Goal: Information Seeking & Learning: Find specific fact

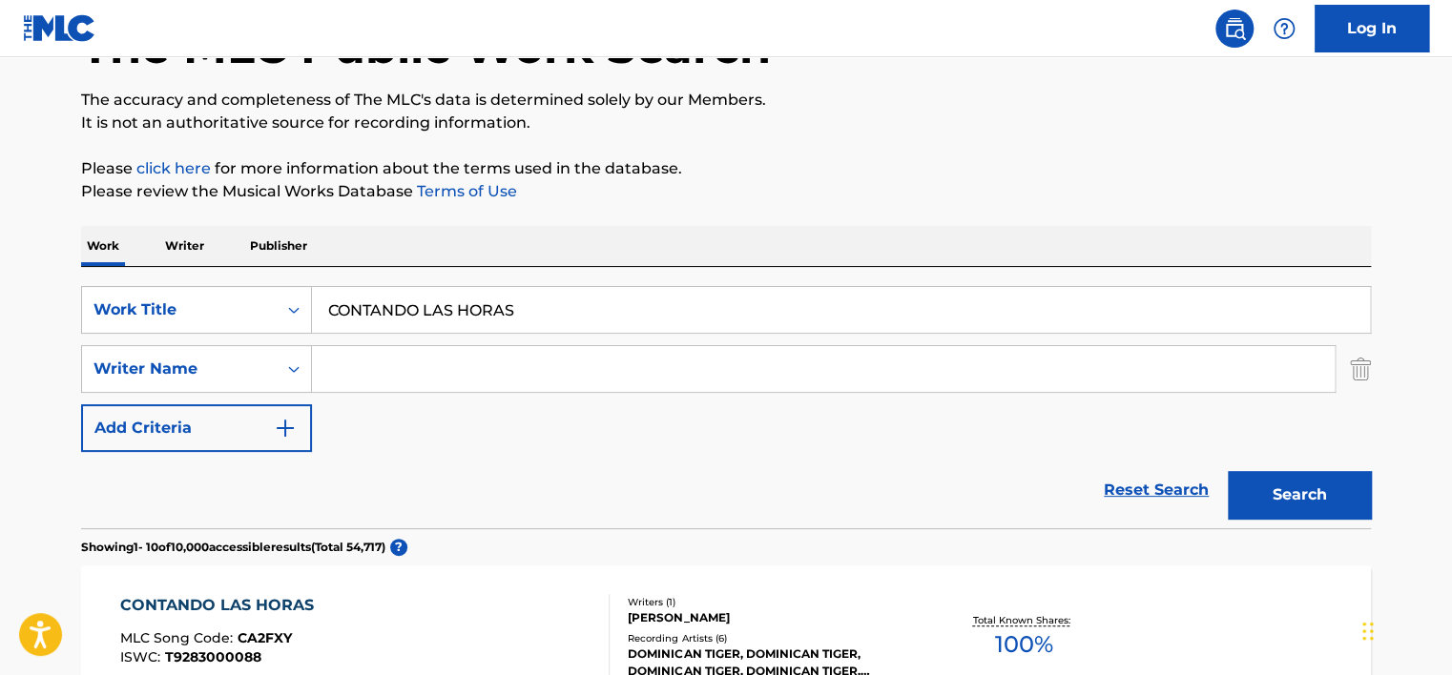
scroll to position [96, 0]
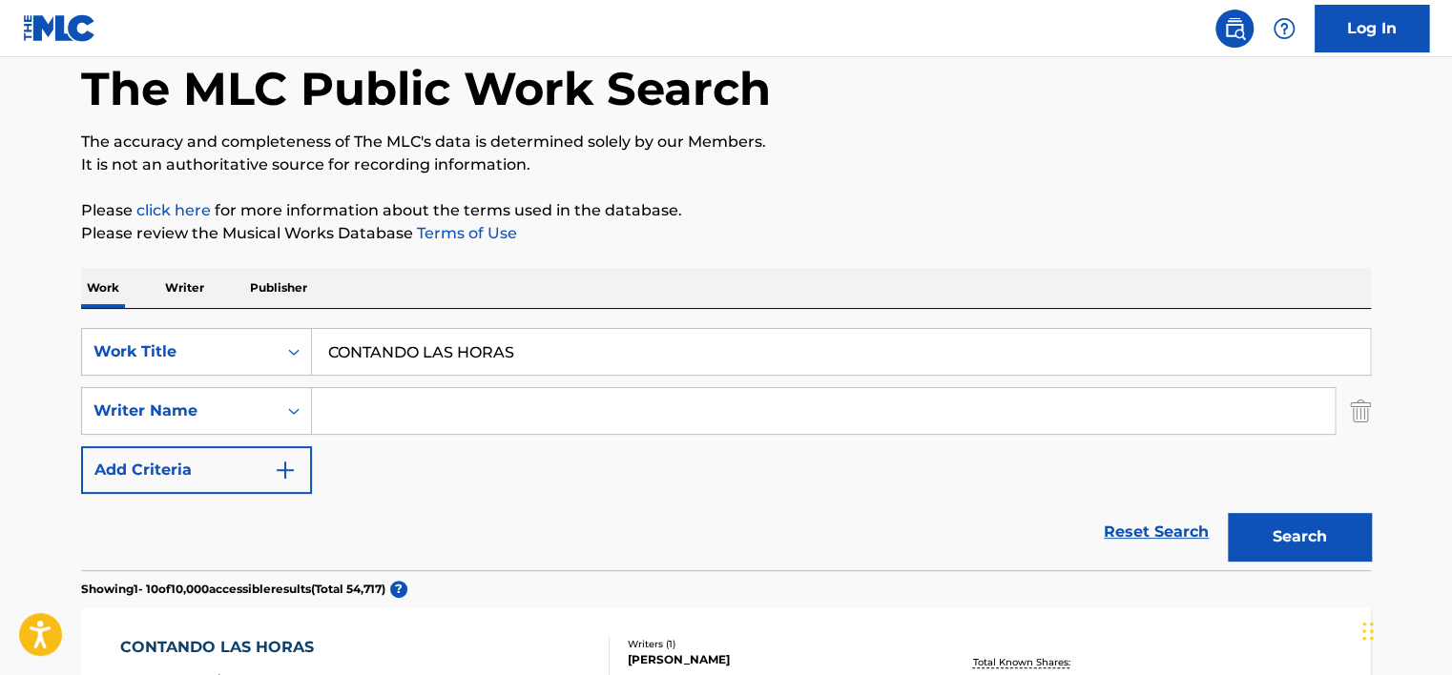
click at [440, 309] on div "SearchWithCriteria2952701d-939e-4a84-bbf3-6e1040bfaa52 Work Title CONTANDO LAS …" at bounding box center [726, 439] width 1290 height 261
click at [467, 316] on div "SearchWithCriteria2952701d-939e-4a84-bbf3-6e1040bfaa52 Work Title CONTANDO LAS …" at bounding box center [726, 439] width 1290 height 261
click at [472, 362] on input "CONTANDO LAS HORAS" at bounding box center [841, 352] width 1058 height 46
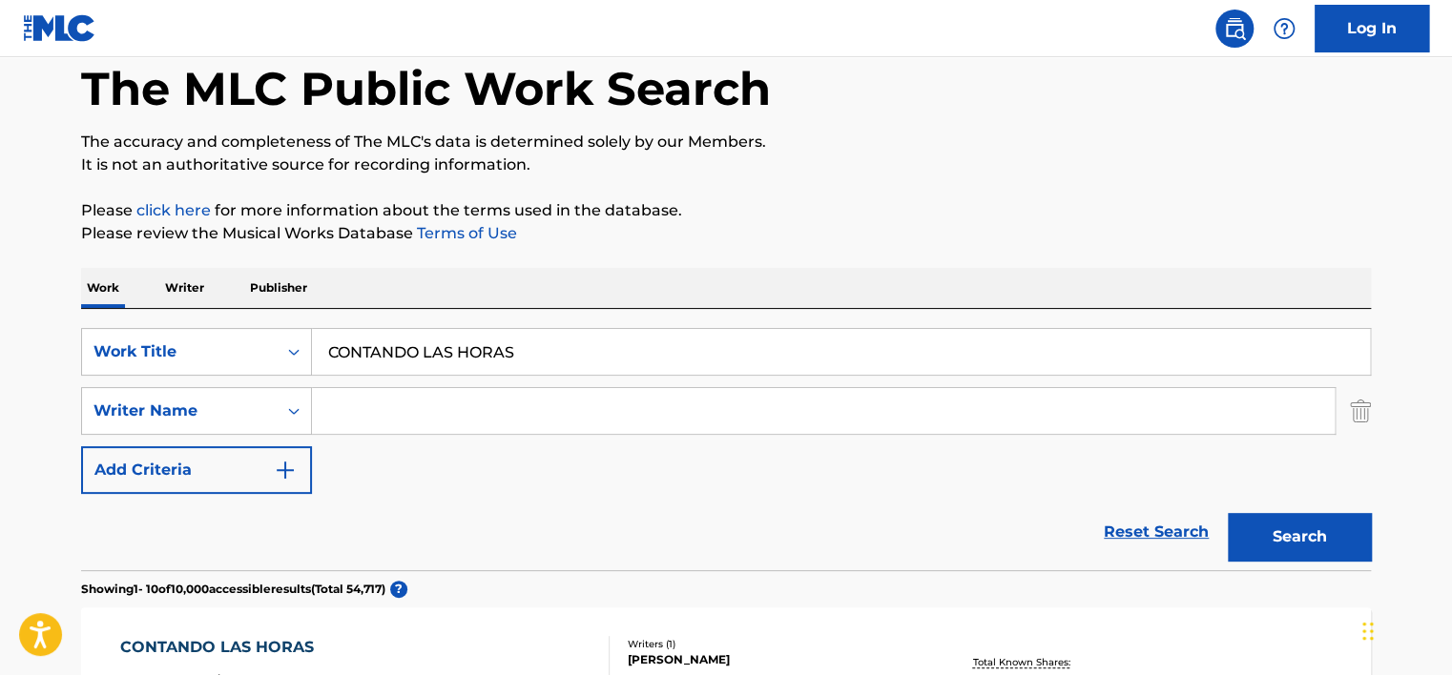
paste input "БОЛЬШЕ"
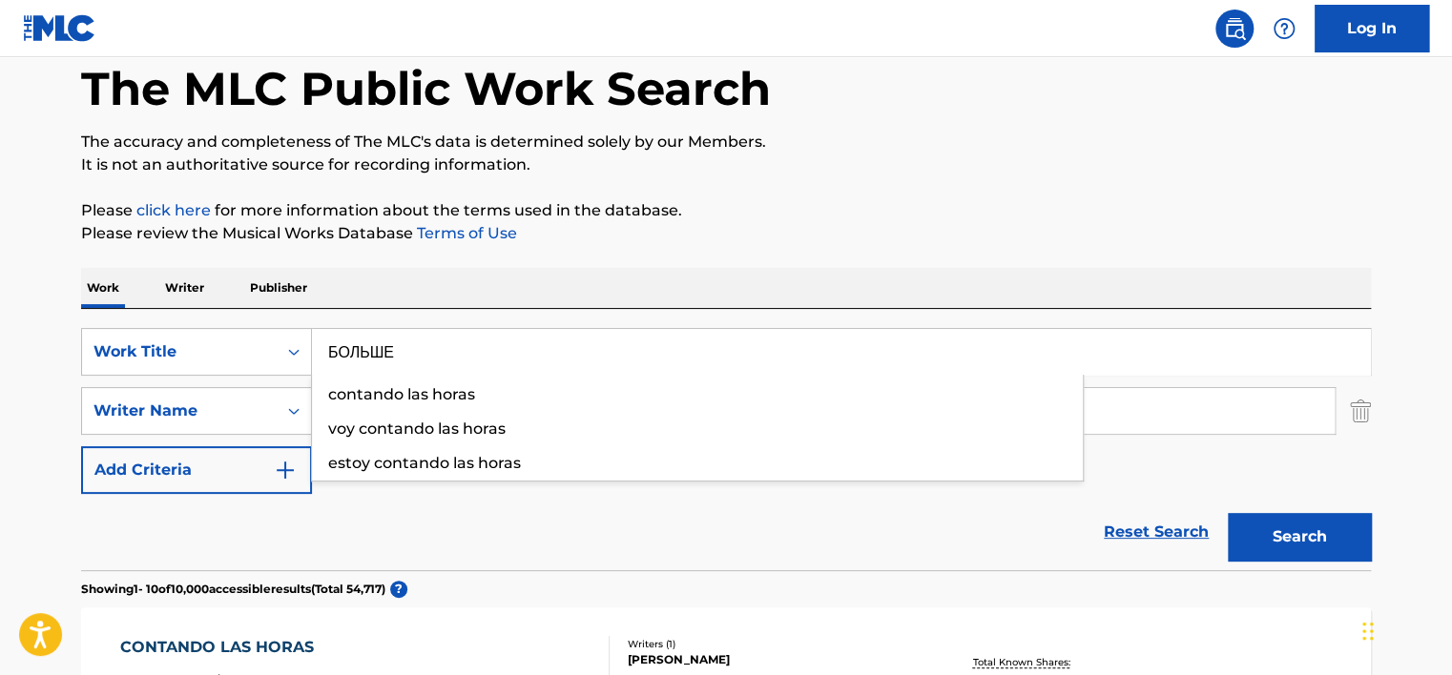
type input "БОЛЬШЕ"
click at [1228, 513] on button "Search" at bounding box center [1299, 537] width 143 height 48
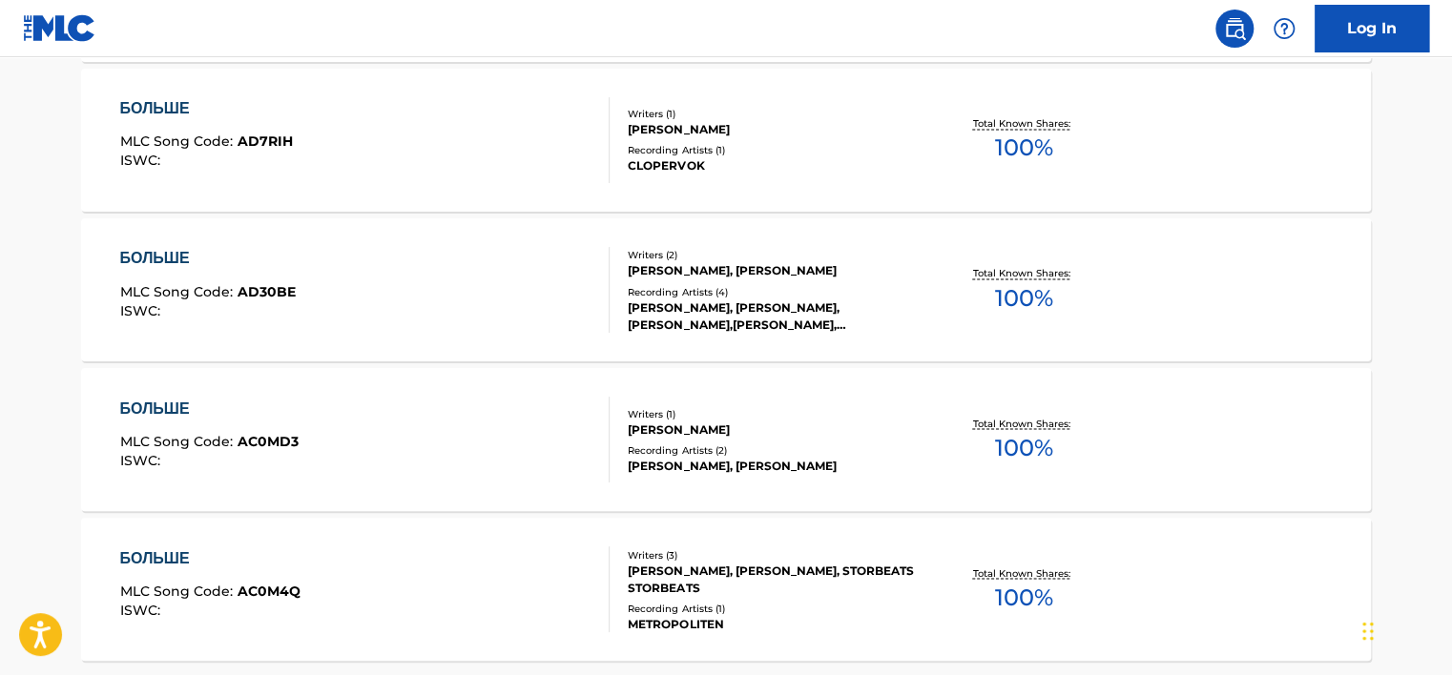
scroll to position [1623, 0]
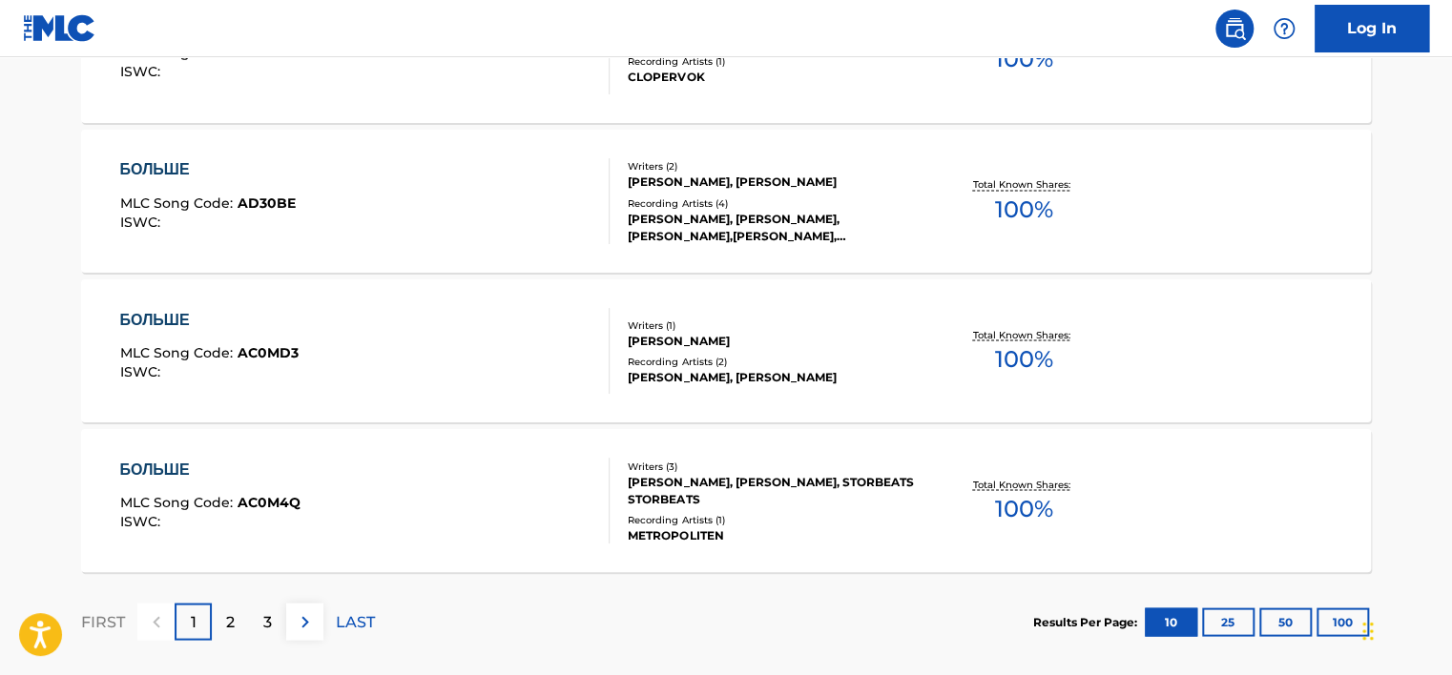
click at [226, 626] on p "2" at bounding box center [230, 621] width 9 height 23
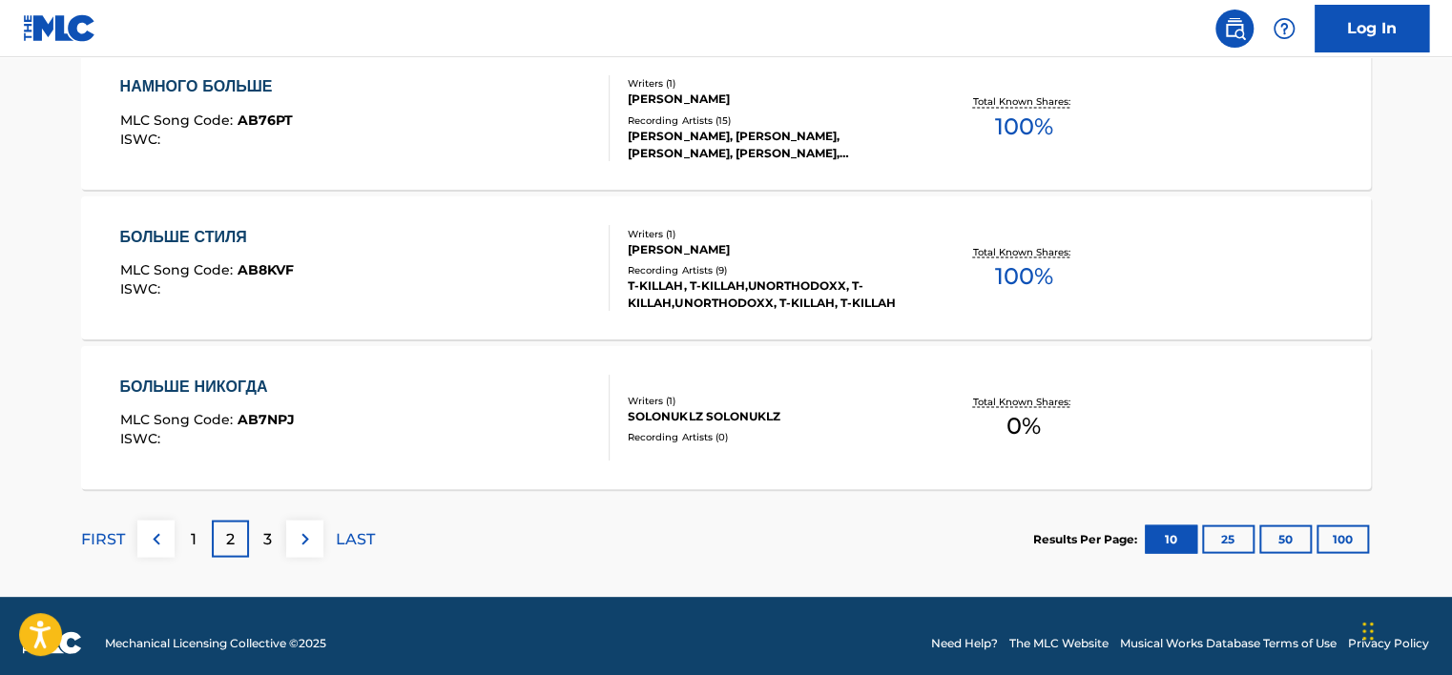
scroll to position [1718, 0]
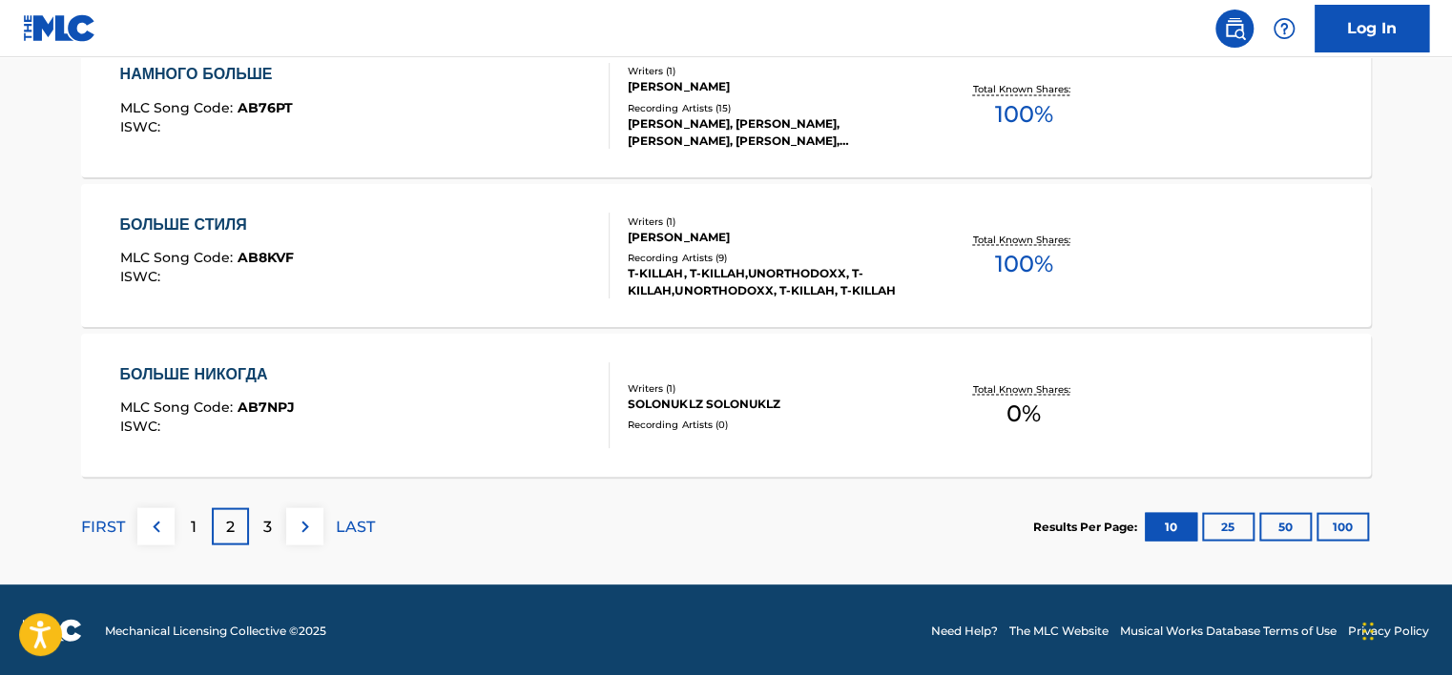
click at [186, 544] on div "FIRST 1 2 3 LAST" at bounding box center [228, 526] width 294 height 98
click at [187, 540] on div "1" at bounding box center [193, 525] width 37 height 37
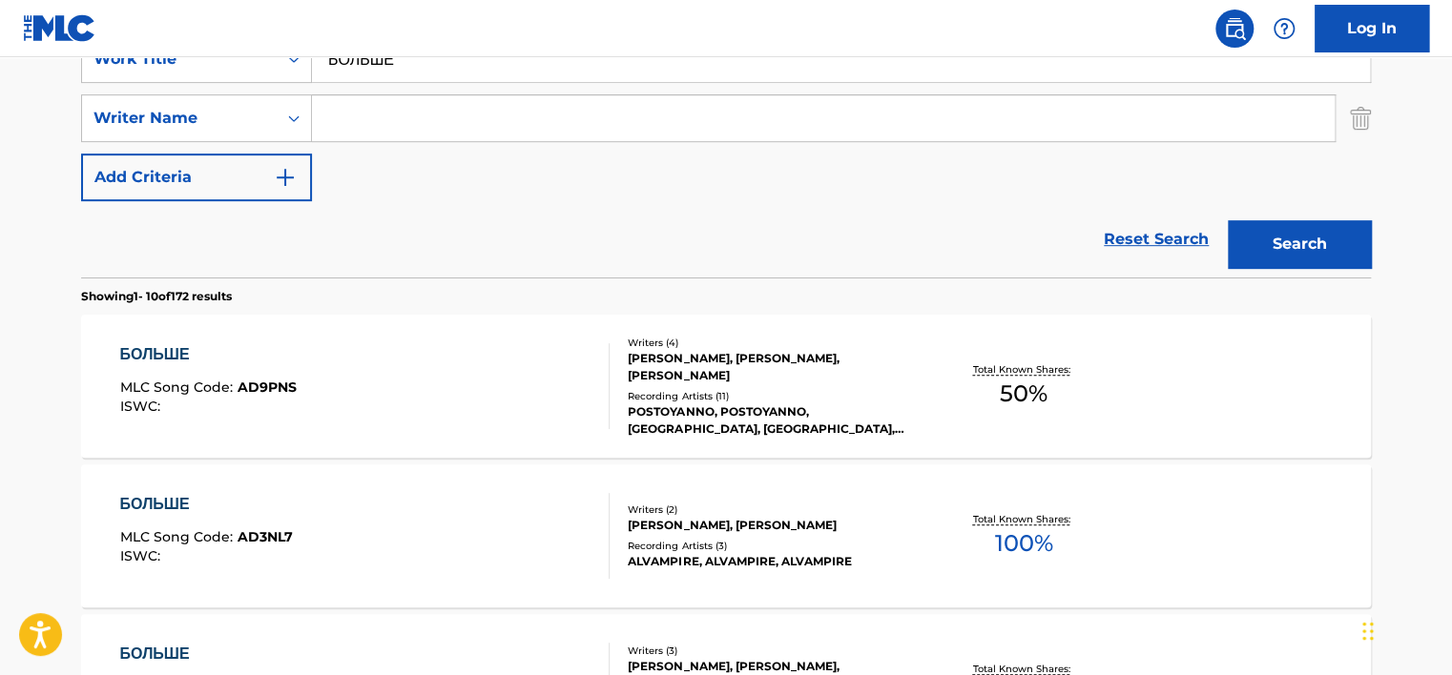
scroll to position [382, 0]
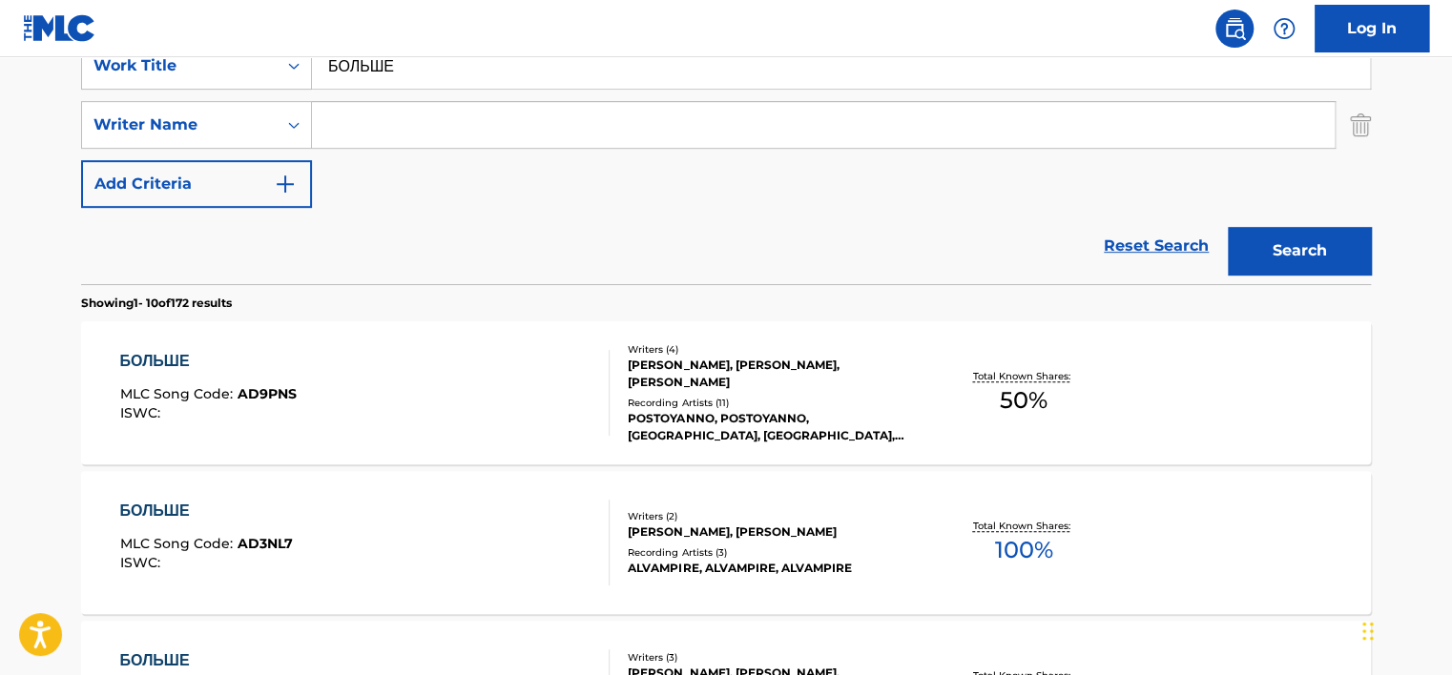
click at [443, 143] on input "Search Form" at bounding box center [823, 125] width 1023 height 46
paste input "Романов"
type input "Романов"
click at [1261, 240] on button "Search" at bounding box center [1299, 251] width 143 height 48
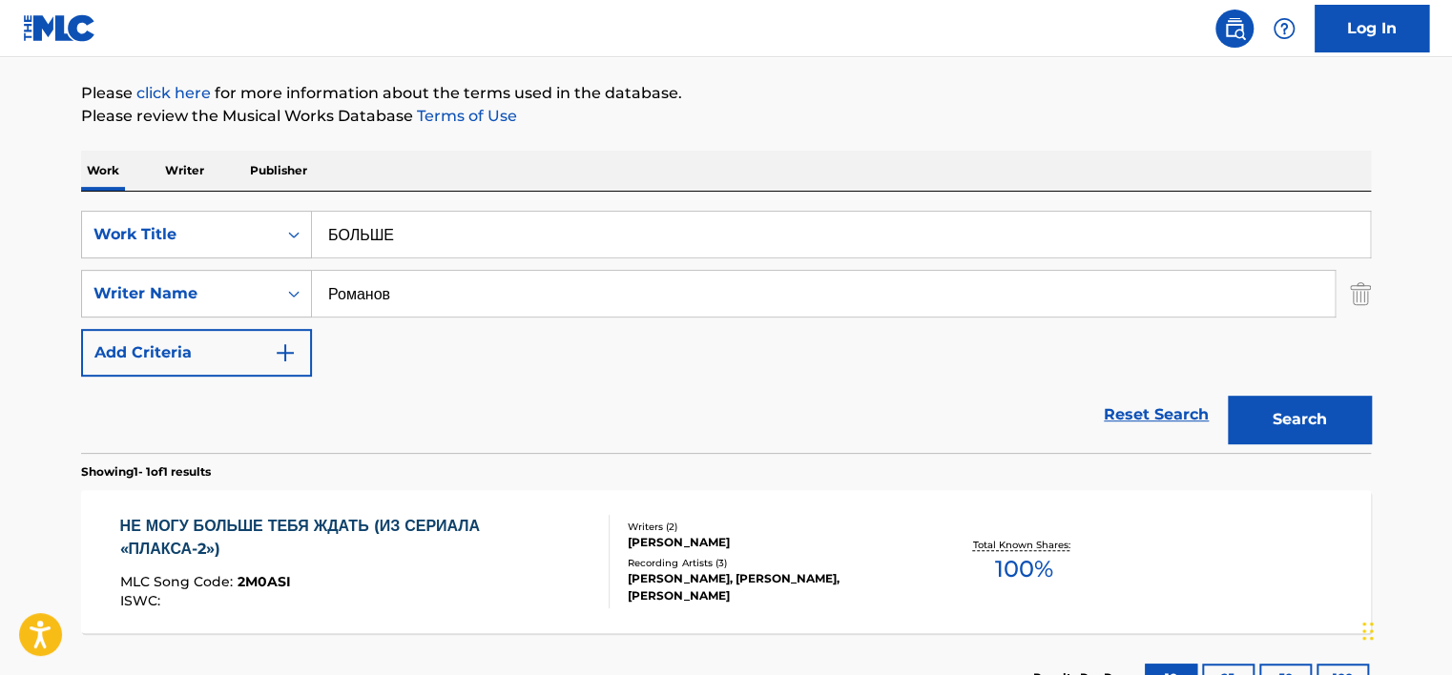
scroll to position [362, 0]
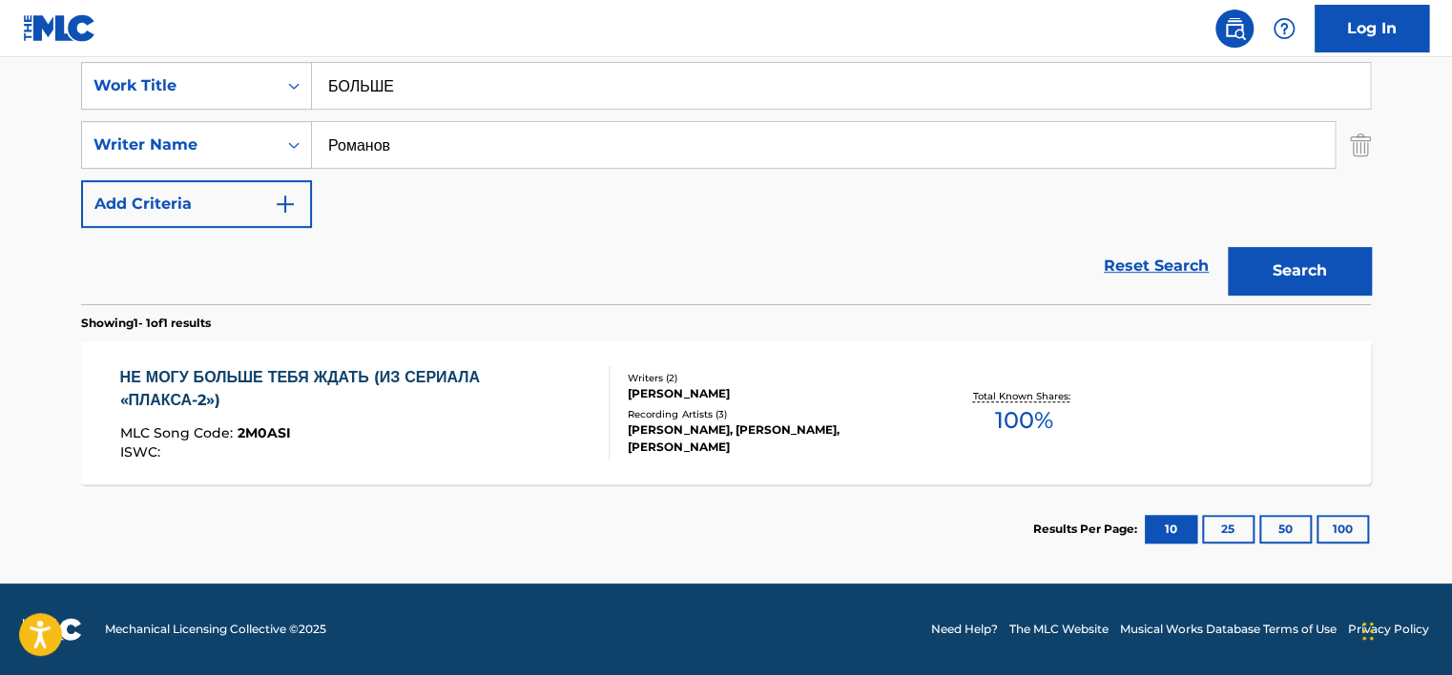
click at [382, 134] on input "Романов" at bounding box center [823, 145] width 1023 height 46
paste input "[PERSON_NAME]"
type input "[PERSON_NAME]"
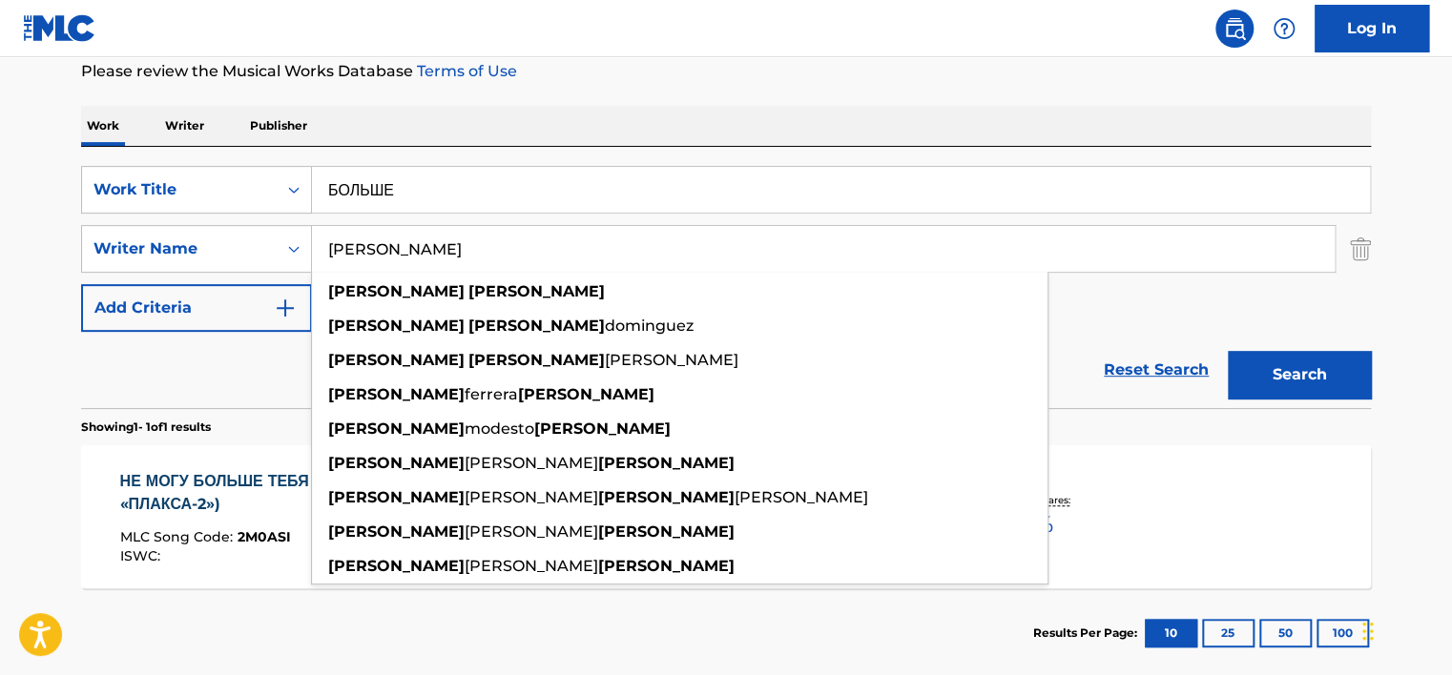
scroll to position [267, 0]
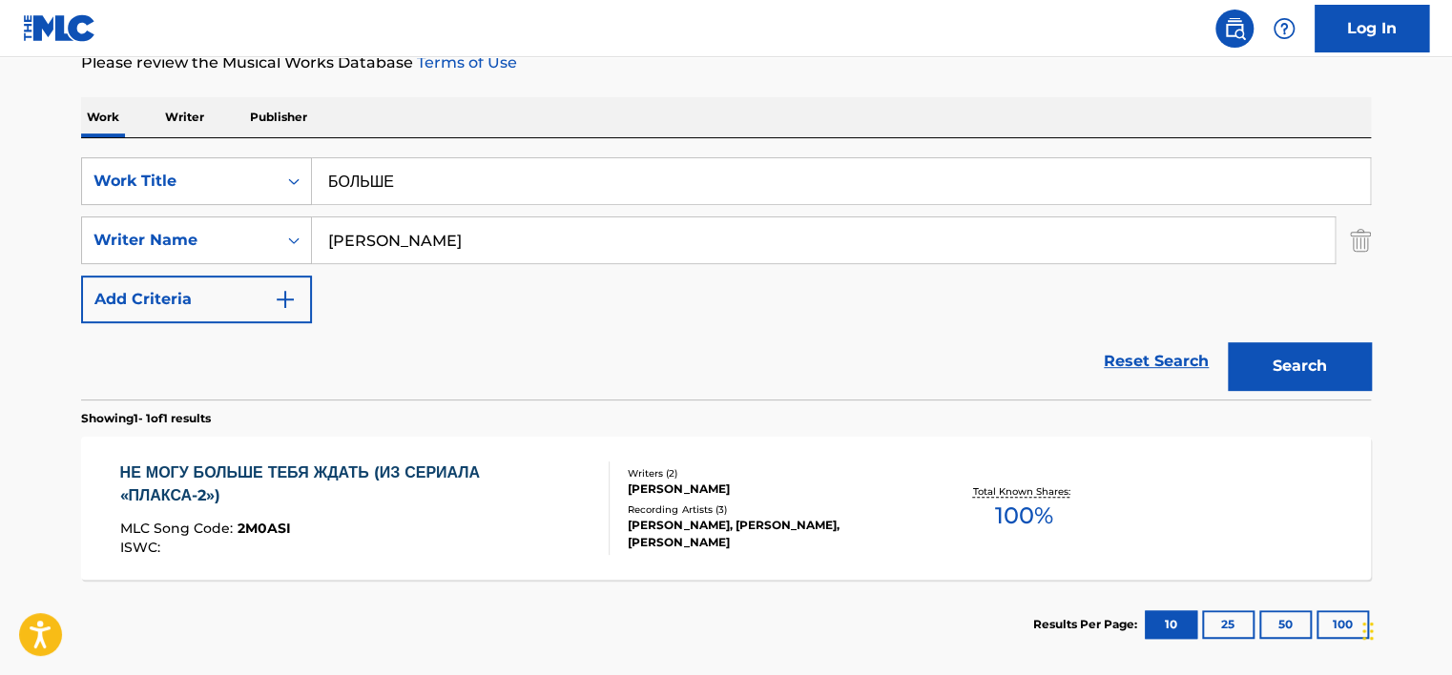
click at [465, 182] on input "БОЛЬШЕ" at bounding box center [841, 181] width 1058 height 46
paste input "La Adivinanza"
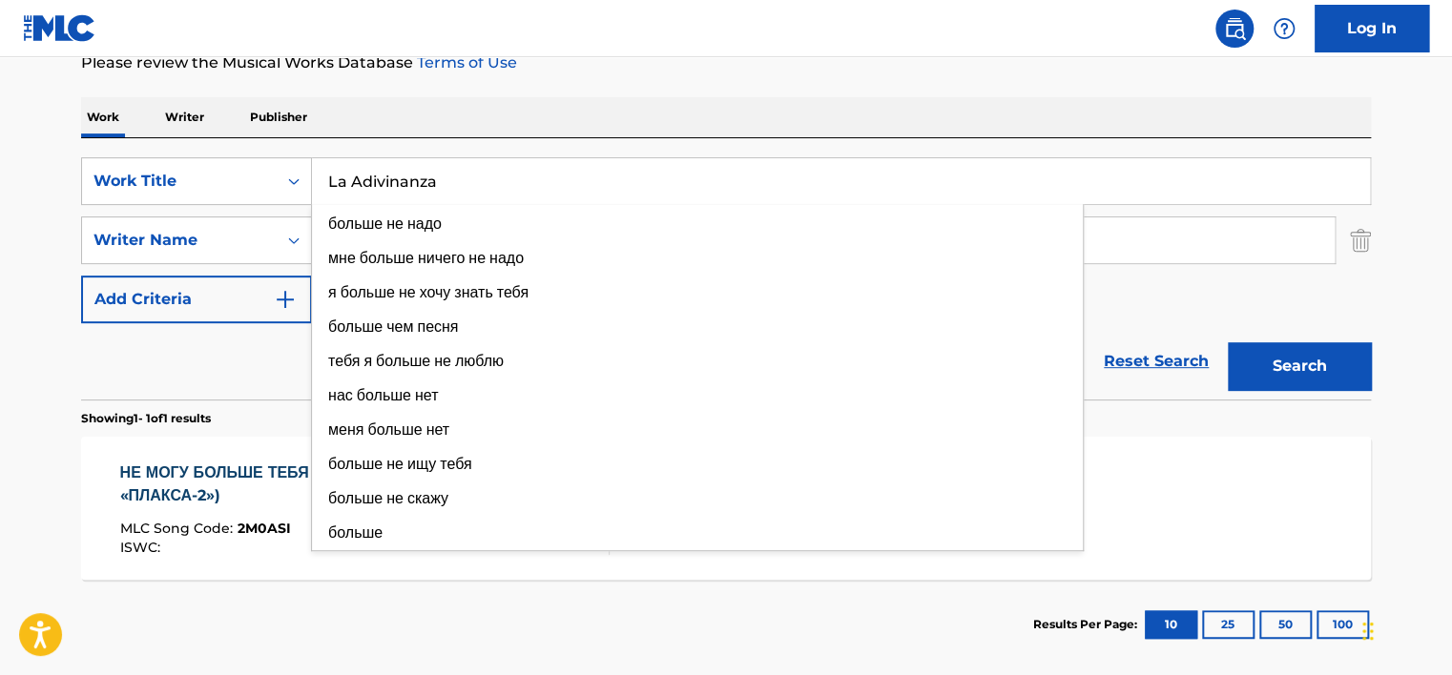
type input "La Adivinanza"
click at [1290, 355] on button "Search" at bounding box center [1299, 366] width 143 height 48
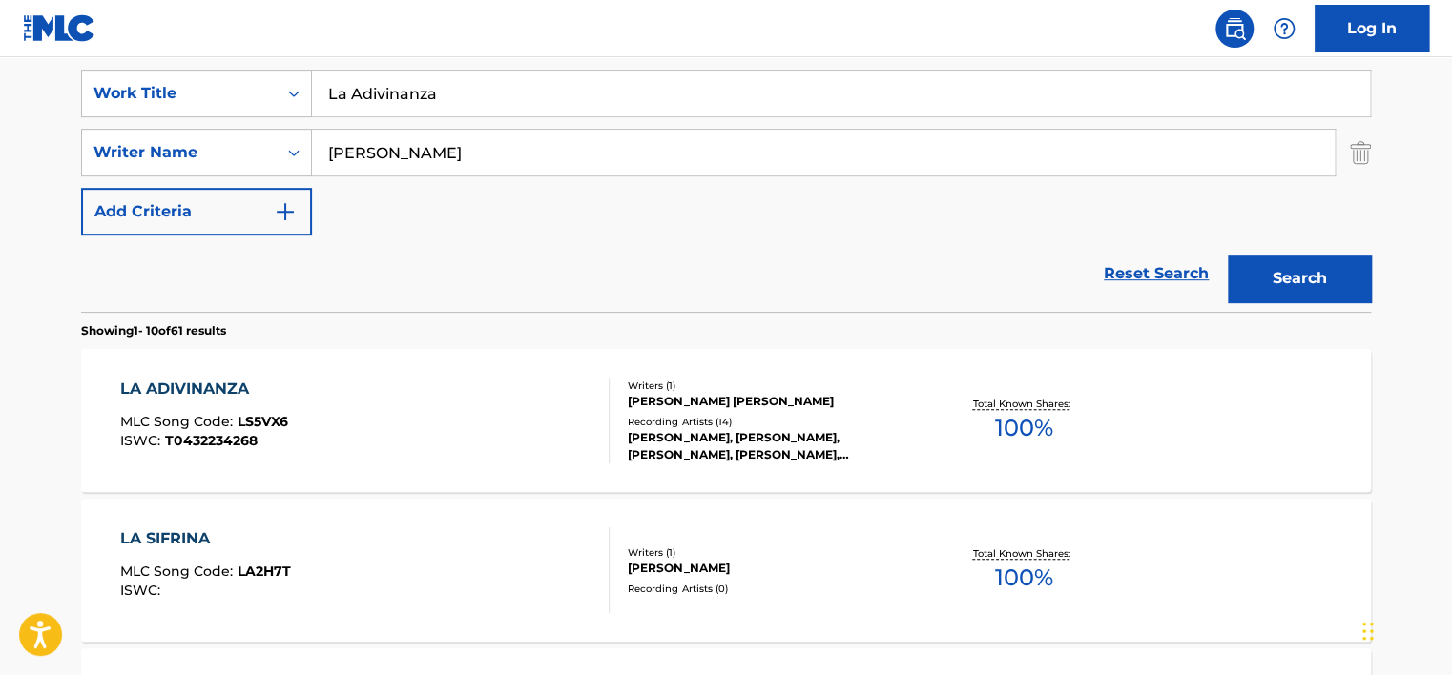
scroll to position [362, 0]
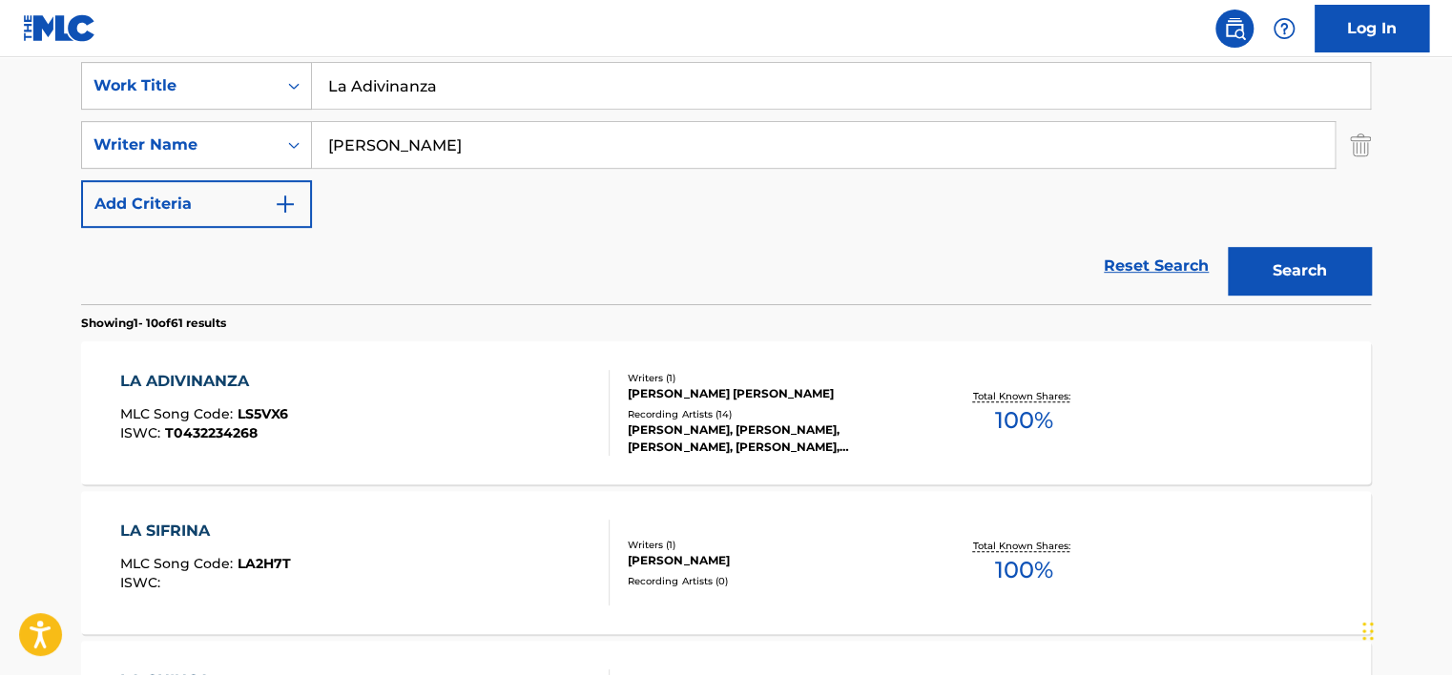
click at [389, 386] on div "LA ADIVINANZA MLC Song Code : LS5VX6 ISWC : T0432234268" at bounding box center [365, 413] width 490 height 86
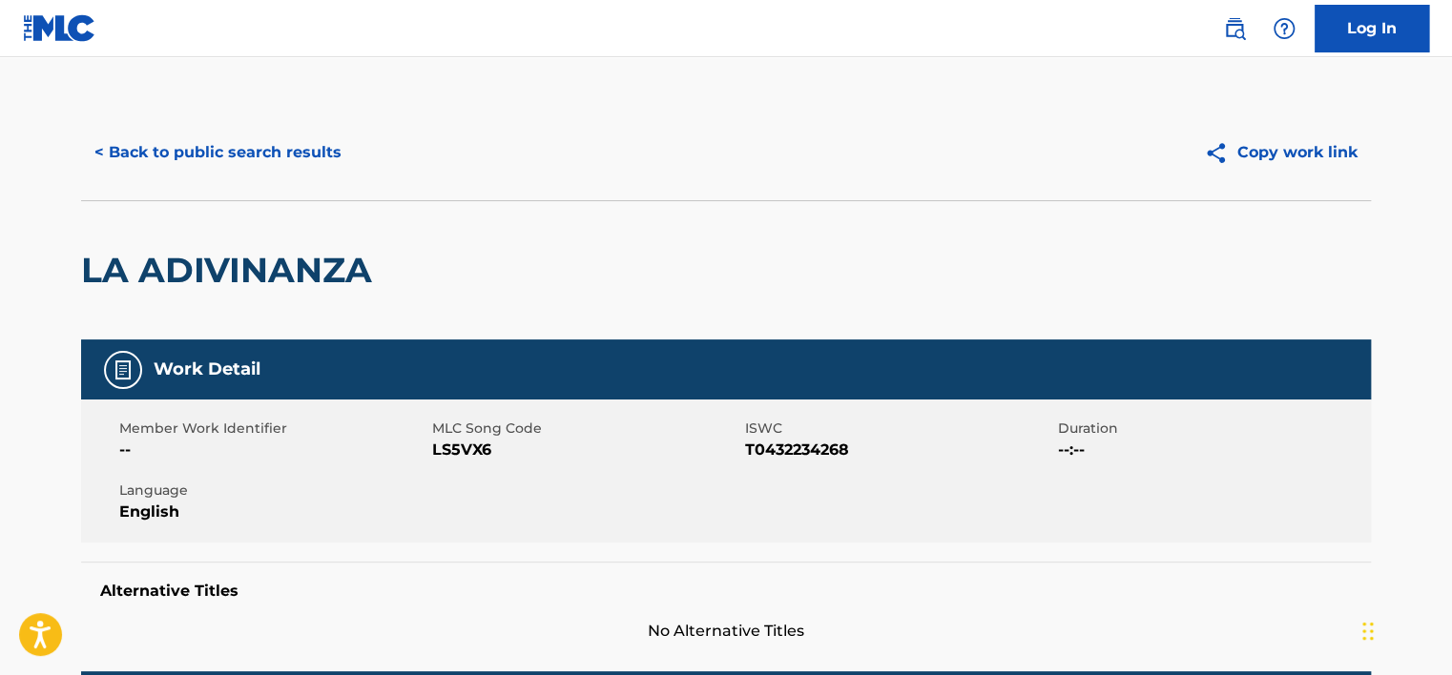
click at [779, 446] on span "T0432234268" at bounding box center [899, 450] width 308 height 23
copy span "T0432234268"
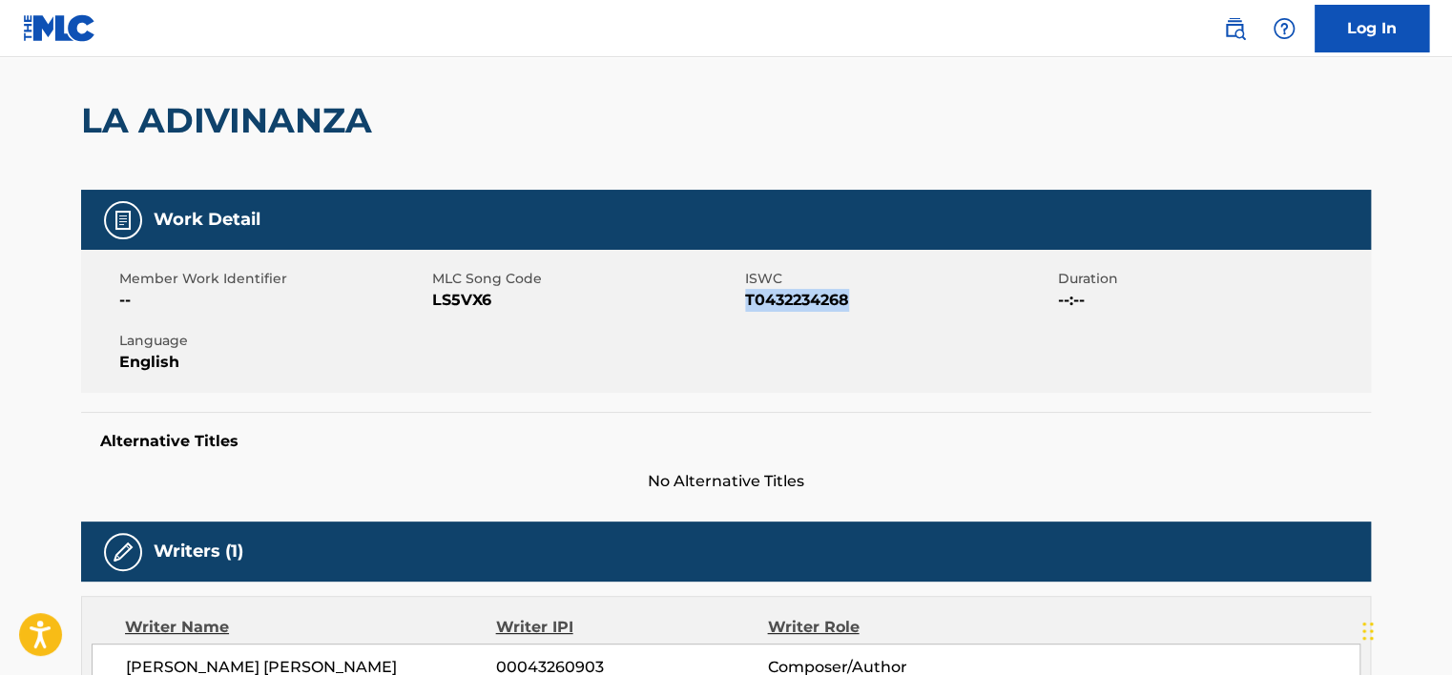
scroll to position [572, 0]
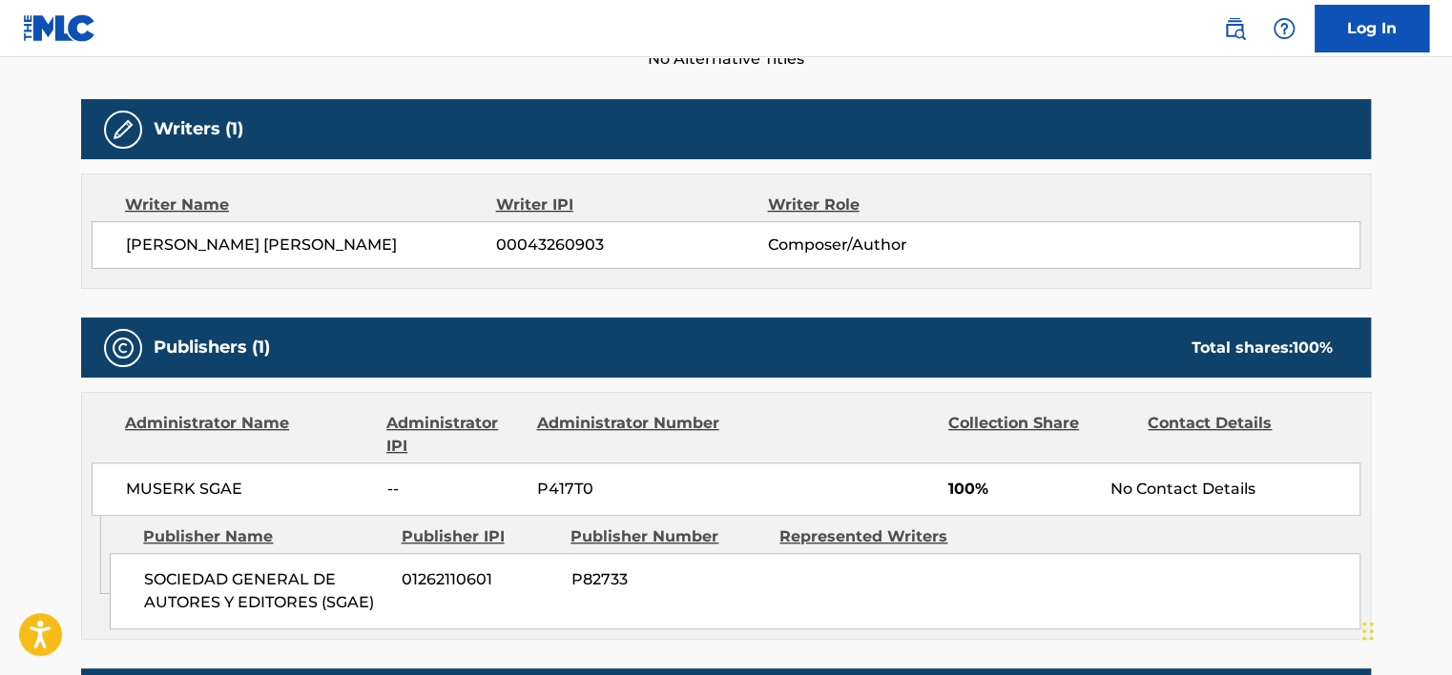
click at [515, 250] on span "00043260903" at bounding box center [631, 245] width 271 height 23
drag, startPoint x: 515, startPoint y: 250, endPoint x: 444, endPoint y: 113, distance: 154.9
click at [516, 250] on span "00043260903" at bounding box center [631, 245] width 271 height 23
copy span "00043260903"
click at [215, 482] on span "MUSERK SGAE" at bounding box center [249, 489] width 247 height 23
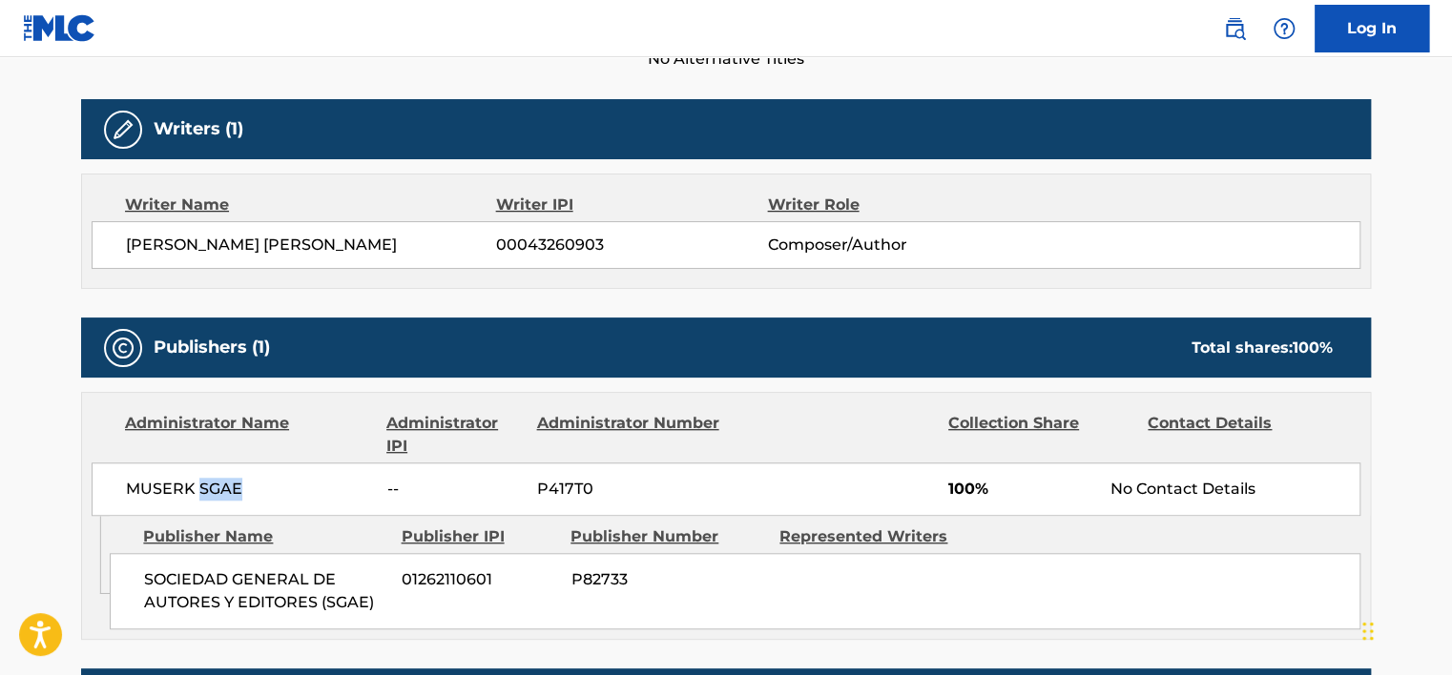
click at [215, 482] on span "MUSERK SGAE" at bounding box center [249, 489] width 247 height 23
copy div "MUSERK SGAE"
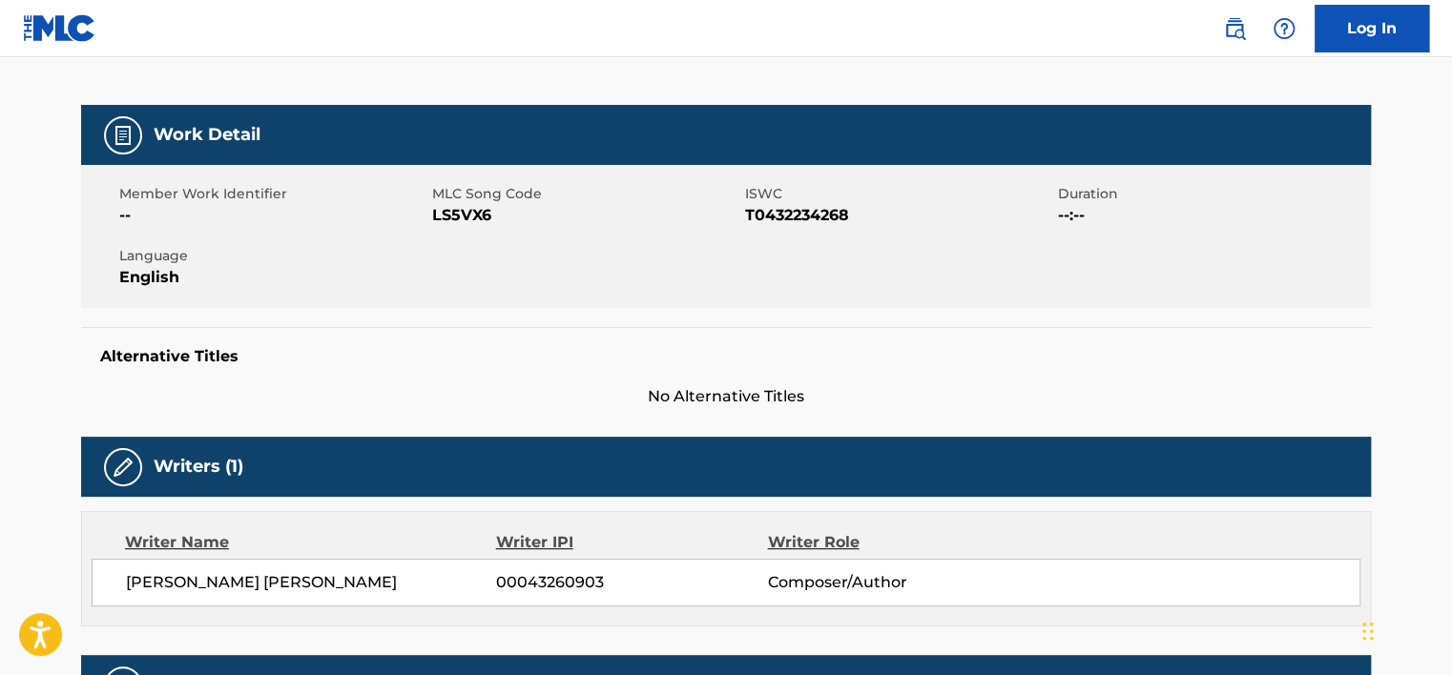
scroll to position [0, 0]
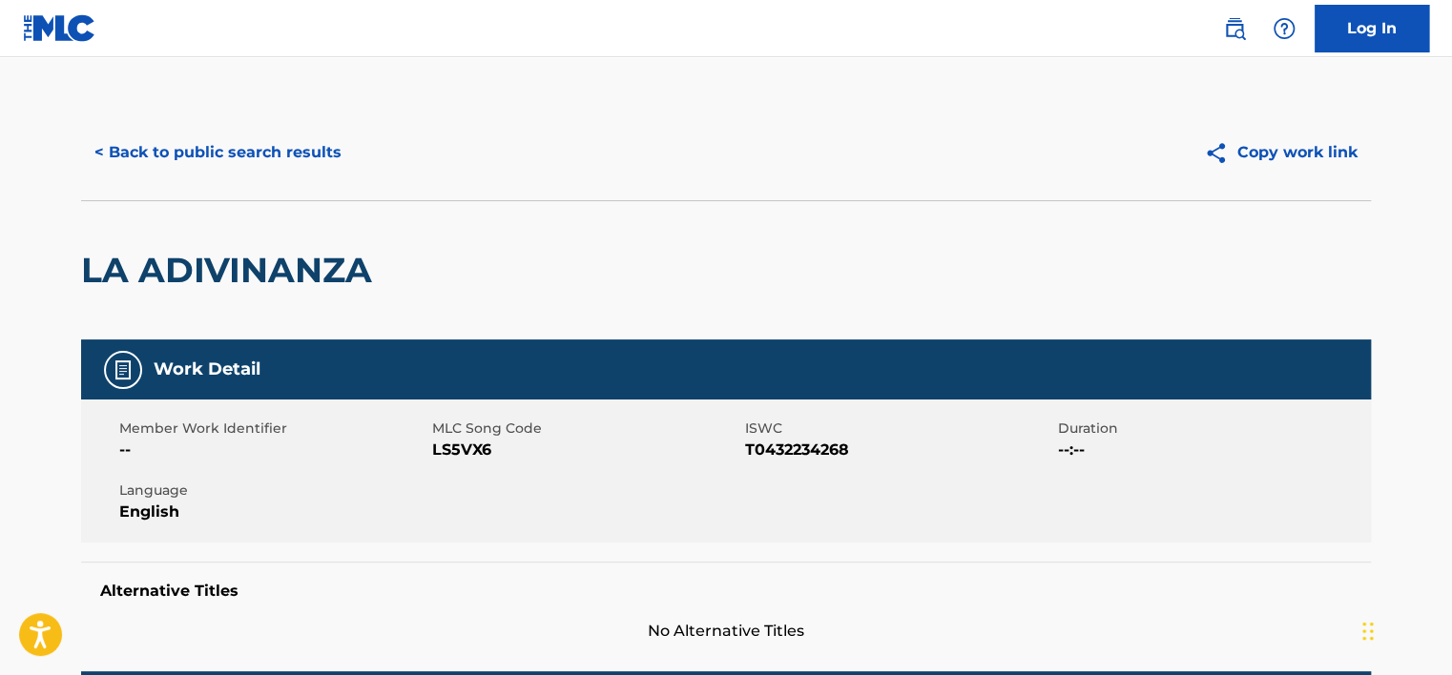
click at [457, 446] on span "LS5VX6" at bounding box center [586, 450] width 308 height 23
copy span "LS5VX6"
click at [305, 154] on button "< Back to public search results" at bounding box center [218, 153] width 274 height 48
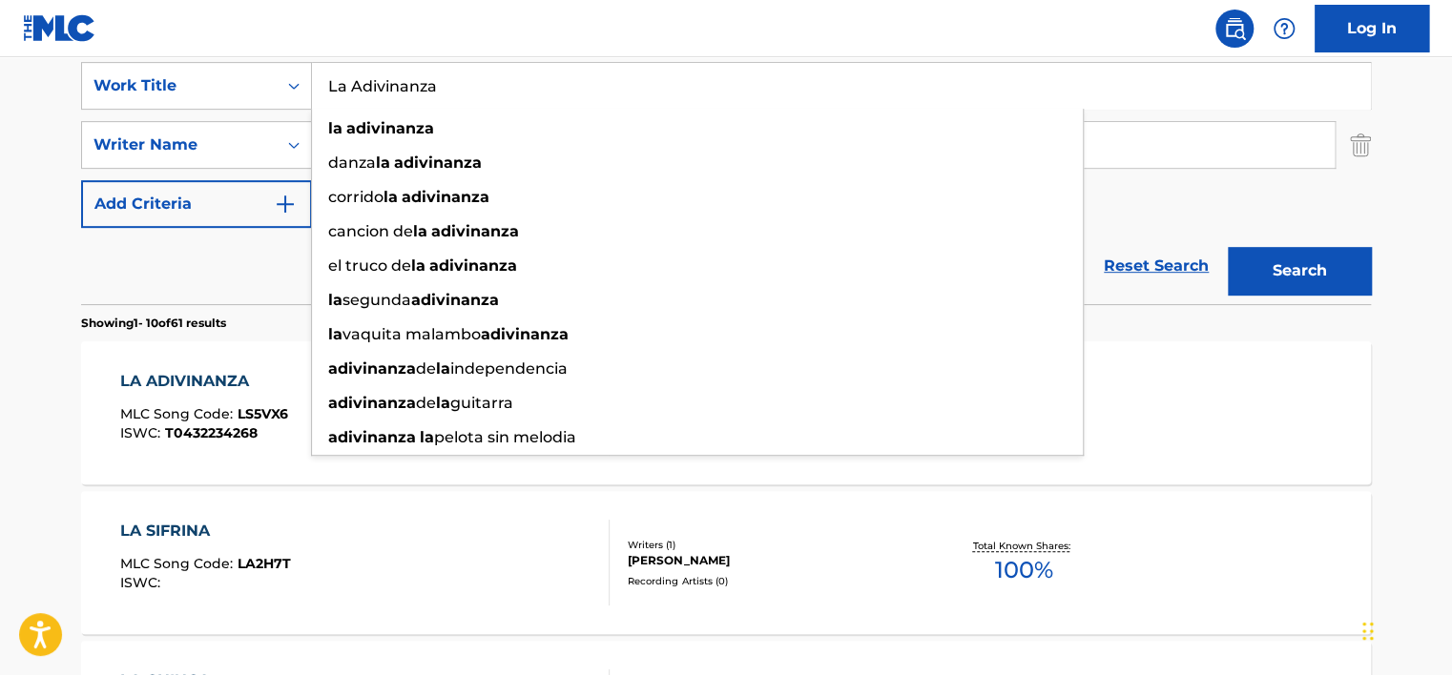
click at [403, 84] on input "La Adivinanza" at bounding box center [841, 86] width 1058 height 46
paste input "Si Lucifer Volviera al Paraíso"
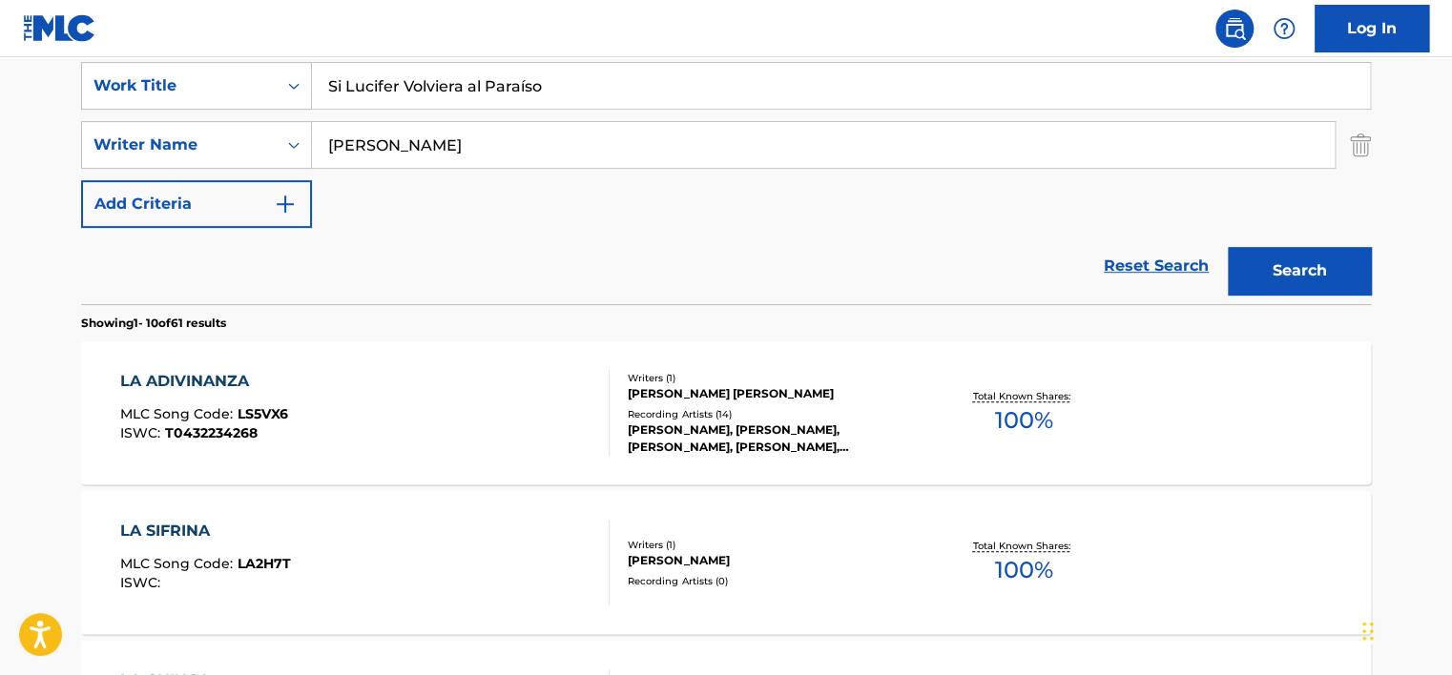
click at [523, 81] on input "Si Lucifer Volviera al Paraíso" at bounding box center [841, 86] width 1058 height 46
type input "Si Lucifer Volviera al Paraiso"
click at [1293, 258] on button "Search" at bounding box center [1299, 271] width 143 height 48
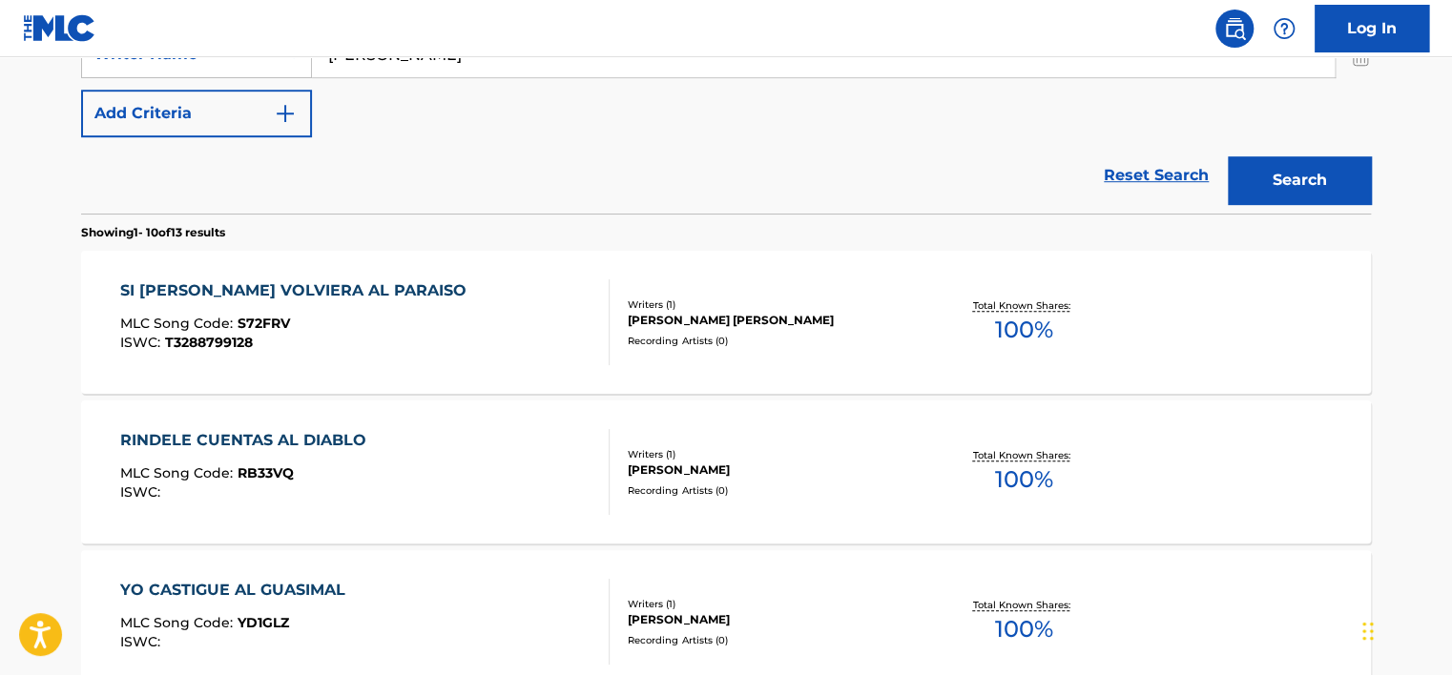
scroll to position [458, 0]
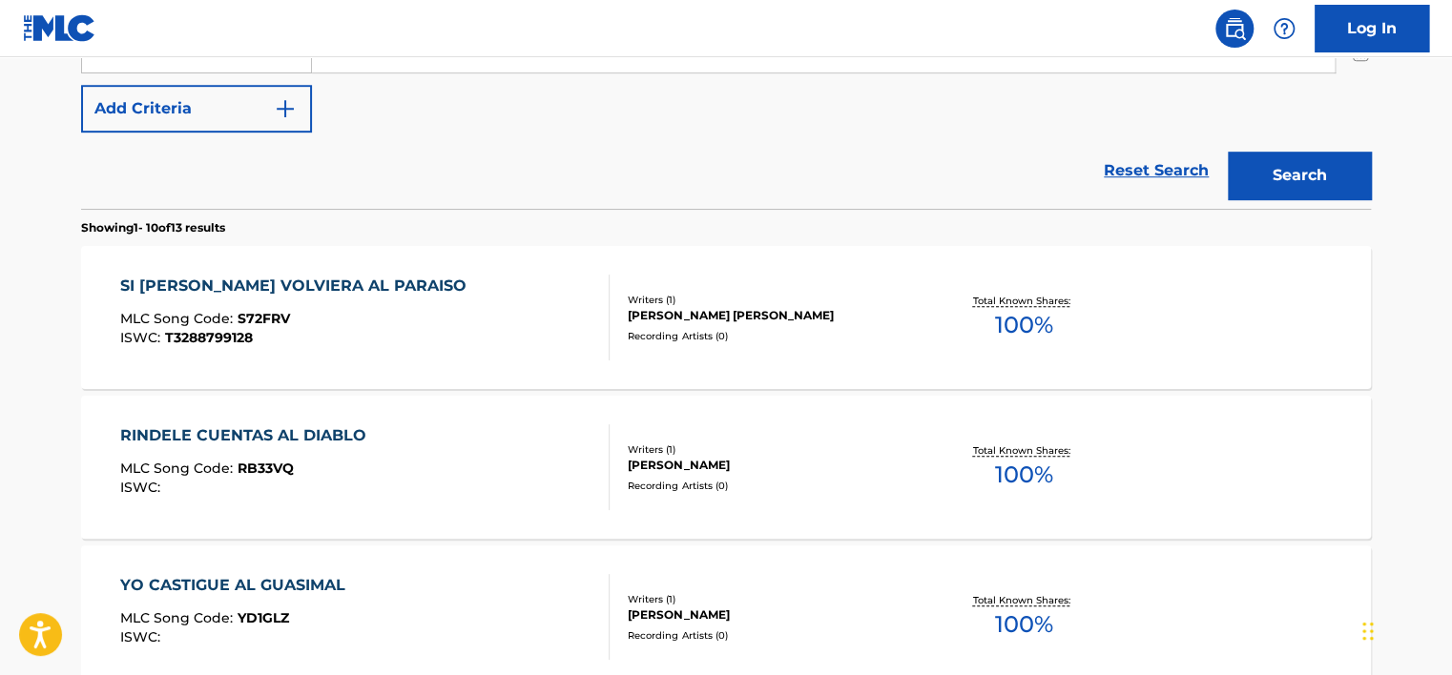
click at [411, 279] on div "SI [PERSON_NAME] VOLVIERA AL PARAISO MLC Song Code : S72FRV ISWC : T3288799128" at bounding box center [365, 318] width 490 height 86
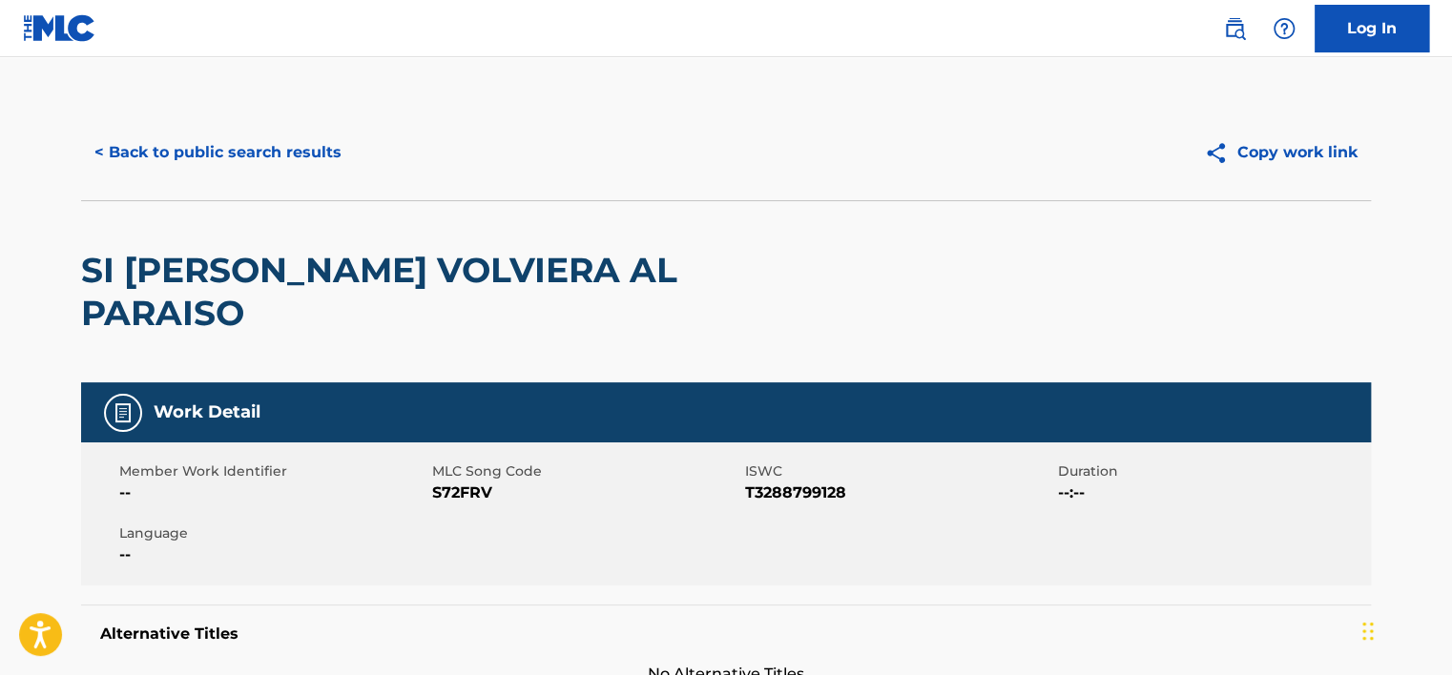
click at [780, 482] on span "T3288799128" at bounding box center [899, 493] width 308 height 23
copy span "T3288799128"
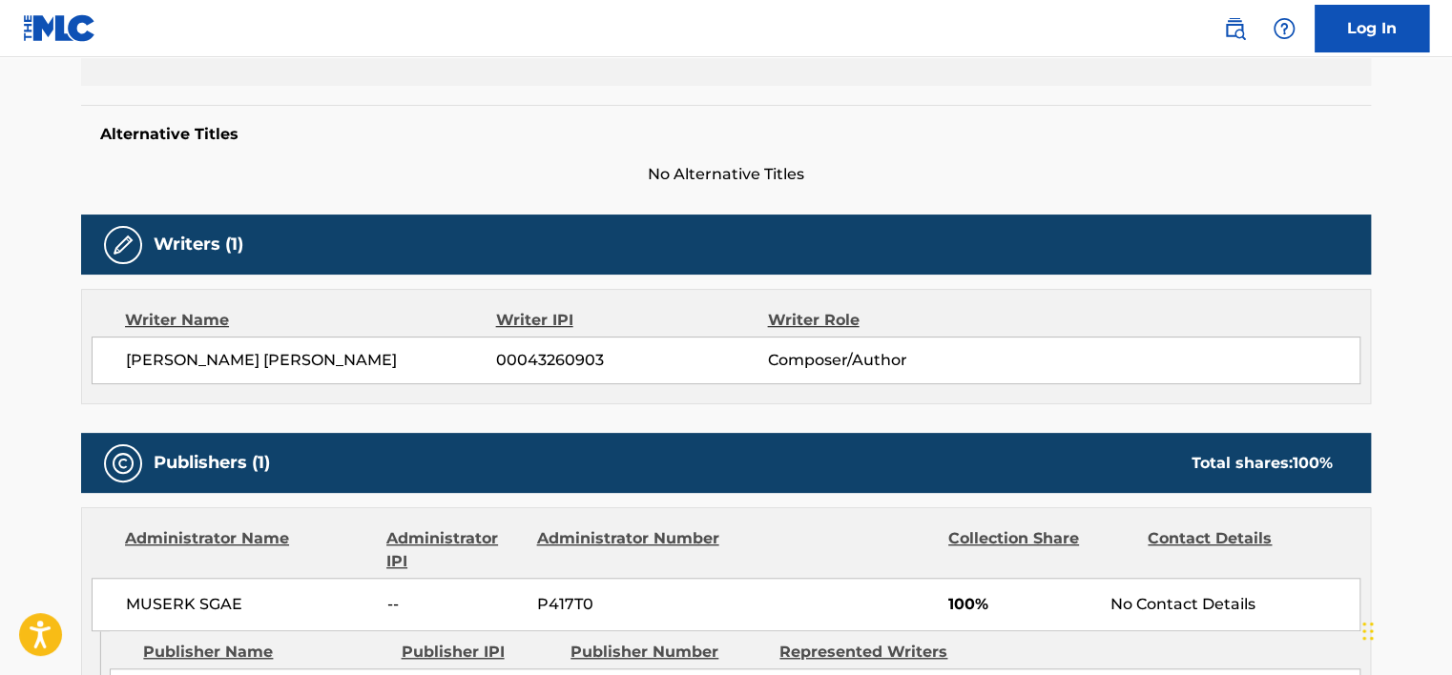
scroll to position [572, 0]
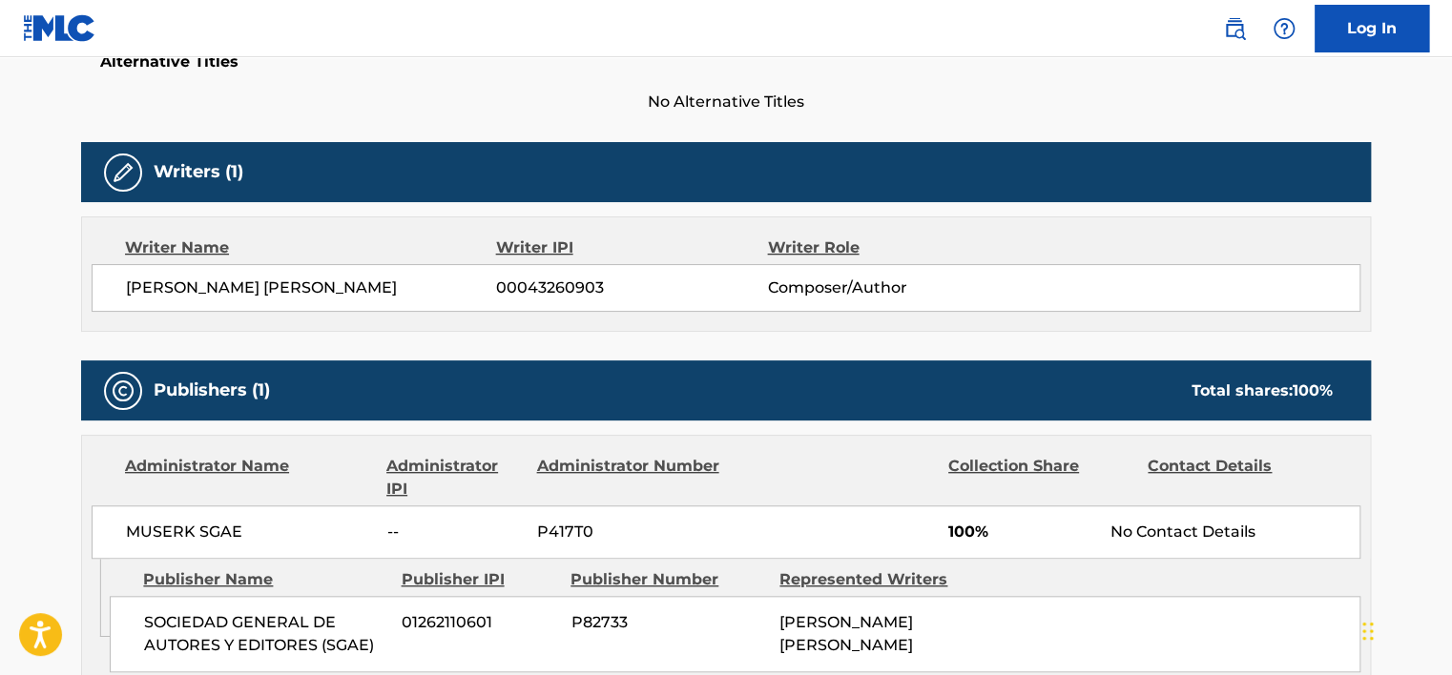
click at [549, 264] on div "[PERSON_NAME] [PERSON_NAME] 00043260903 Composer/Author" at bounding box center [726, 288] width 1269 height 48
copy span "00043260903"
click at [206, 506] on div "MUSERK SGAE -- P417T0 100% No Contact Details" at bounding box center [726, 532] width 1269 height 53
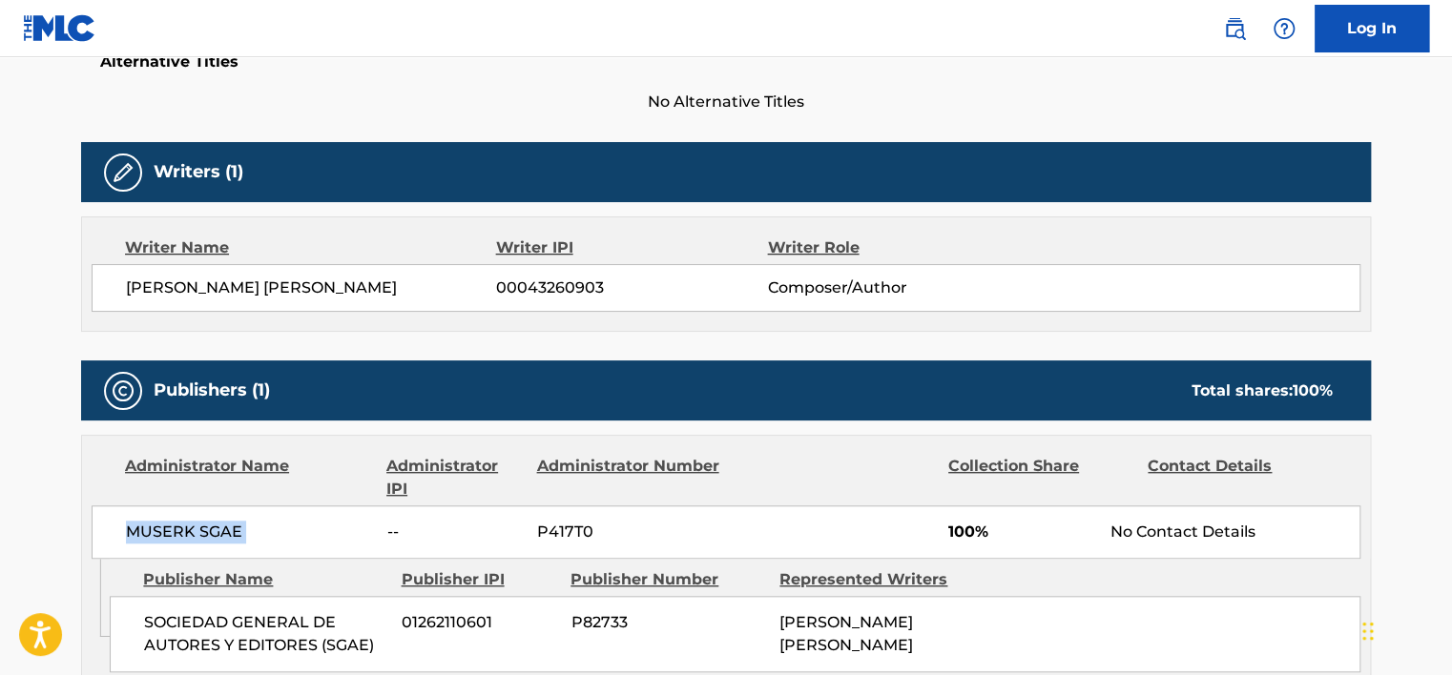
click at [206, 506] on div "MUSERK SGAE -- P417T0 100% No Contact Details" at bounding box center [726, 532] width 1269 height 53
copy div "MUSERK SGAE"
click at [158, 506] on div "MUSERK SGAE -- P417T0 100% No Contact Details" at bounding box center [726, 532] width 1269 height 53
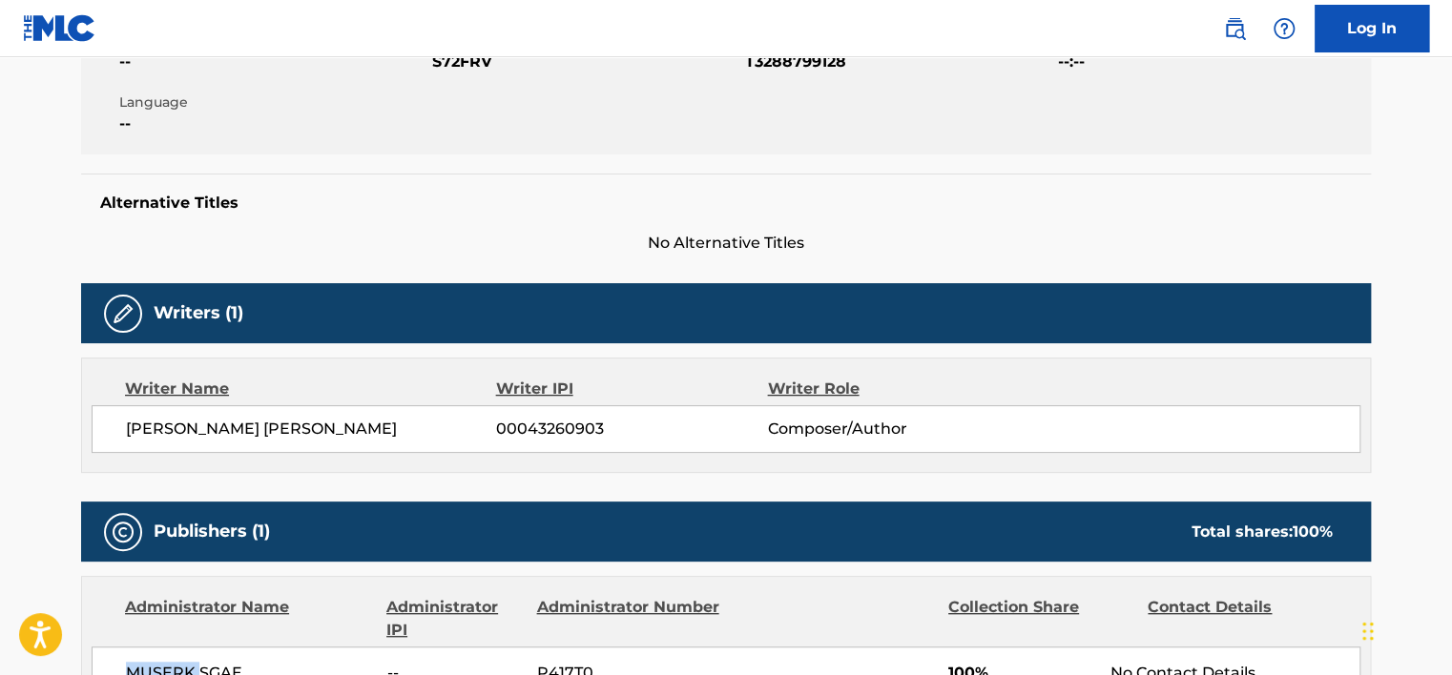
scroll to position [0, 0]
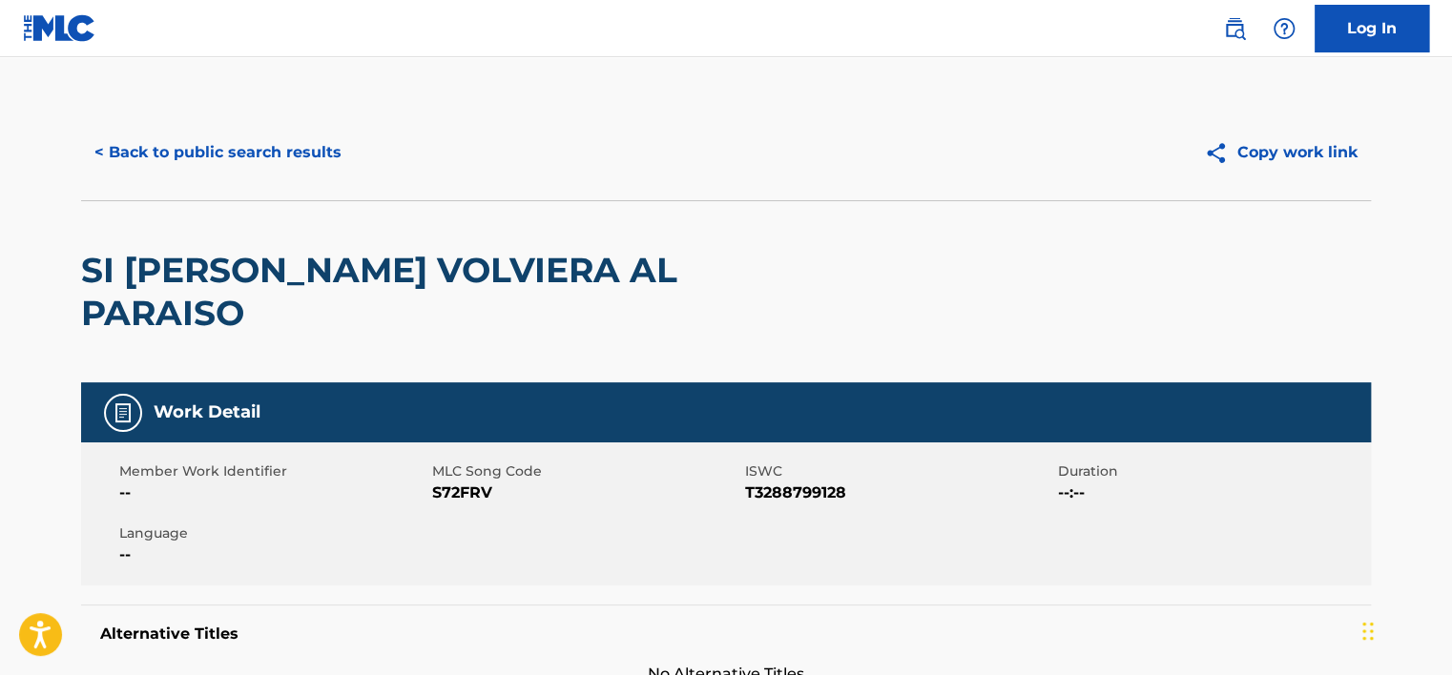
click at [470, 482] on span "S72FRV" at bounding box center [586, 493] width 308 height 23
copy span "S72FRV"
click at [279, 163] on button "< Back to public search results" at bounding box center [218, 153] width 274 height 48
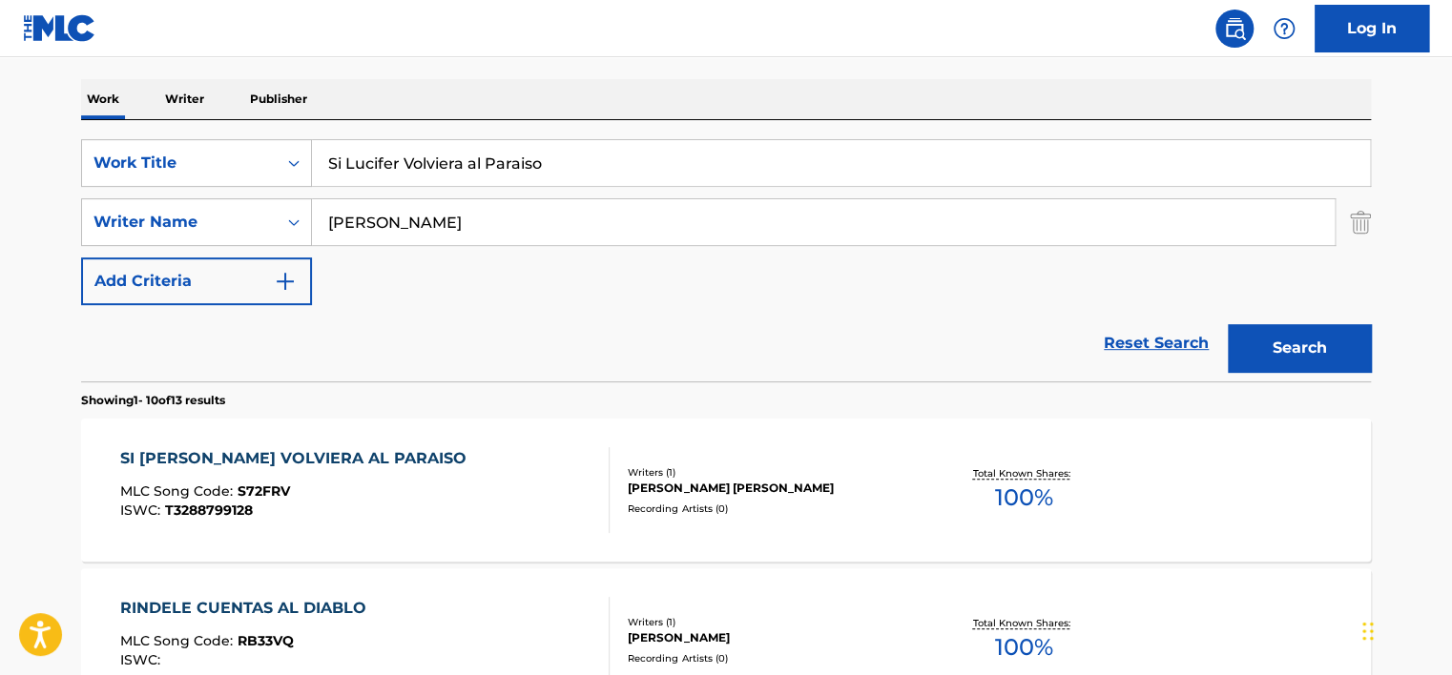
scroll to position [184, 0]
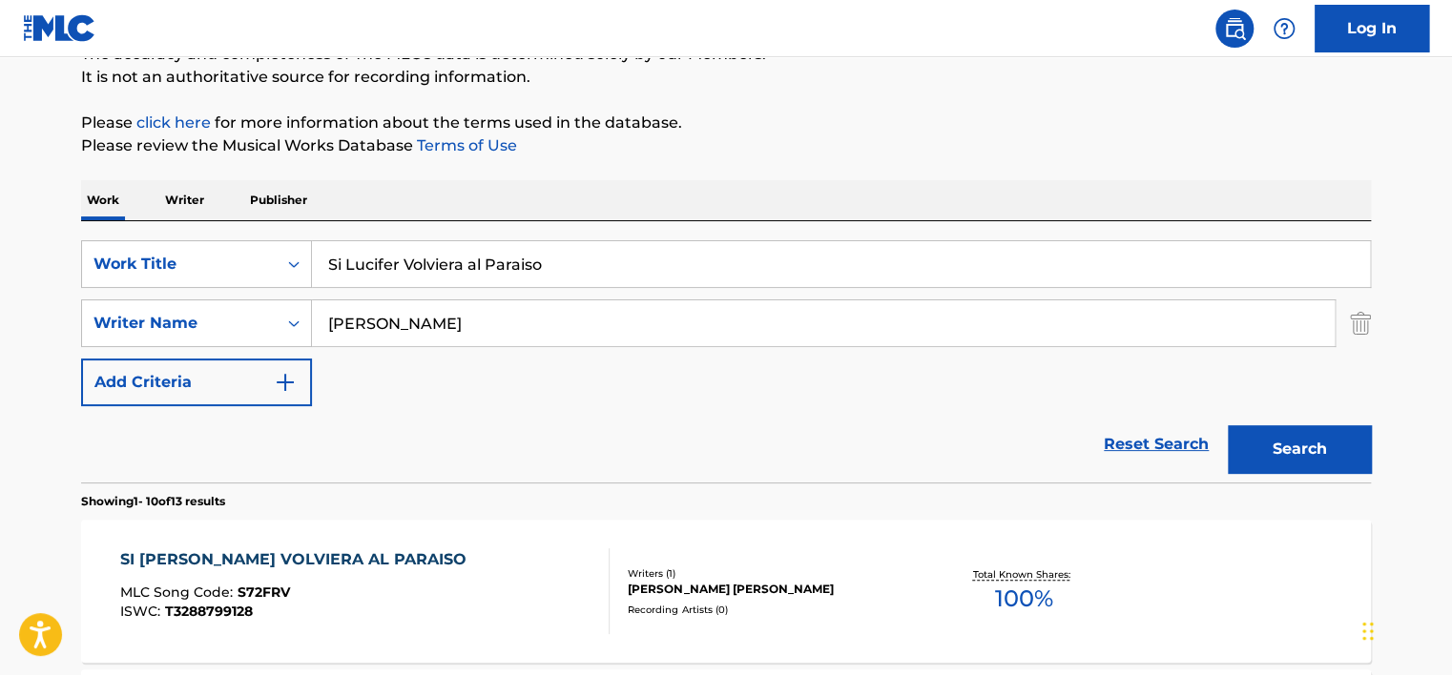
click at [393, 256] on input "Si Lucifer Volviera al Paraiso" at bounding box center [841, 264] width 1058 height 46
paste input "Después de Vivir"
click at [382, 263] on input "Después de Vivir" at bounding box center [841, 264] width 1058 height 46
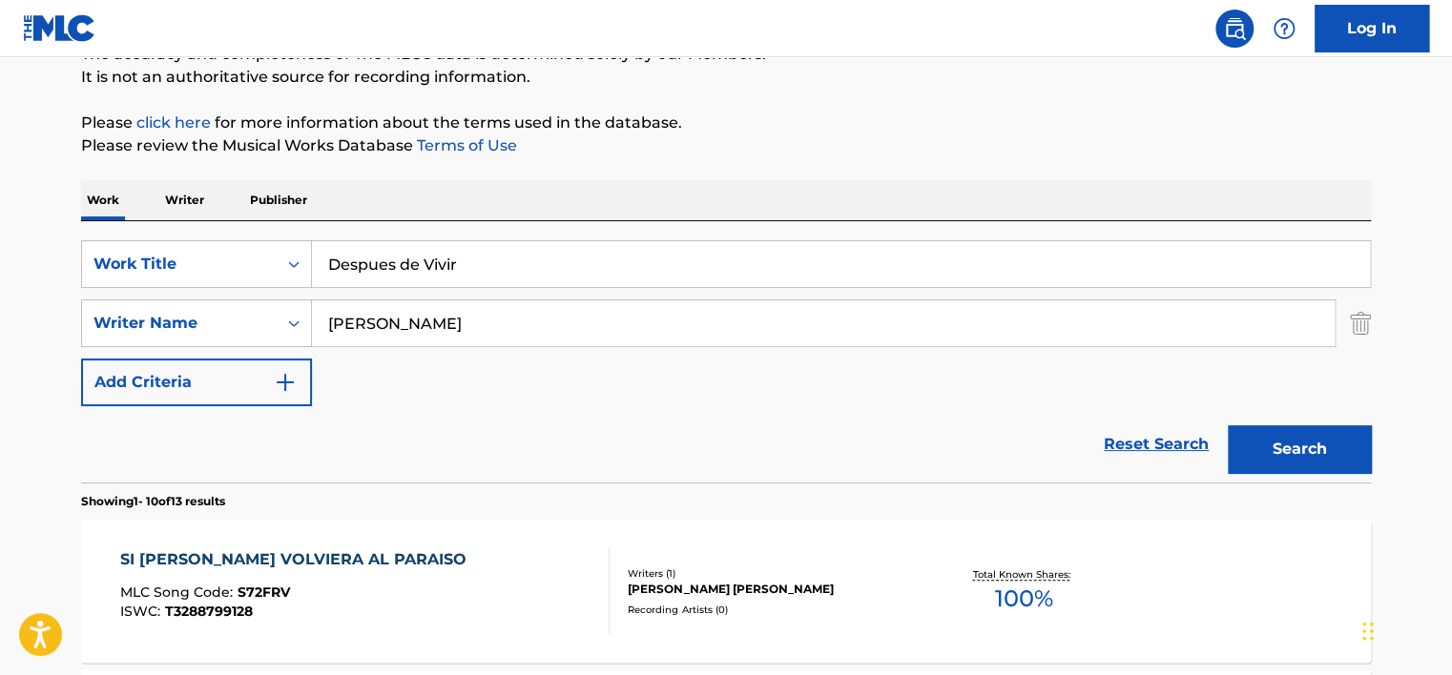
type input "Despues de Vivir"
click at [986, 135] on p "Please review the Musical Works Database Terms of Use" at bounding box center [726, 145] width 1290 height 23
click at [1298, 442] on button "Search" at bounding box center [1299, 449] width 143 height 48
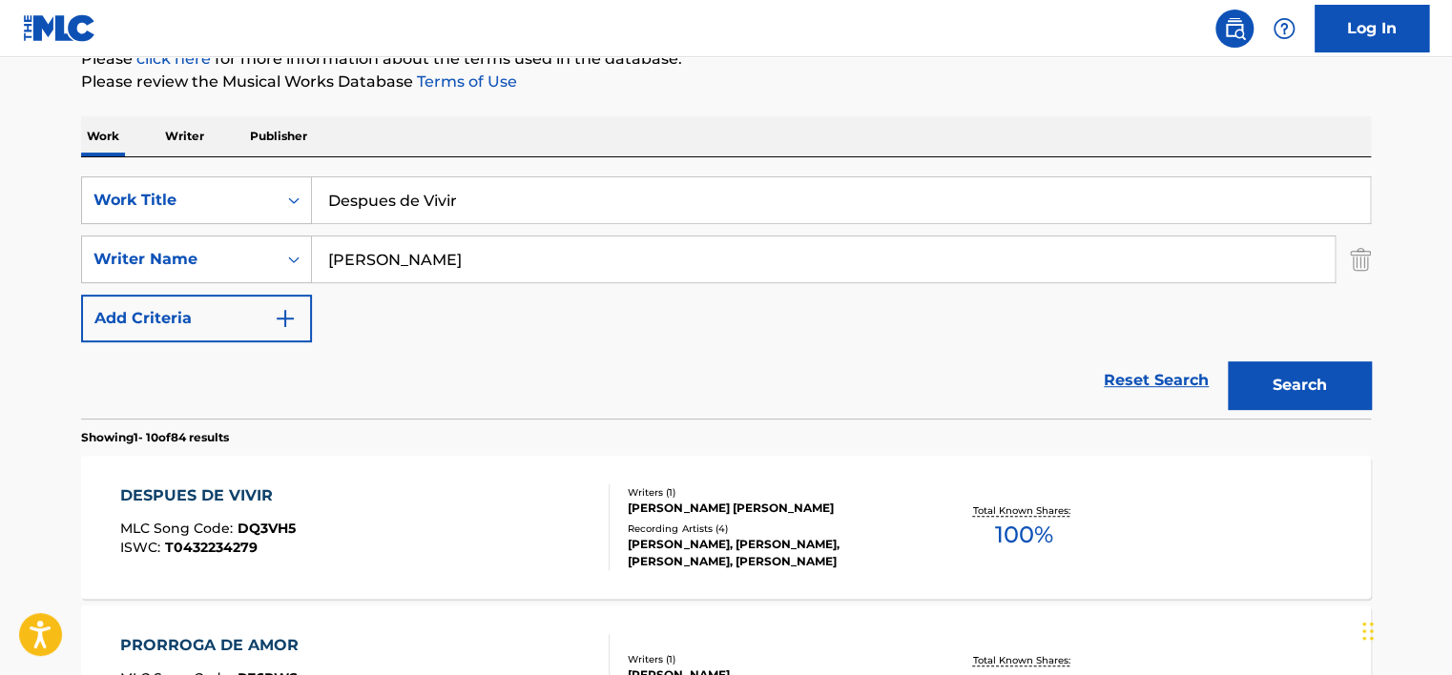
scroll to position [279, 0]
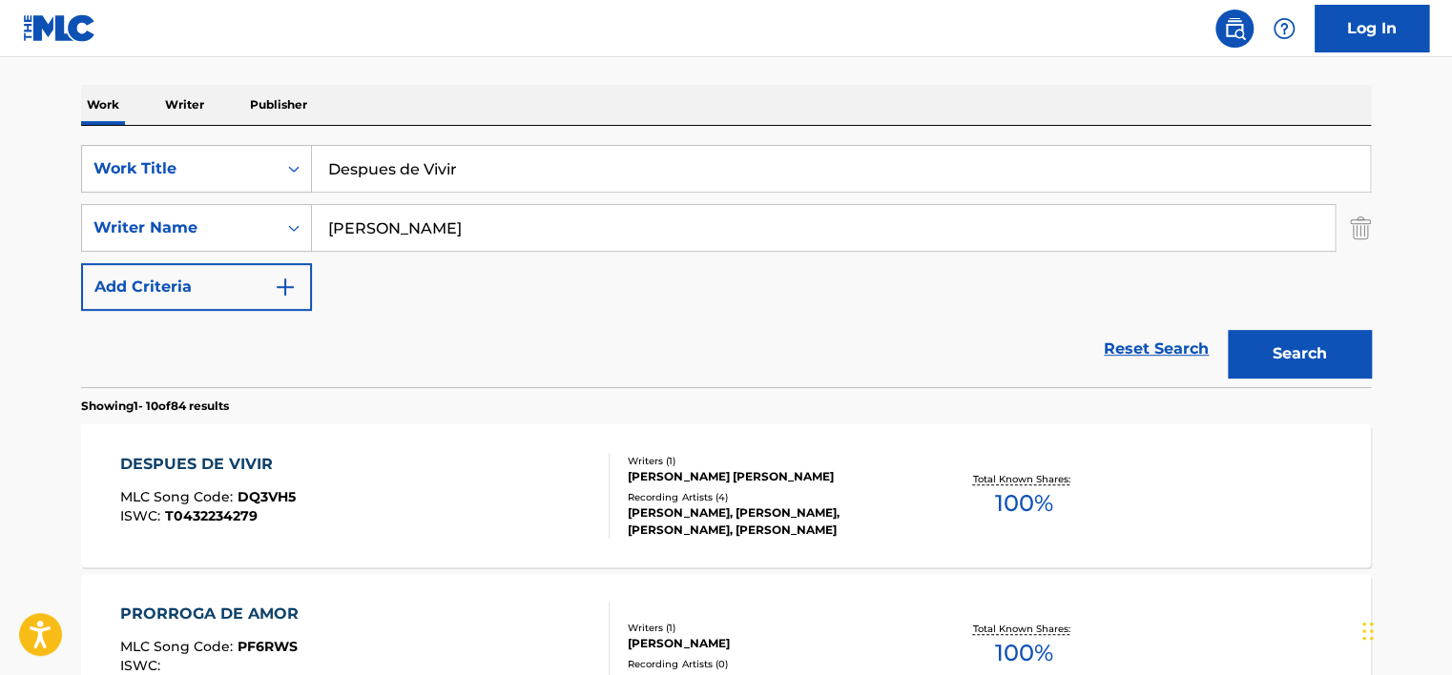
click at [330, 500] on div "DESPUES DE VIVIR MLC Song Code : DQ3VH5 ISWC : T0432234279" at bounding box center [365, 496] width 490 height 86
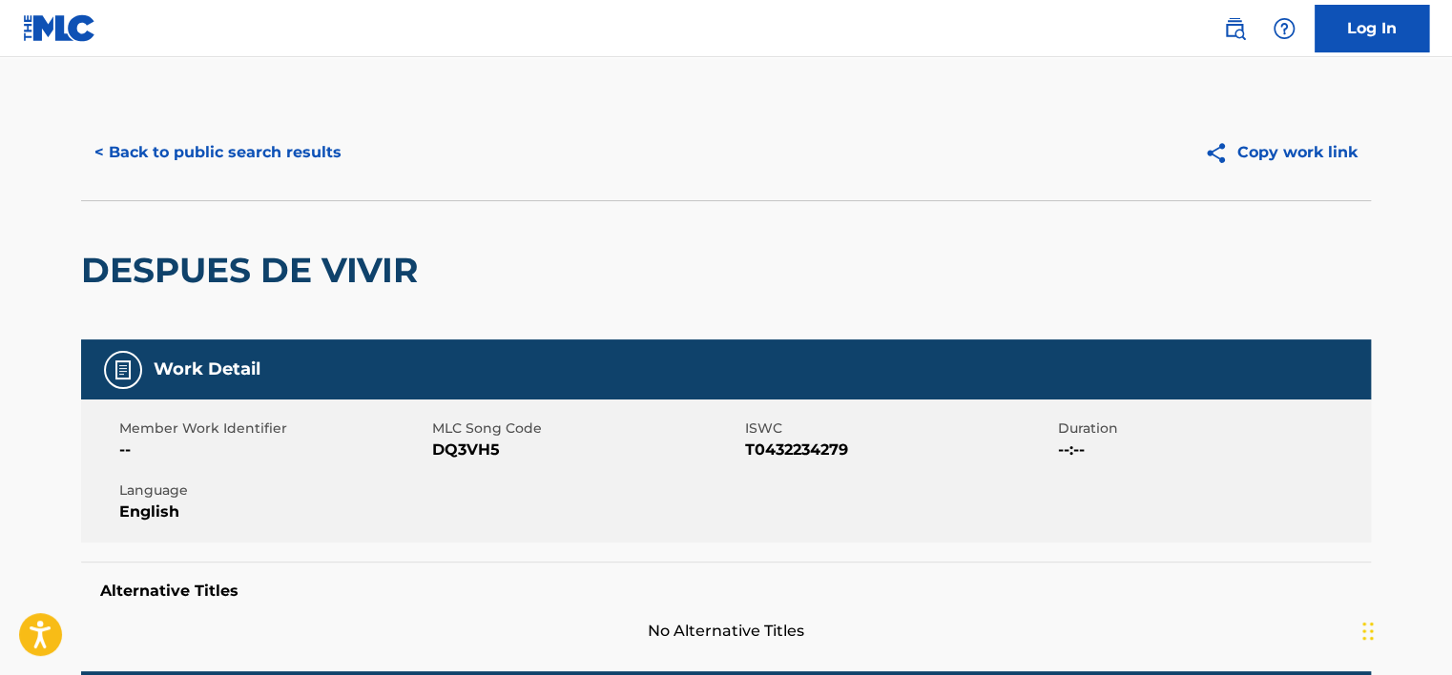
click at [815, 465] on div "Member Work Identifier -- MLC Song Code DQ3VH5 ISWC T0432234279 Duration --:-- …" at bounding box center [726, 471] width 1290 height 143
copy span "T0432234279"
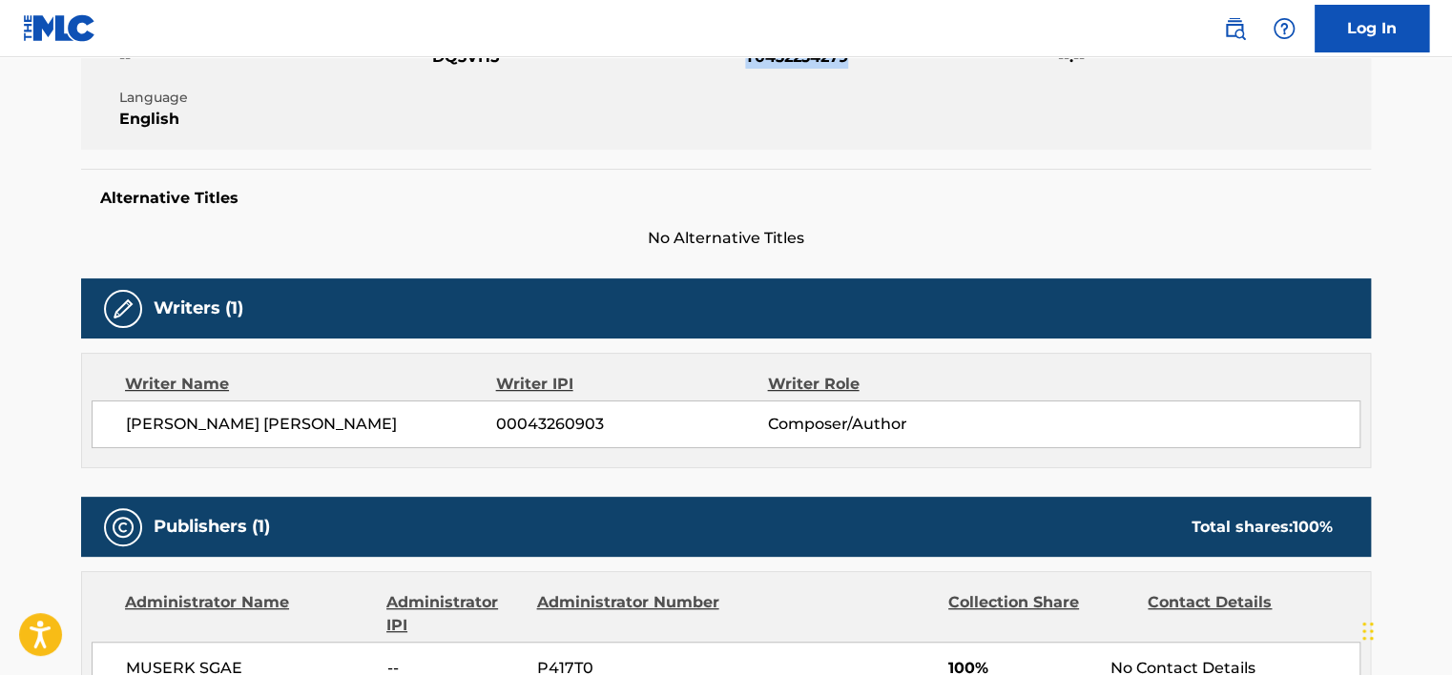
scroll to position [477, 0]
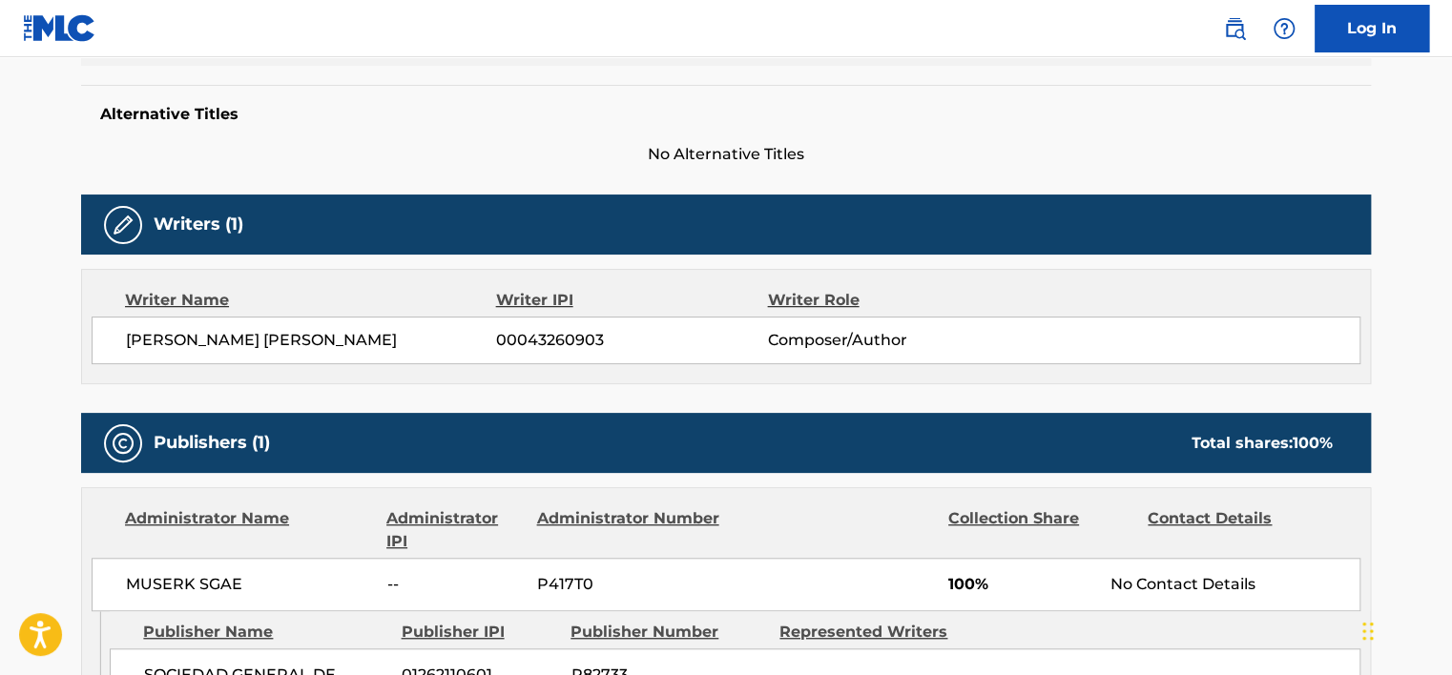
click at [554, 336] on span "00043260903" at bounding box center [631, 340] width 271 height 23
copy span "00043260903"
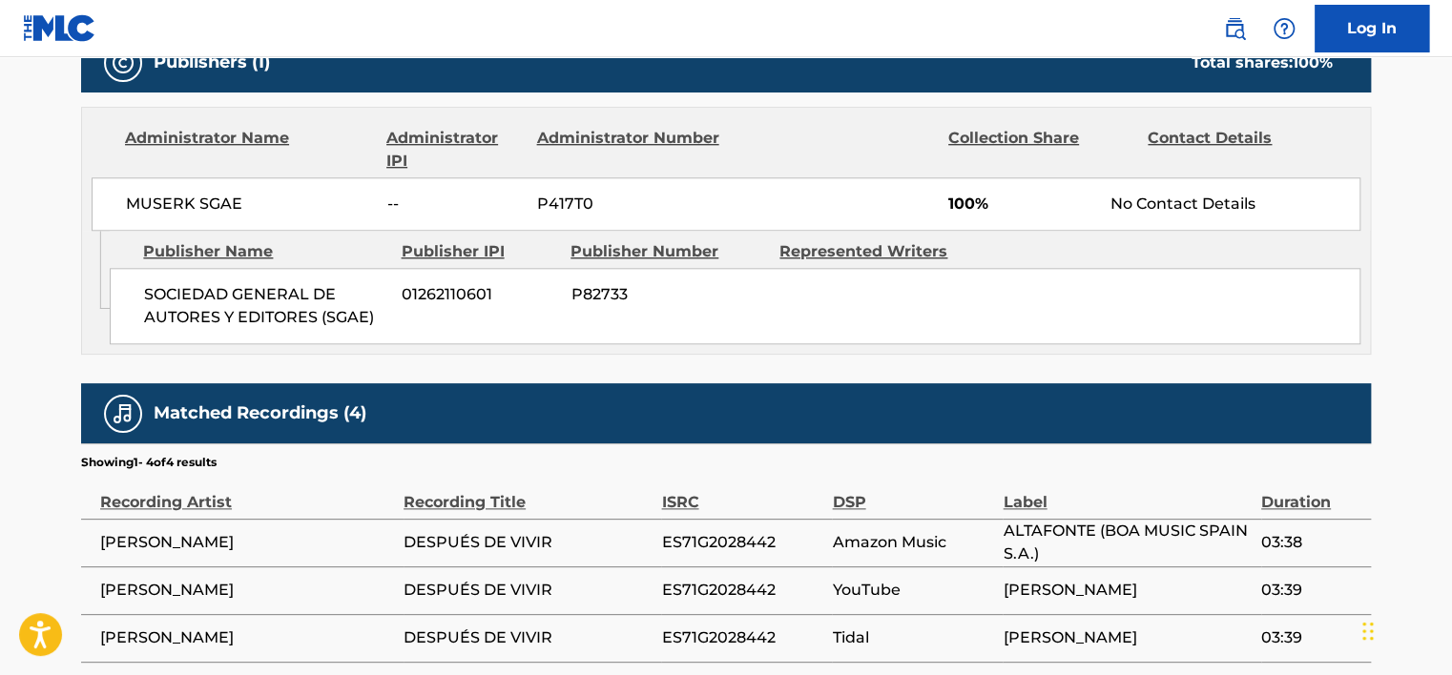
scroll to position [858, 0]
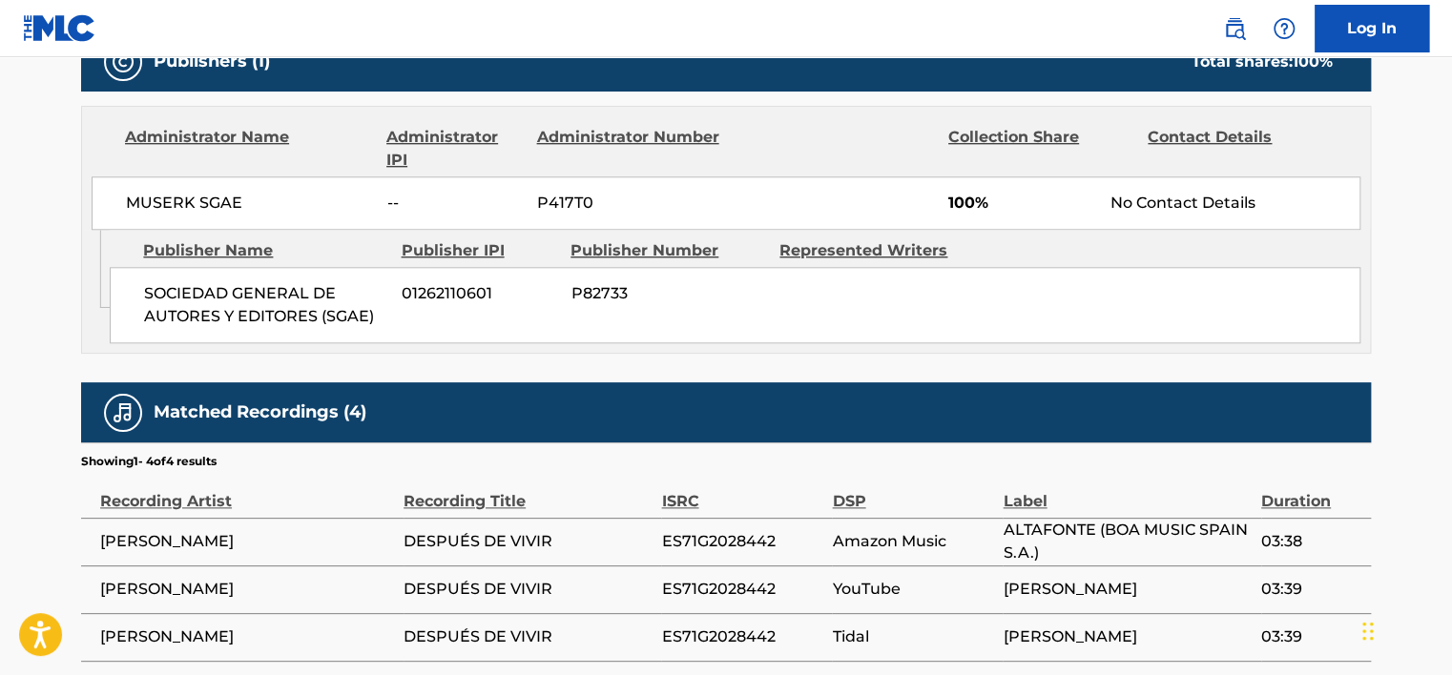
click at [185, 192] on span "MUSERK SGAE" at bounding box center [249, 203] width 247 height 23
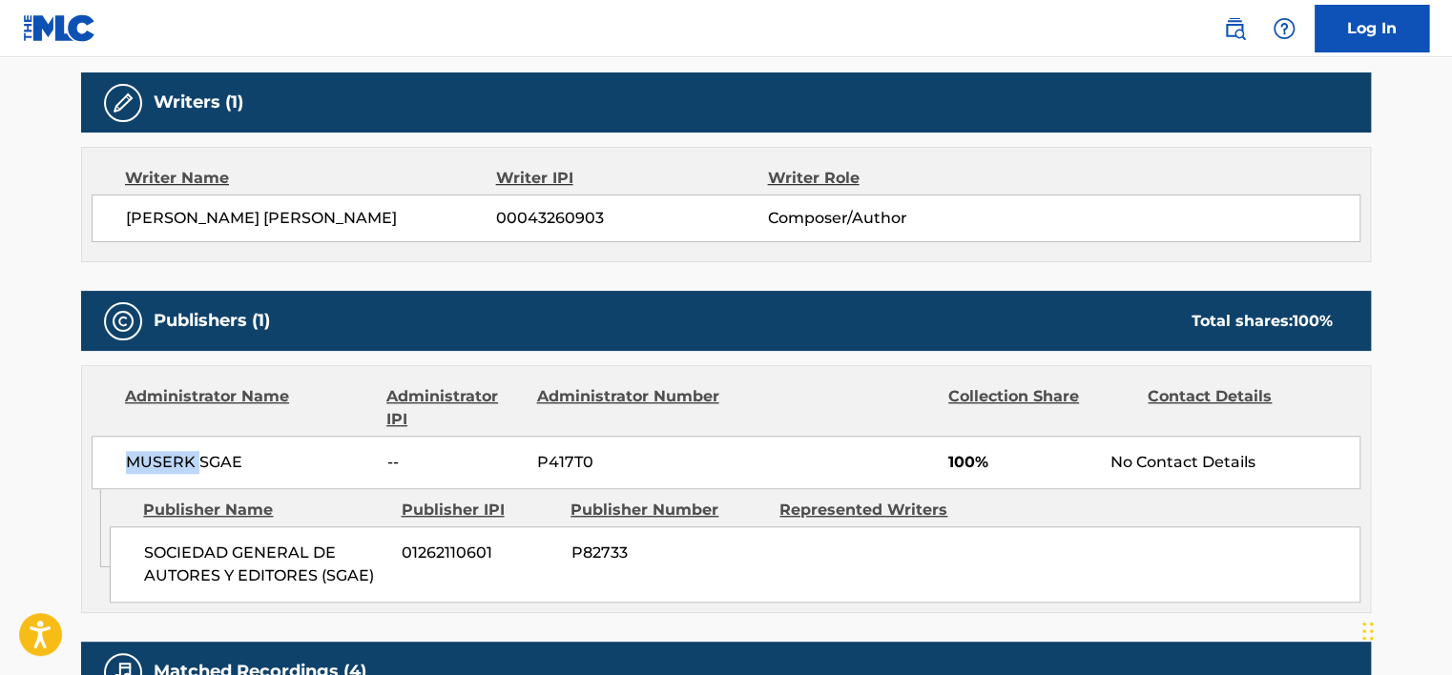
scroll to position [382, 0]
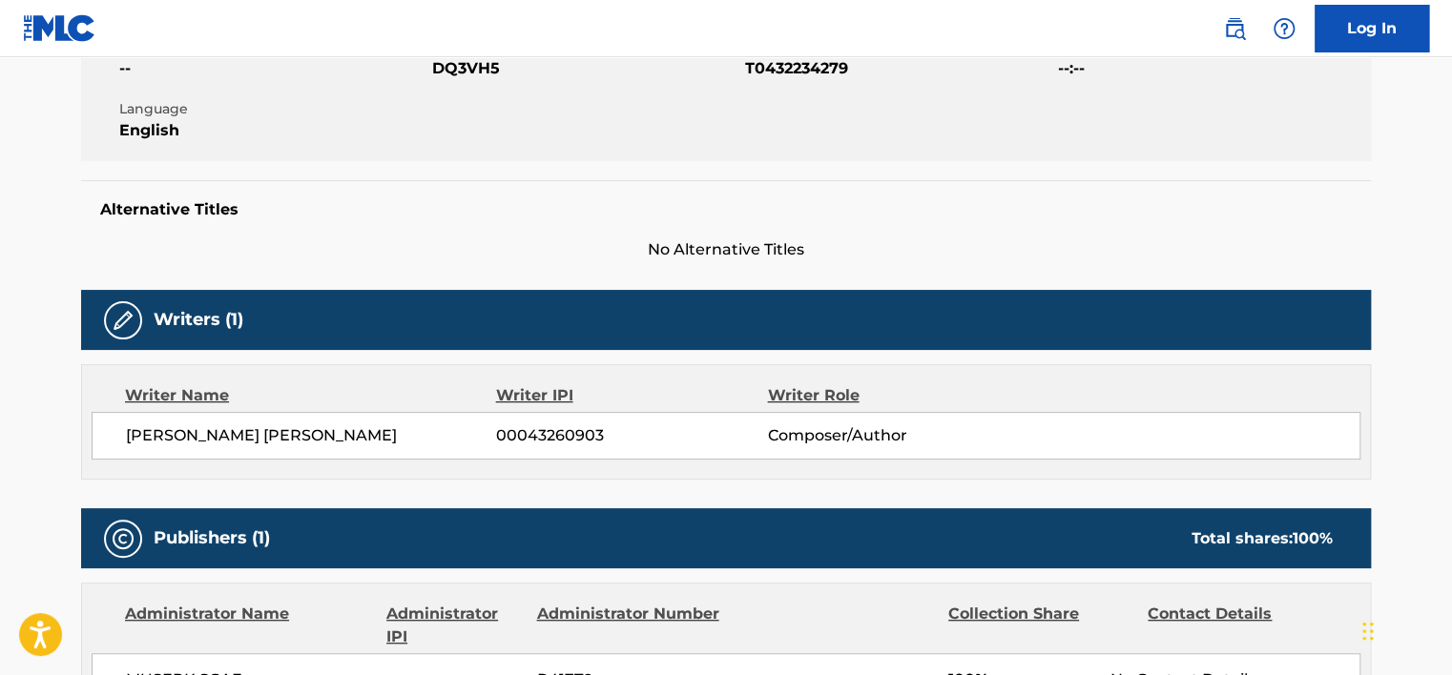
click at [494, 72] on span "DQ3VH5" at bounding box center [586, 68] width 308 height 23
click at [475, 62] on span "DQ3VH5" at bounding box center [586, 68] width 308 height 23
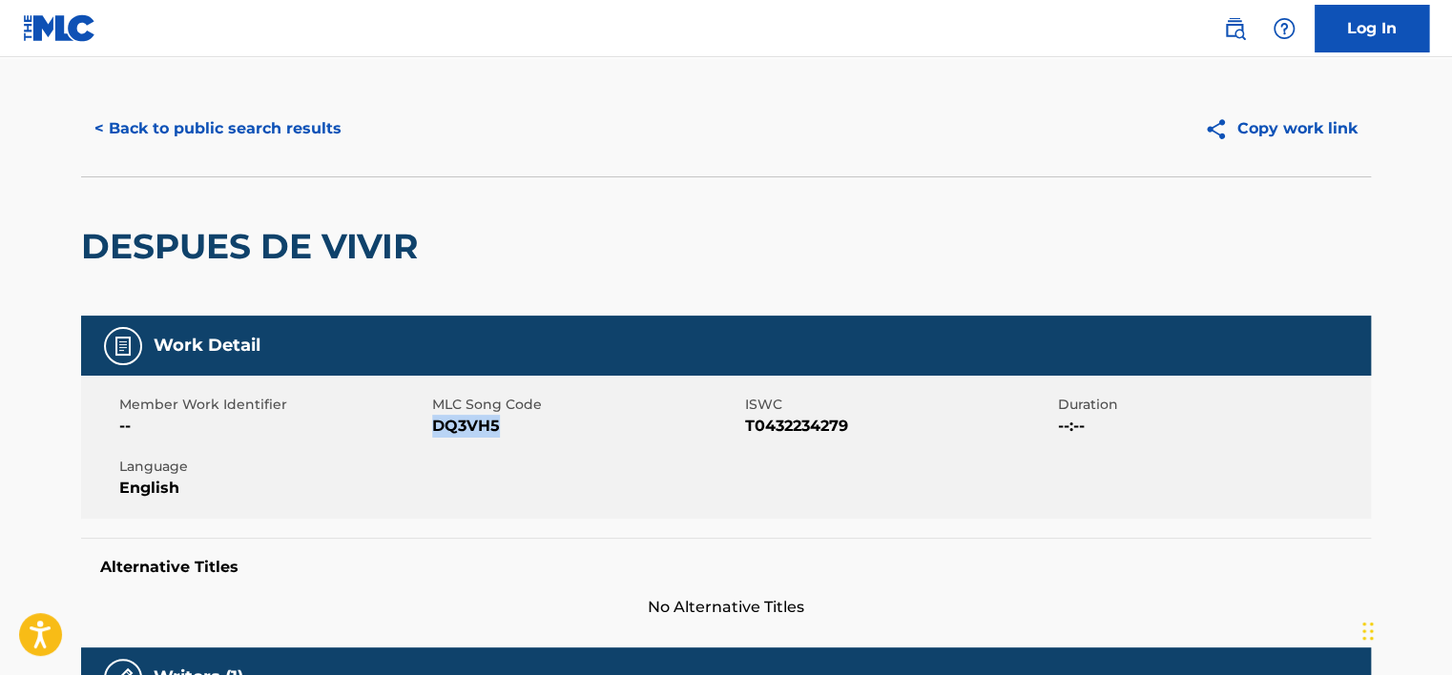
scroll to position [0, 0]
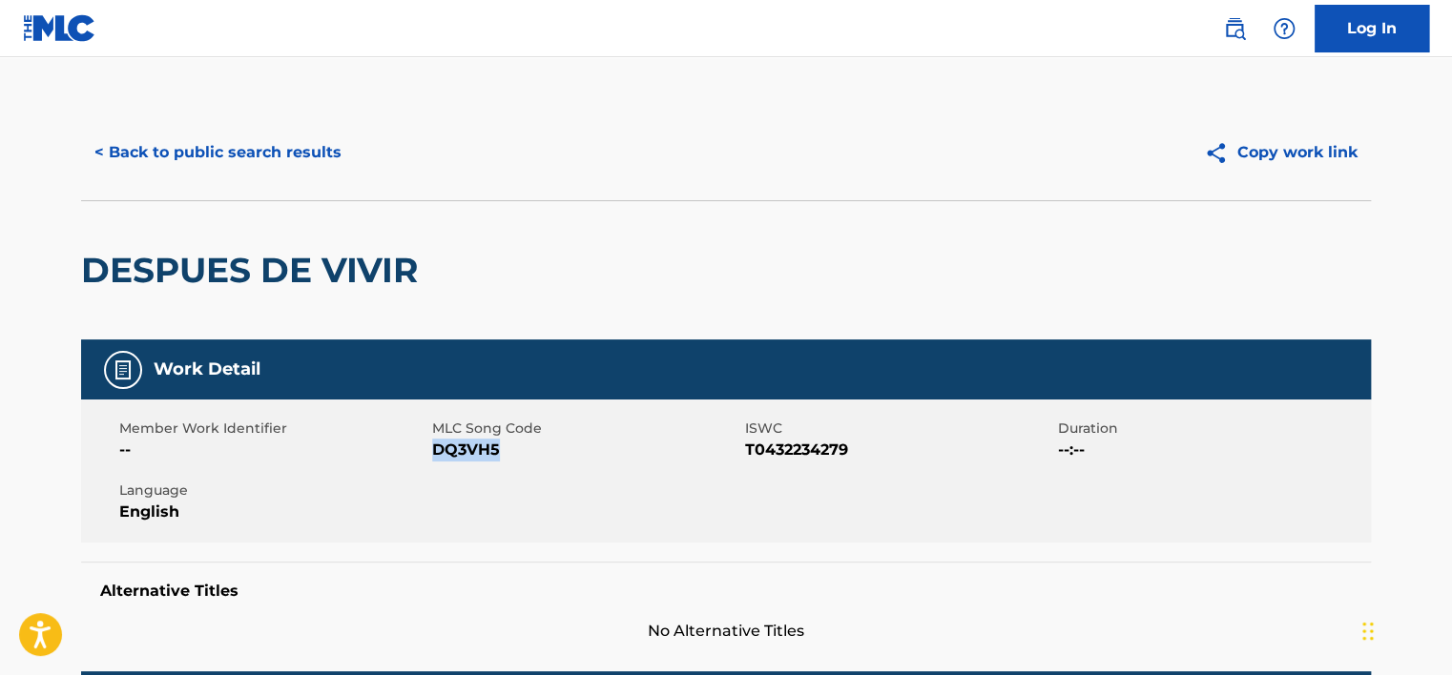
click at [296, 167] on button "< Back to public search results" at bounding box center [218, 153] width 274 height 48
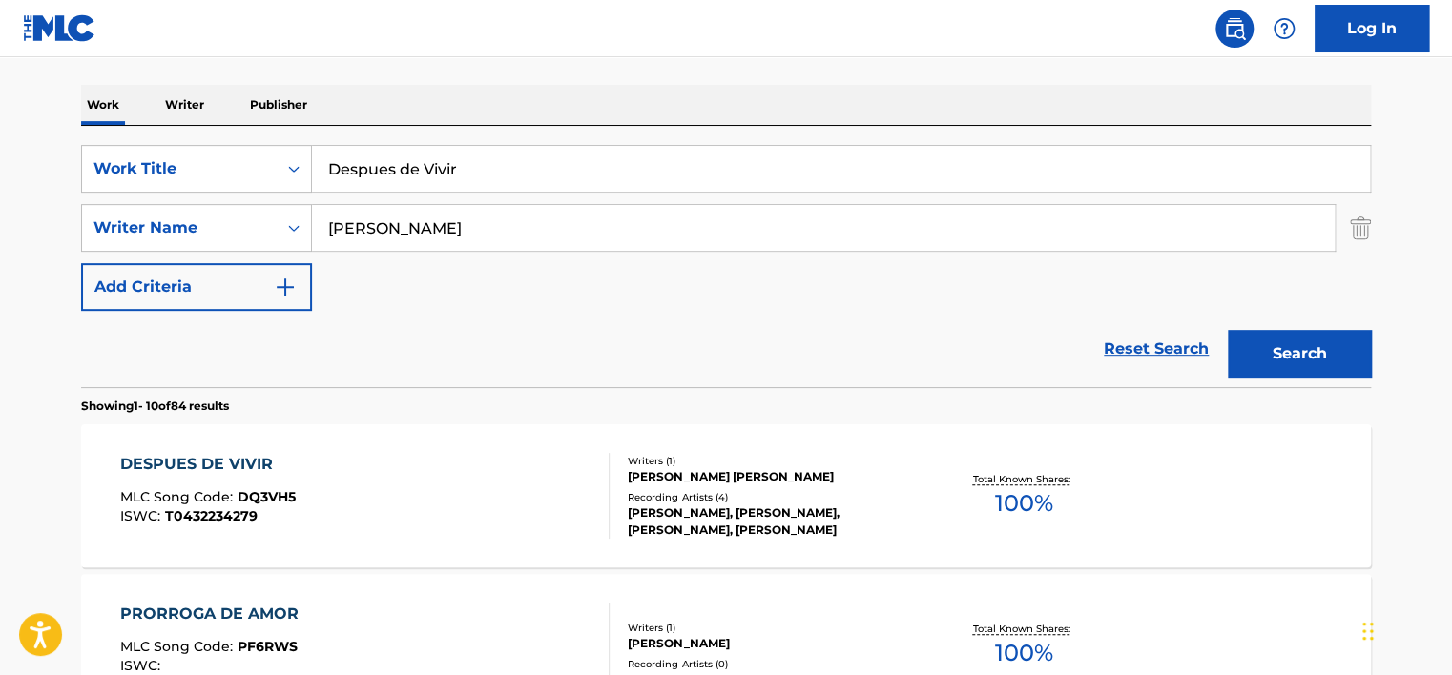
click at [435, 168] on input "Despues de Vivir" at bounding box center [841, 169] width 1058 height 46
paste input "Modo Frigio"
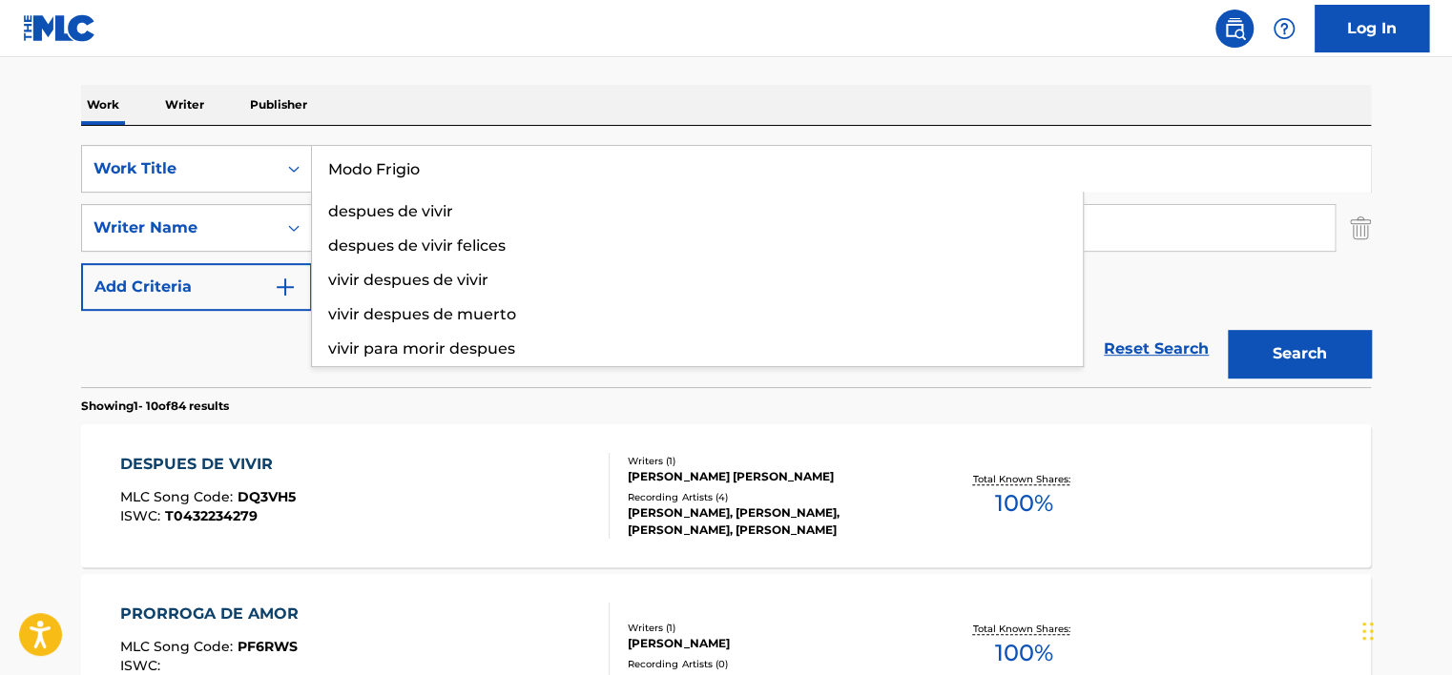
type input "Modo Frigio"
click at [1277, 344] on button "Search" at bounding box center [1299, 354] width 143 height 48
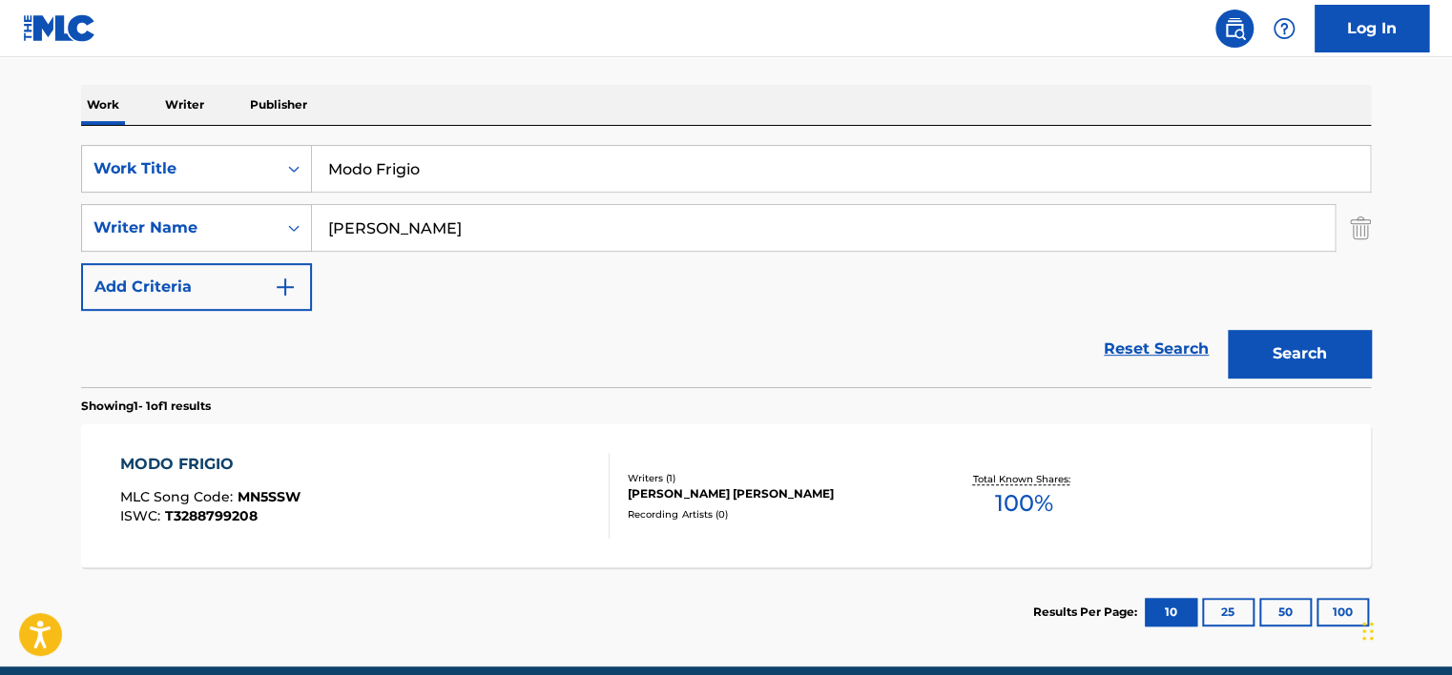
click at [459, 489] on div "MODO FRIGIO MLC Song Code : MN5SSW ISWC : T3288799208" at bounding box center [365, 496] width 490 height 86
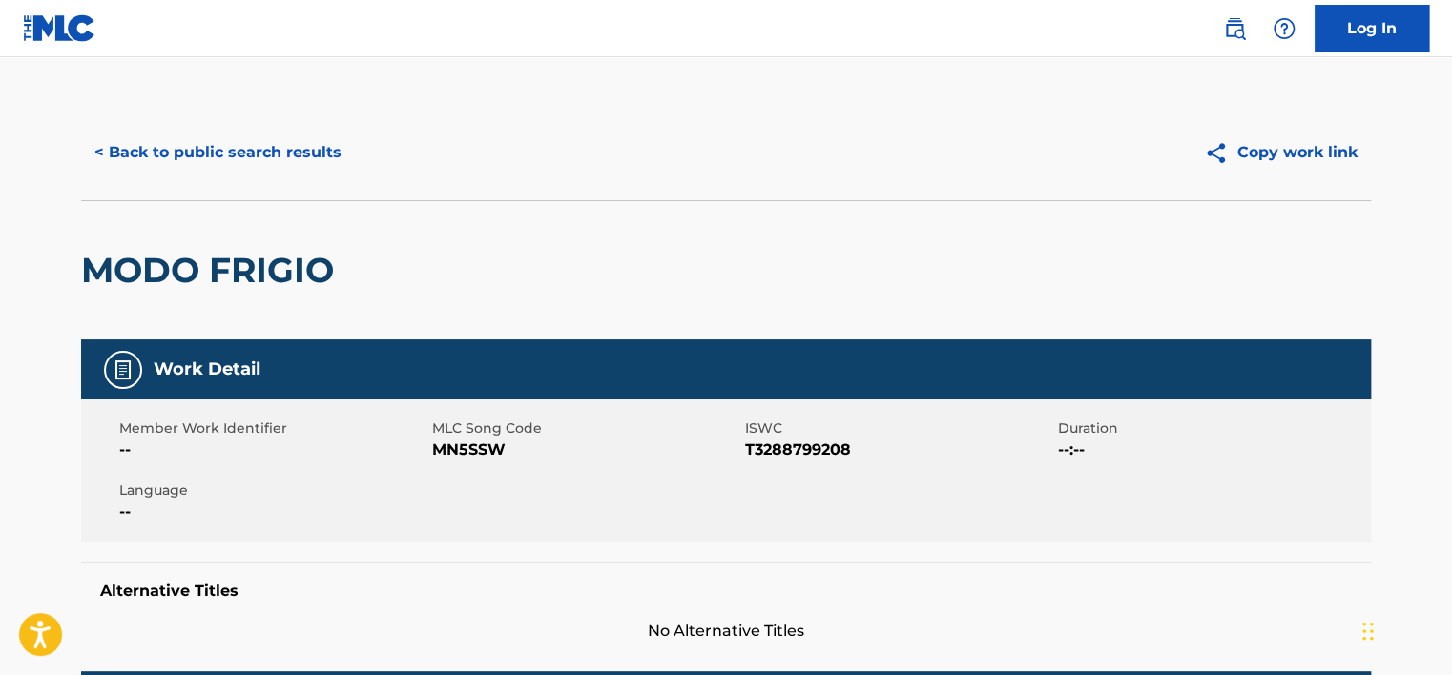
click at [854, 435] on span "ISWC" at bounding box center [899, 429] width 308 height 20
click at [823, 454] on span "T3288799208" at bounding box center [899, 450] width 308 height 23
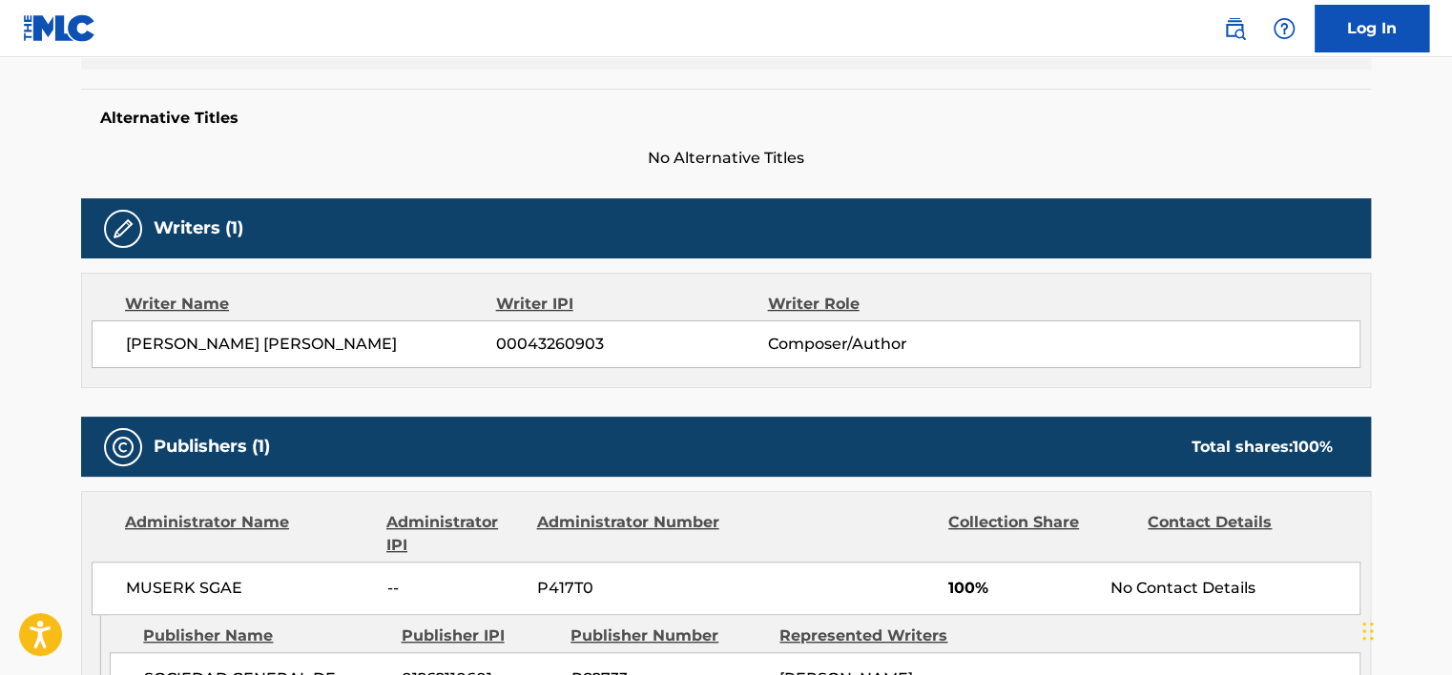
scroll to position [477, 0]
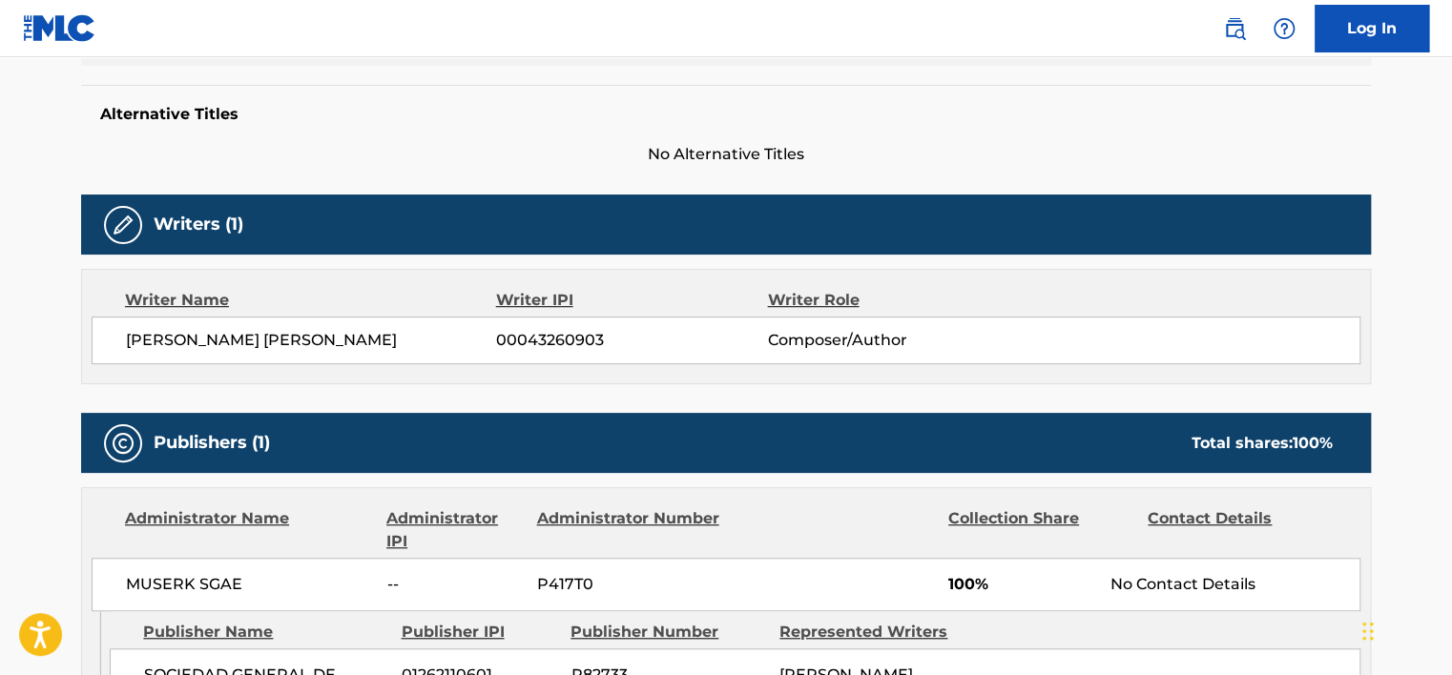
click at [515, 340] on span "00043260903" at bounding box center [631, 340] width 271 height 23
click at [162, 581] on span "MUSERK SGAE" at bounding box center [249, 584] width 247 height 23
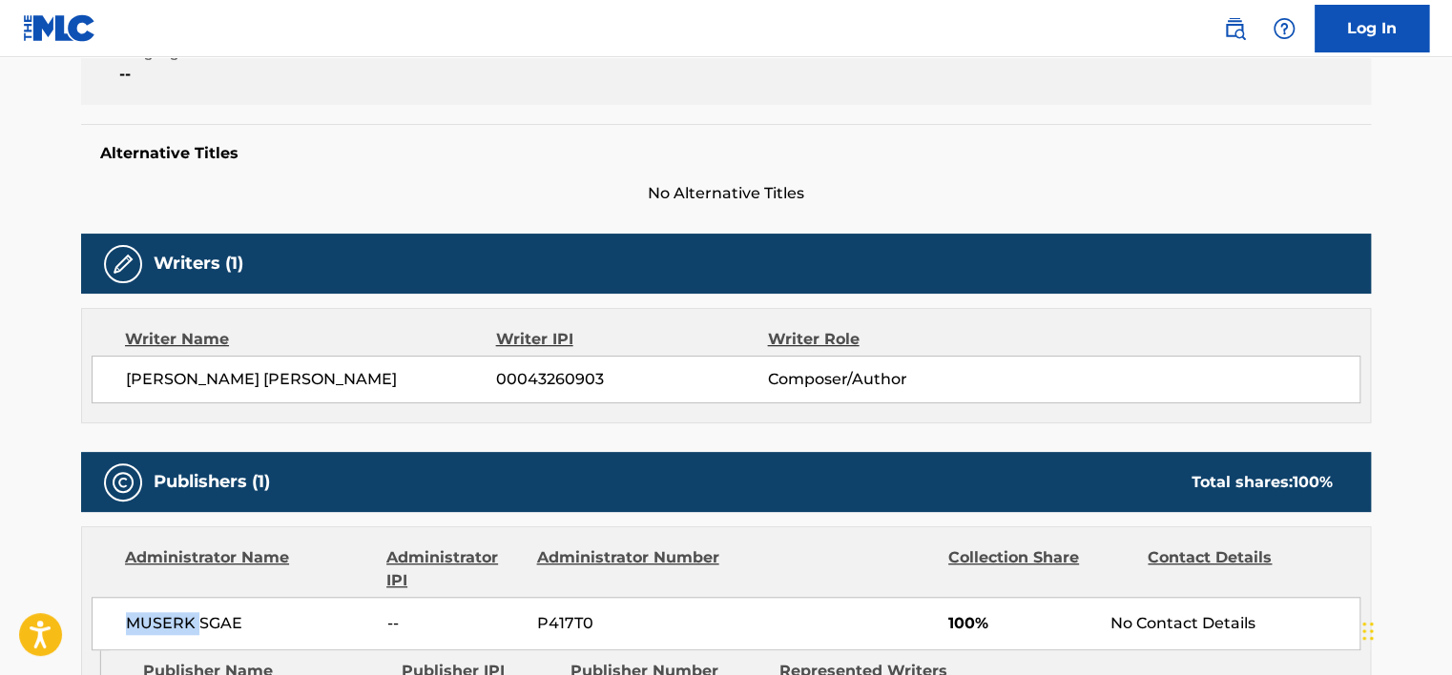
scroll to position [191, 0]
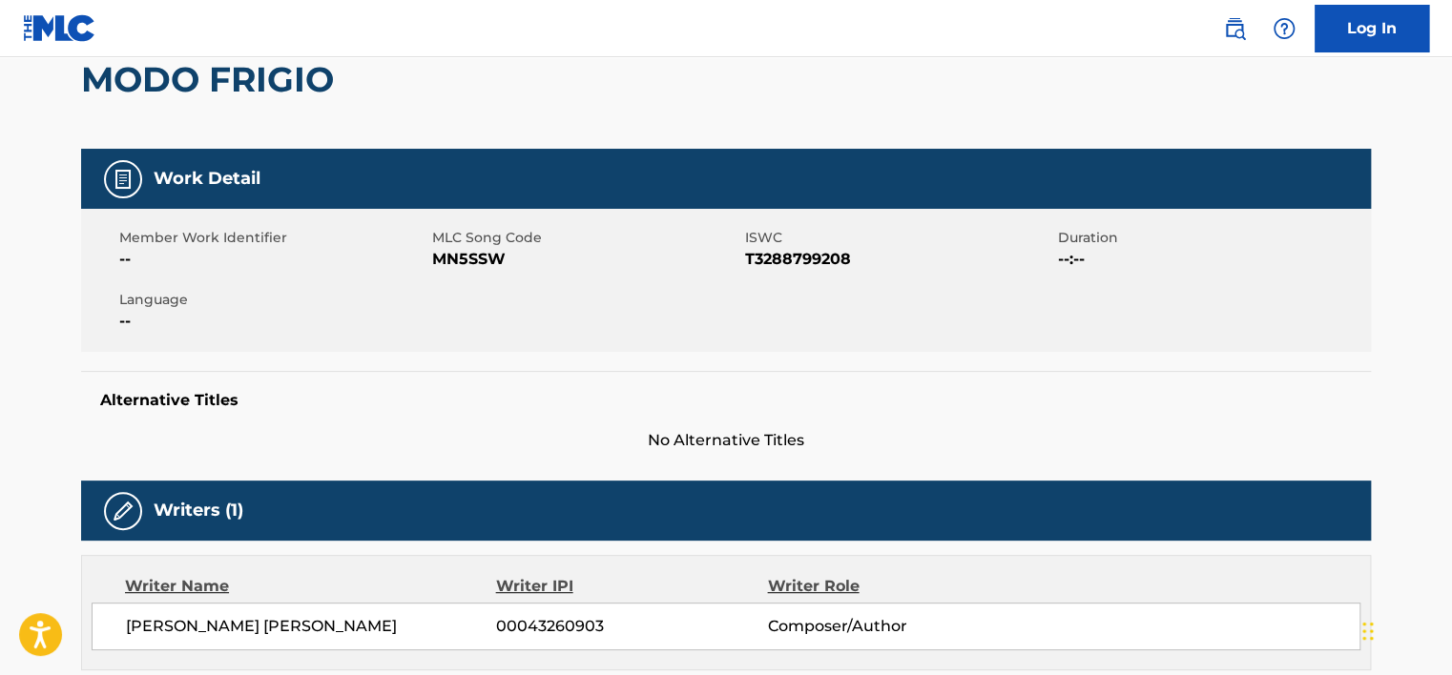
click at [440, 253] on span "MN5SSW" at bounding box center [586, 259] width 308 height 23
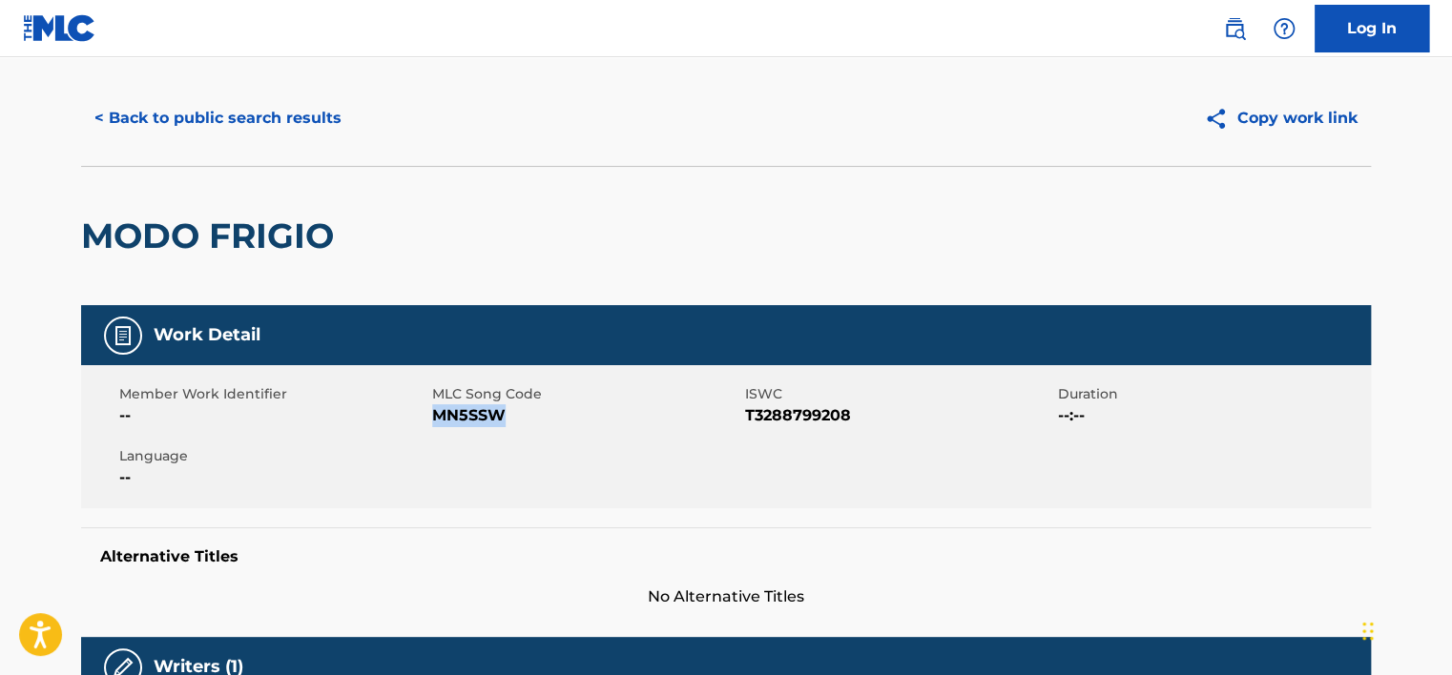
scroll to position [0, 0]
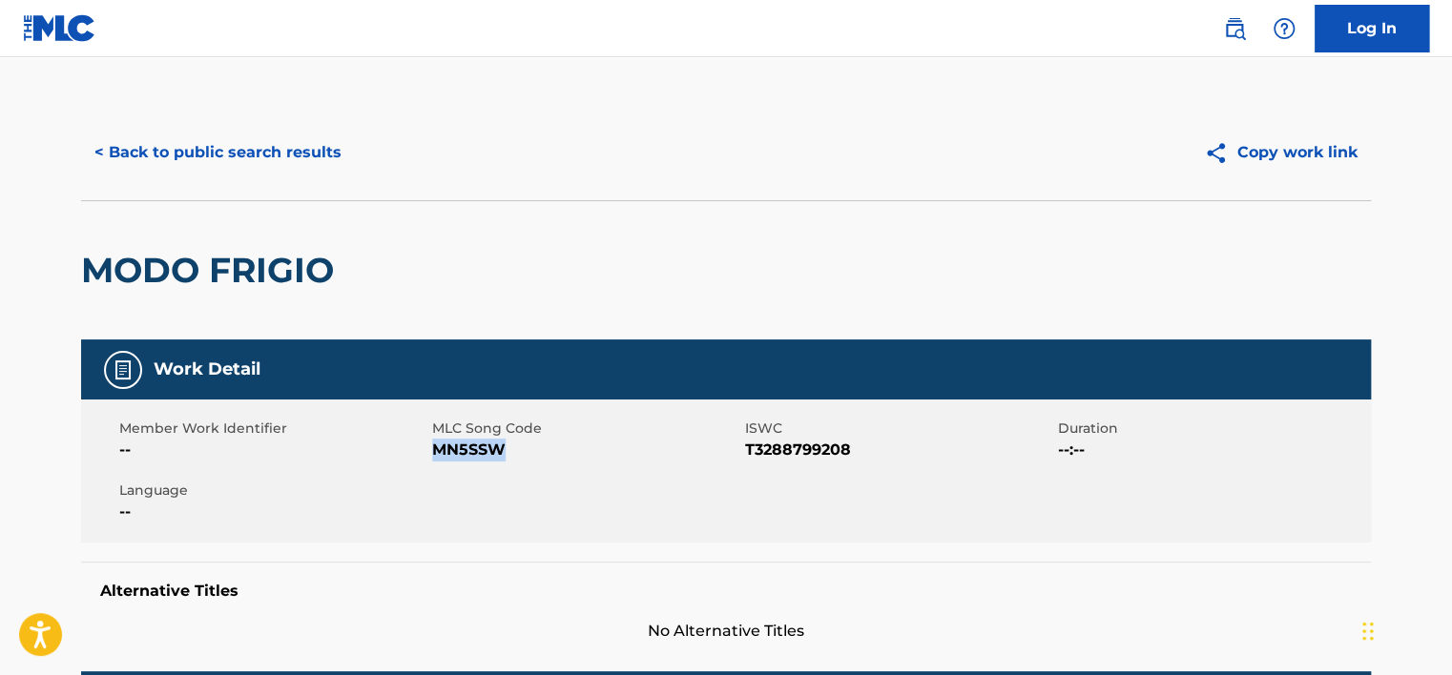
click at [264, 155] on button "< Back to public search results" at bounding box center [218, 153] width 274 height 48
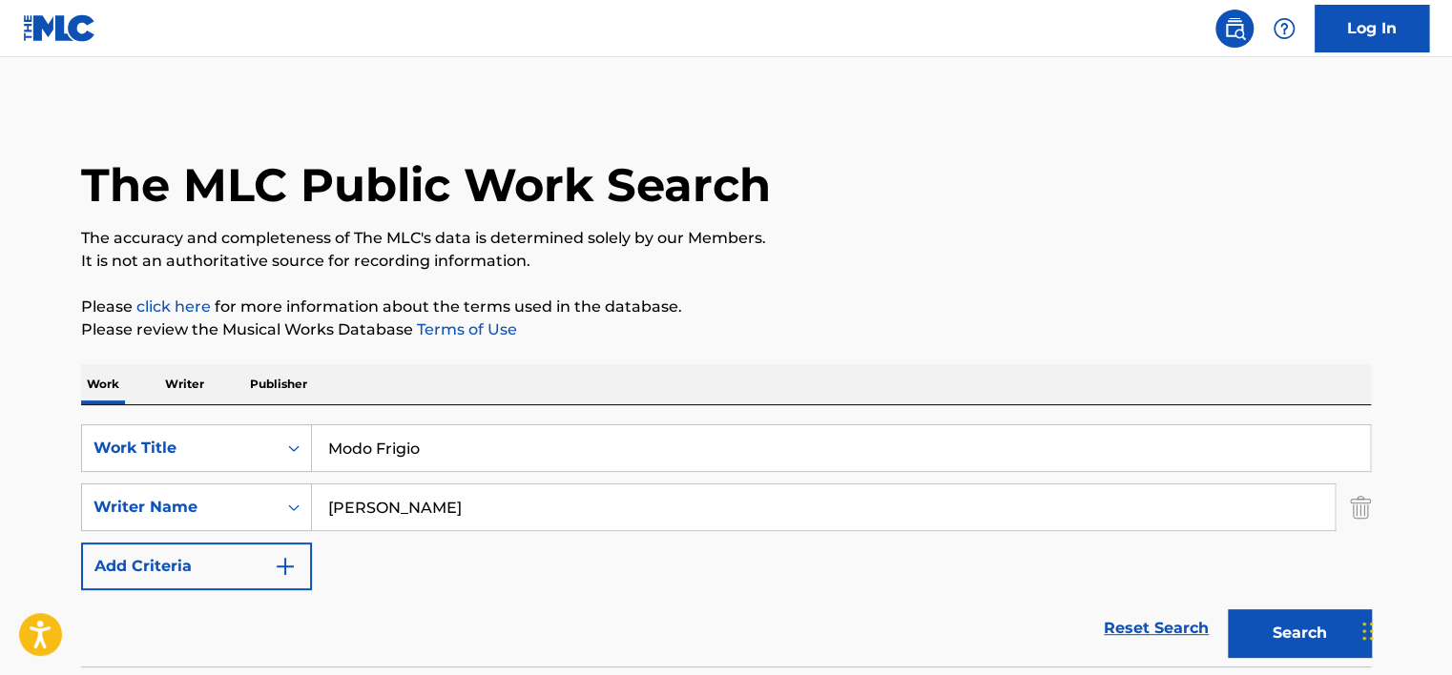
scroll to position [253, 0]
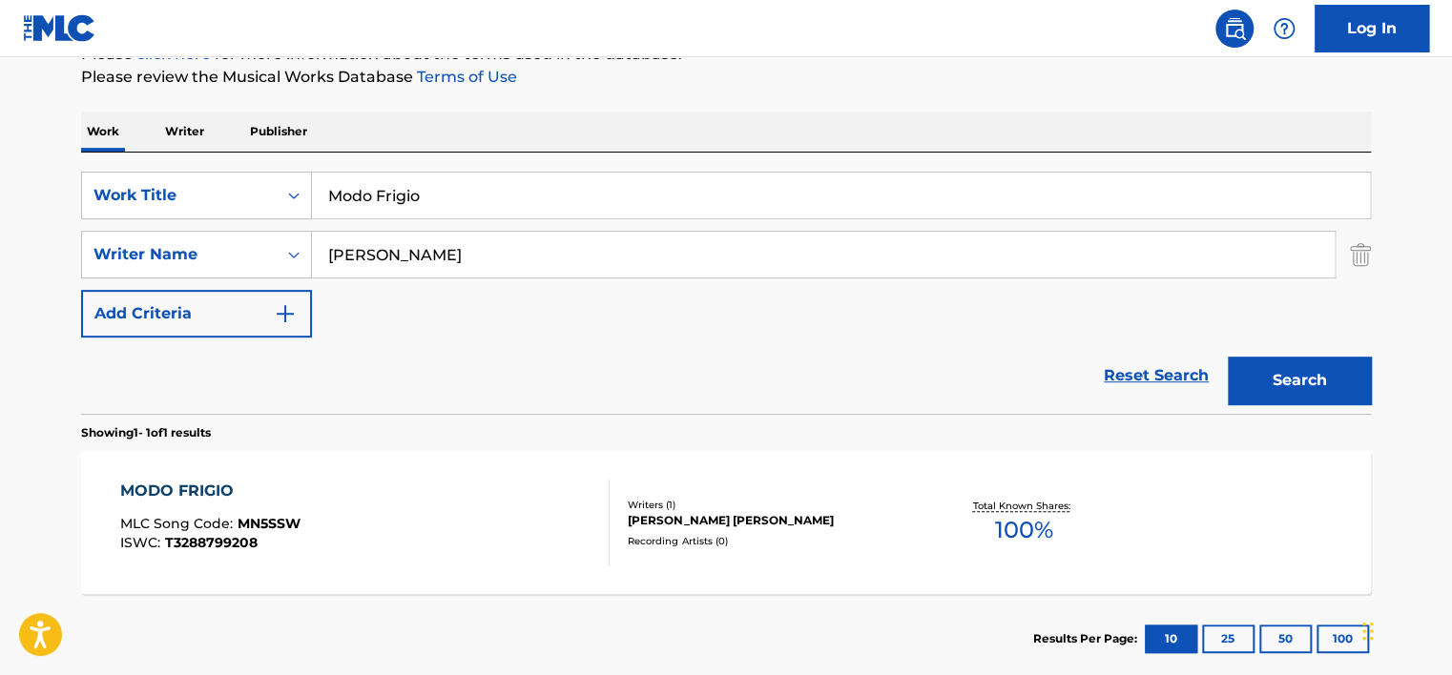
click at [449, 248] on input "[PERSON_NAME]" at bounding box center [823, 255] width 1023 height 46
paste input "[PERSON_NAME]"
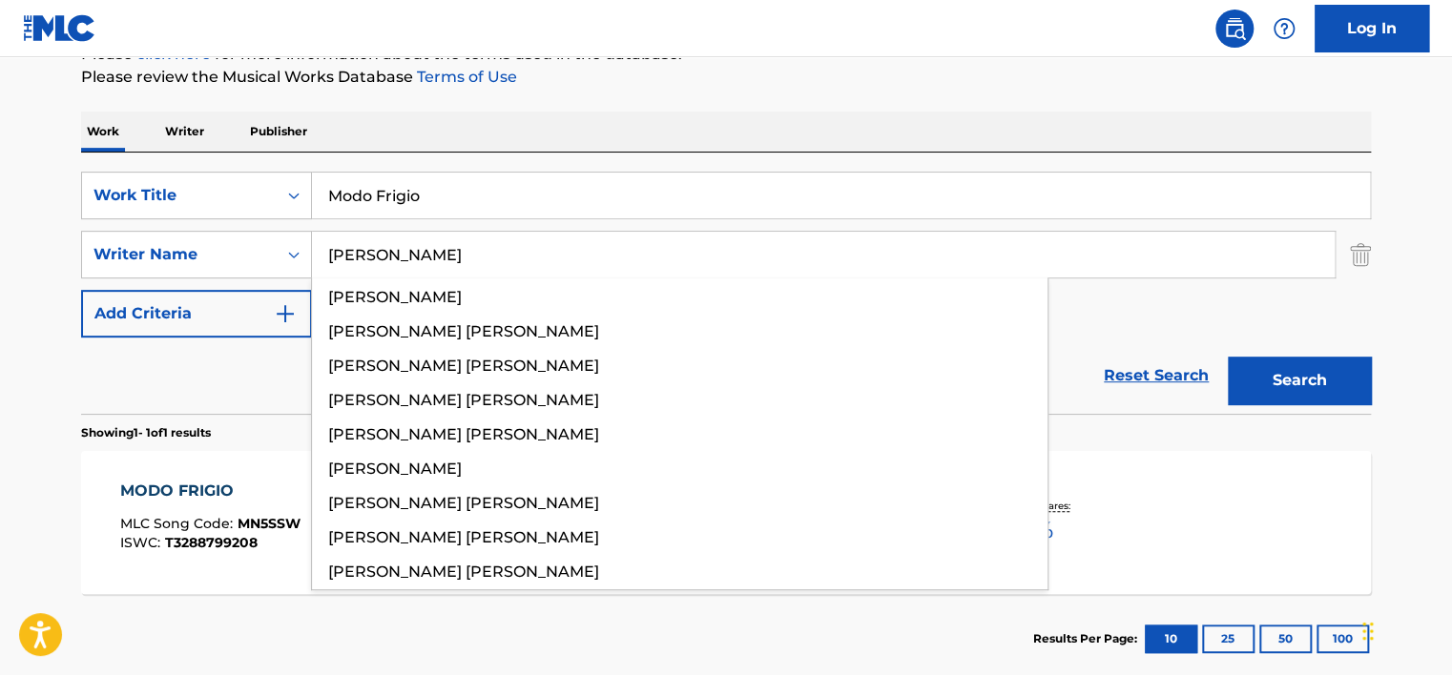
type input "[PERSON_NAME]"
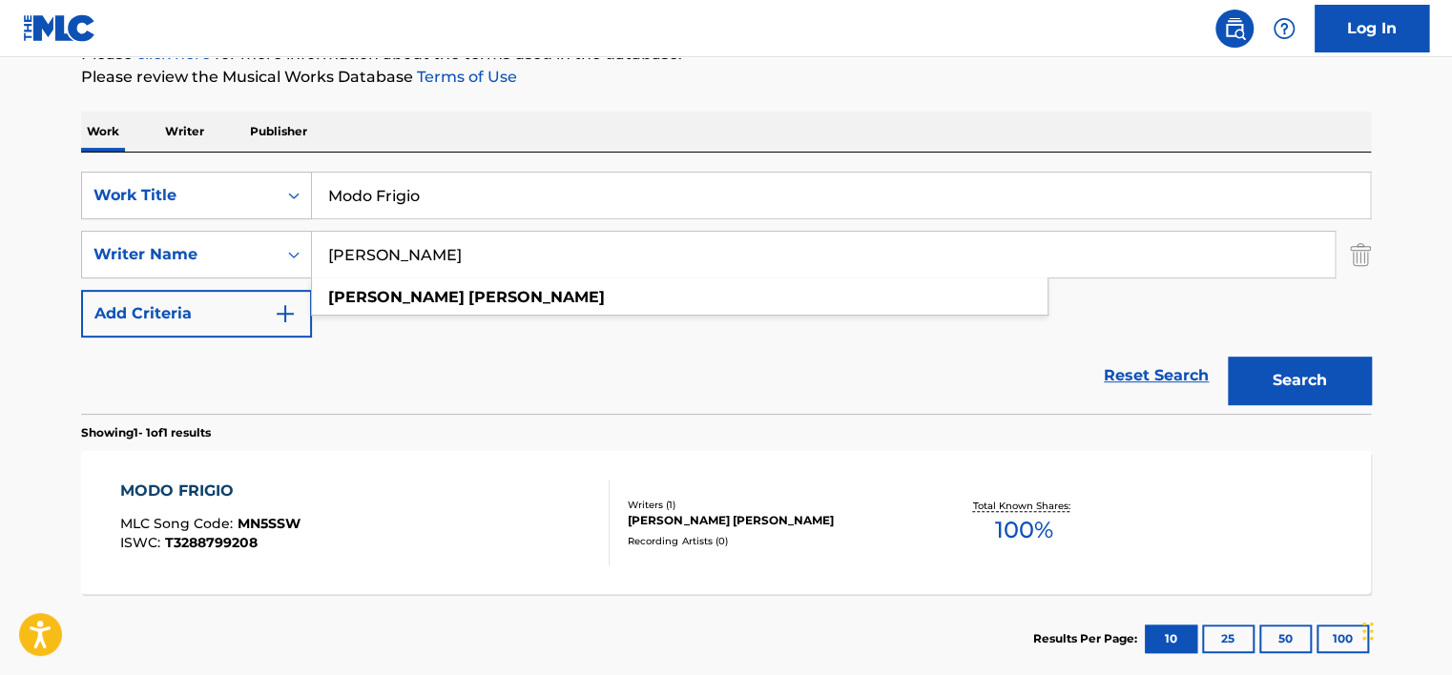
click at [426, 203] on input "Modo Frigio" at bounding box center [841, 196] width 1058 height 46
paste input "aniquí"
drag, startPoint x: 709, startPoint y: 71, endPoint x: 1152, endPoint y: 373, distance: 536.8
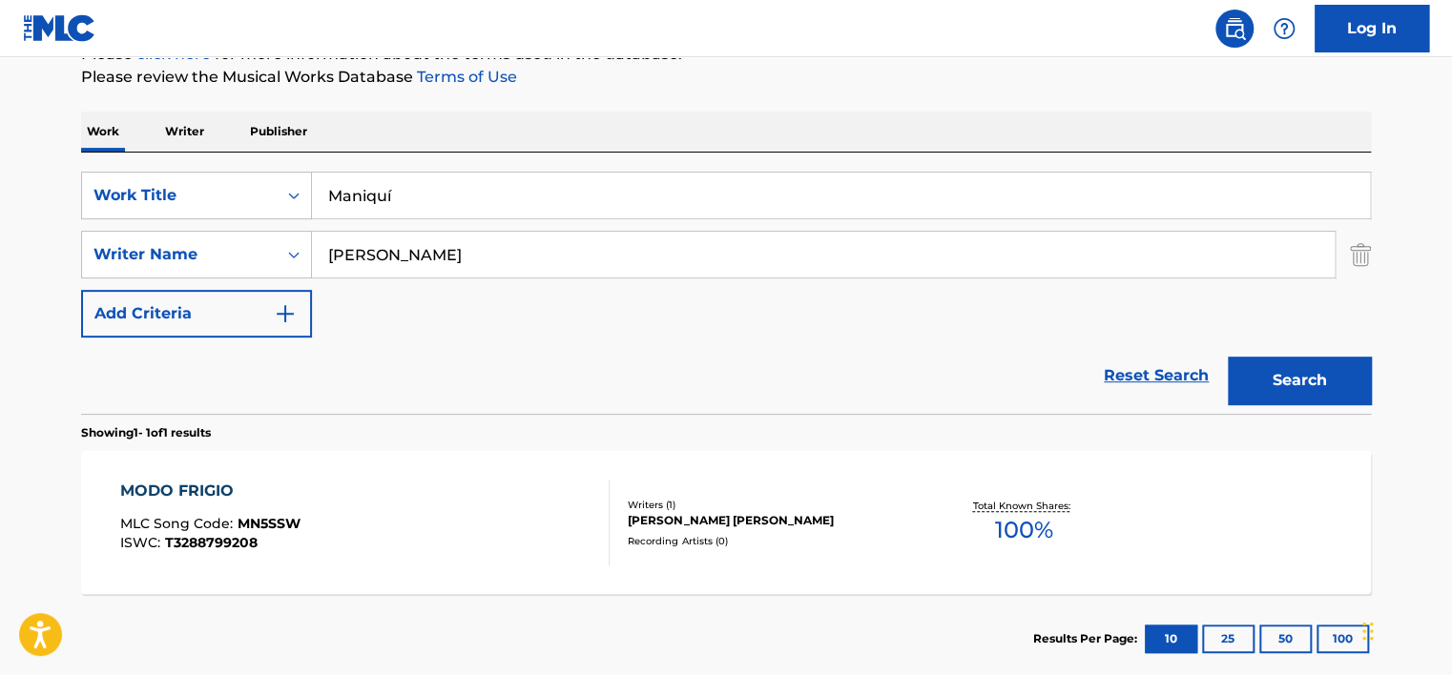
click at [710, 72] on p "Please review the Musical Works Database Terms of Use" at bounding box center [726, 77] width 1290 height 23
click at [1290, 387] on button "Search" at bounding box center [1299, 381] width 143 height 48
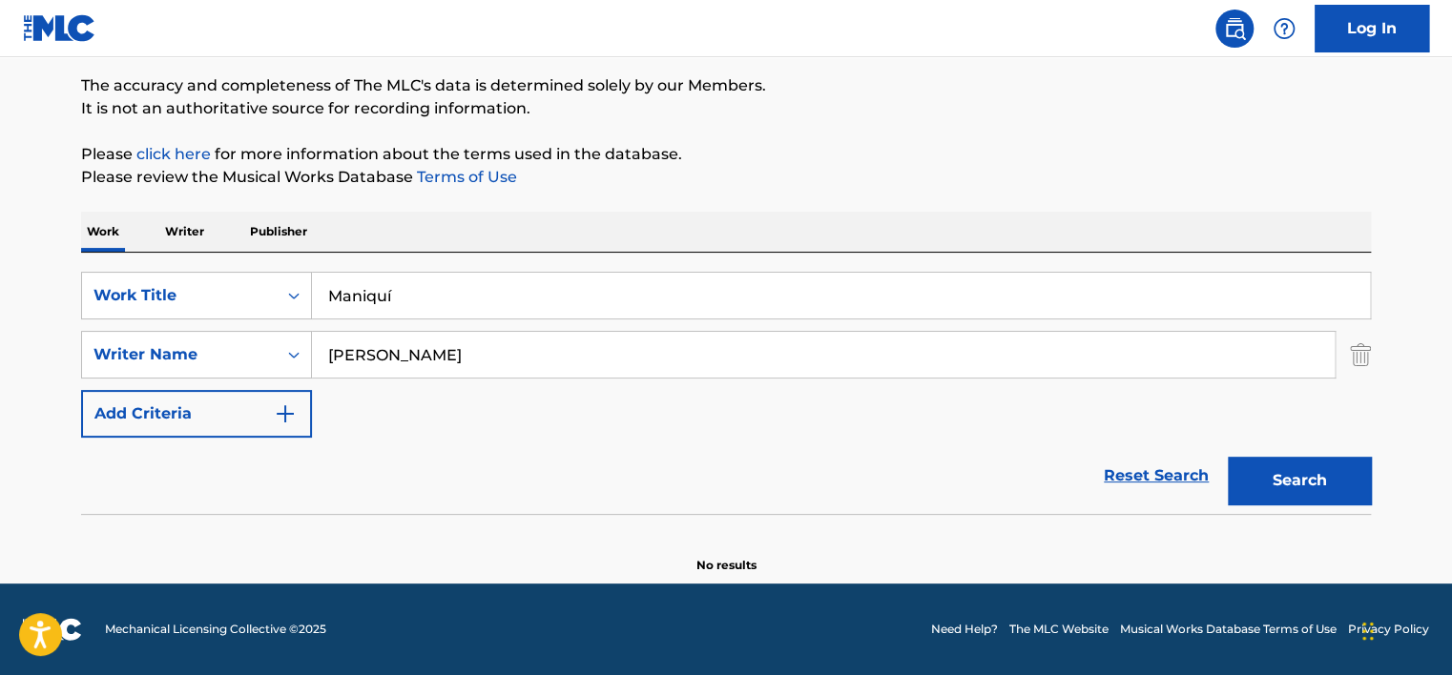
scroll to position [153, 0]
click at [388, 298] on input "Maniquí" at bounding box center [841, 296] width 1058 height 46
type input "Maniqui"
click at [984, 209] on div "The MLC Public Work Search The accuracy and completeness of The MLC's data is d…" at bounding box center [725, 263] width 1335 height 622
click at [1311, 479] on button "Search" at bounding box center [1299, 481] width 143 height 48
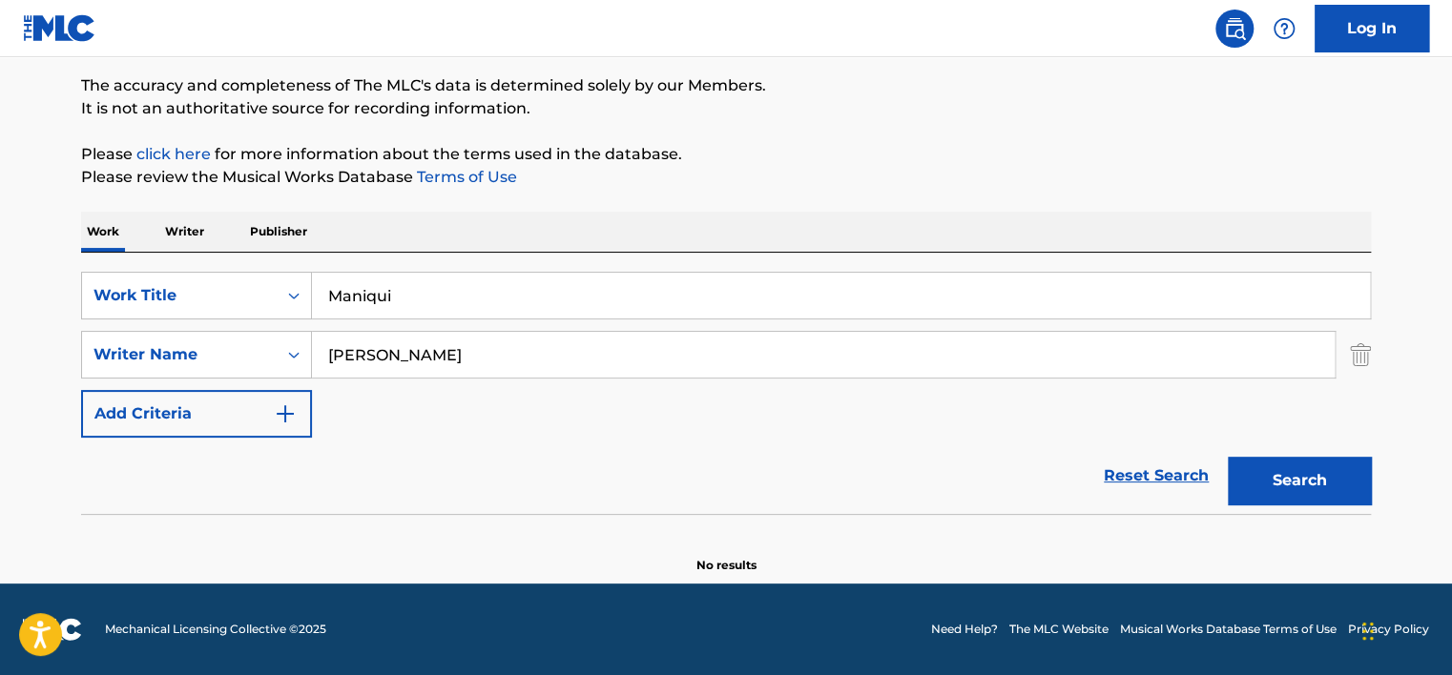
click at [468, 370] on input "[PERSON_NAME]" at bounding box center [823, 355] width 1023 height 46
paste input "[PERSON_NAME]"
type input "[PERSON_NAME]"
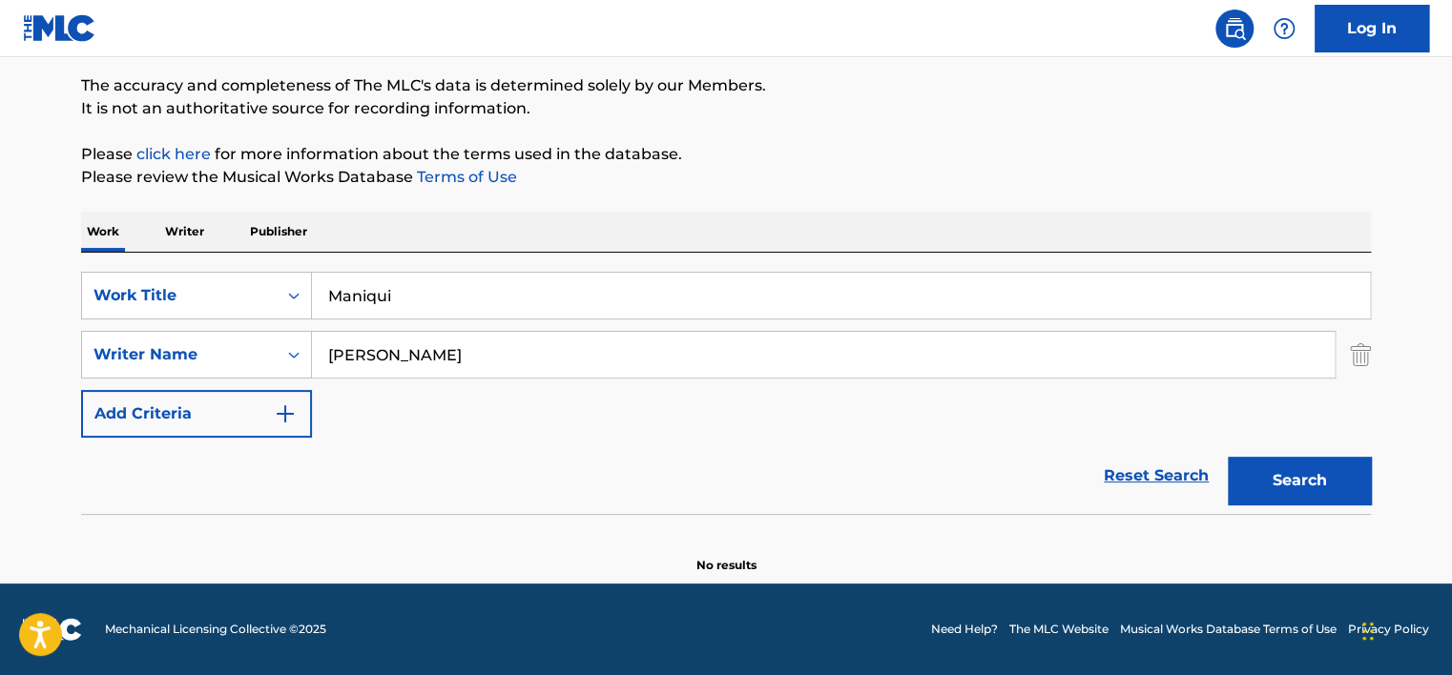
click at [1263, 473] on button "Search" at bounding box center [1299, 481] width 143 height 48
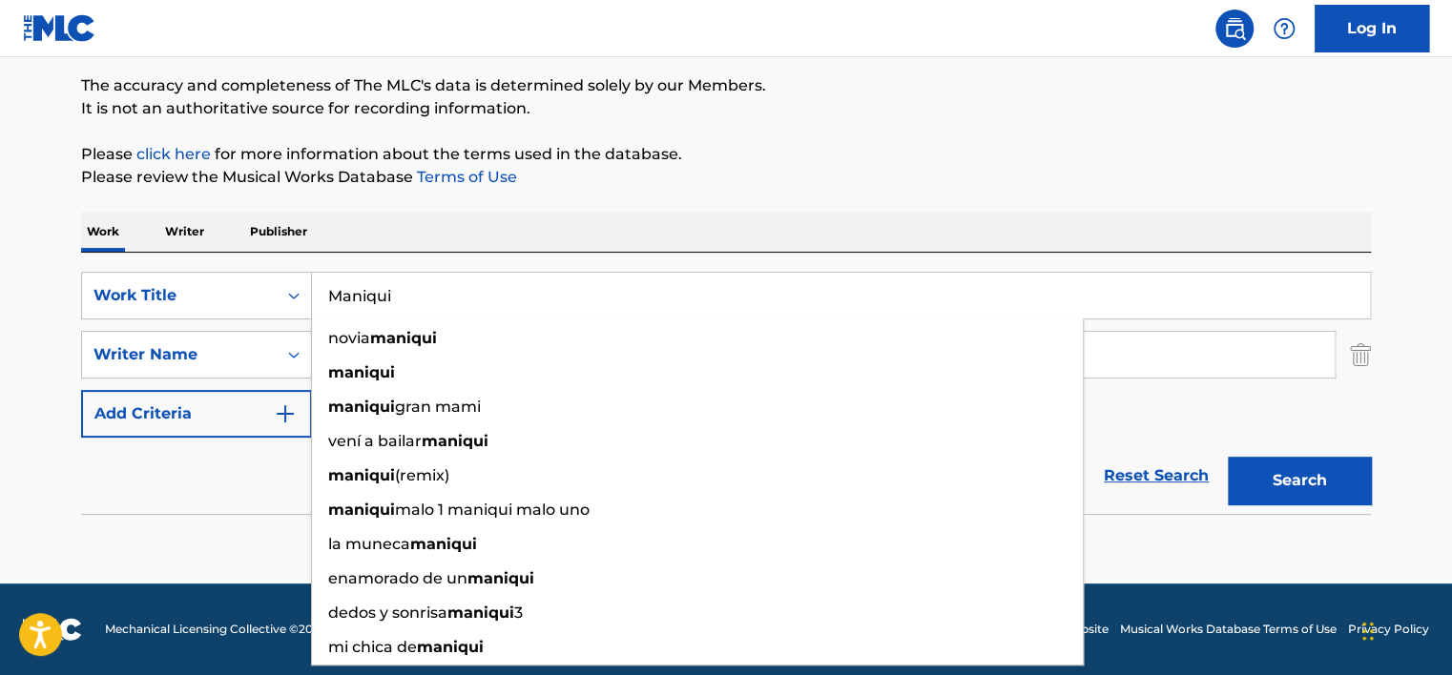
click at [326, 288] on input "Maniqui" at bounding box center [841, 296] width 1058 height 46
paste input "12 J's Of Christmas"
type input "12 J's Of Christmas"
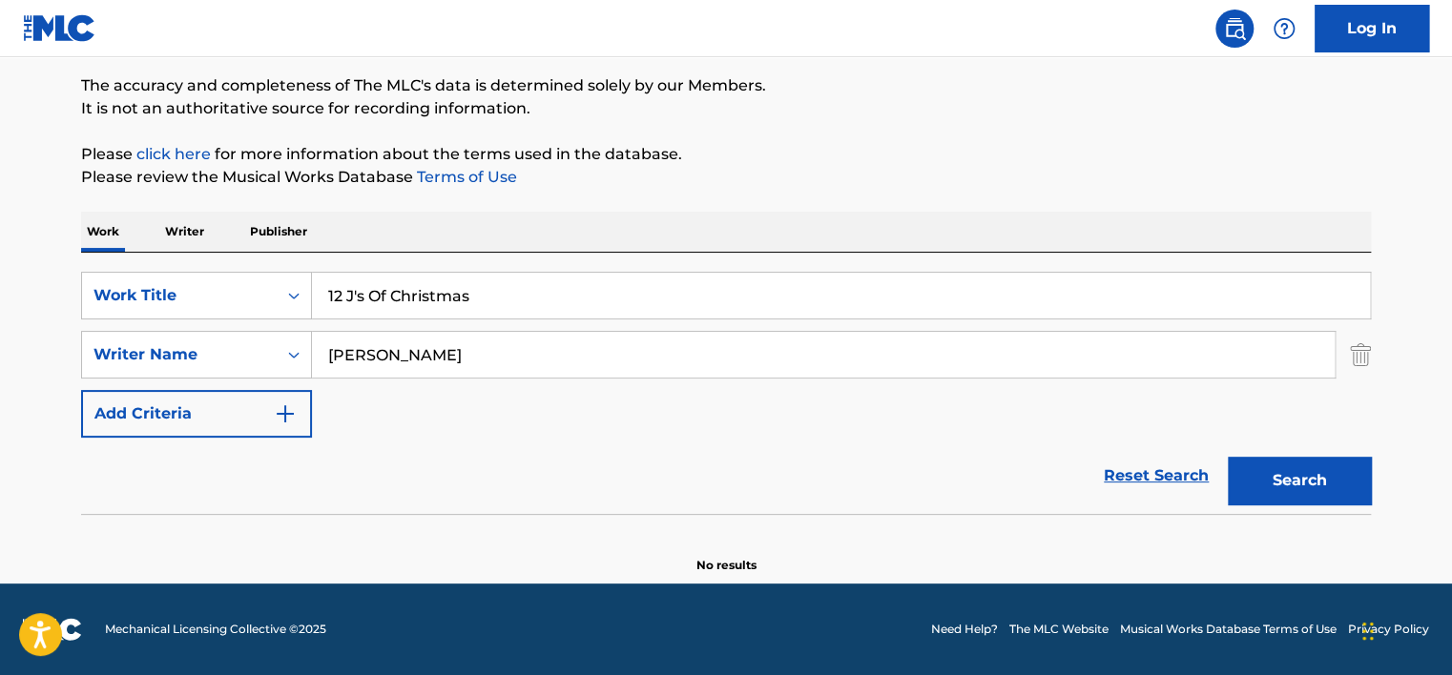
click at [456, 183] on link "Terms of Use" at bounding box center [465, 177] width 104 height 18
click at [468, 341] on input "[PERSON_NAME]" at bounding box center [823, 355] width 1023 height 46
click at [1228, 457] on button "Search" at bounding box center [1299, 481] width 143 height 48
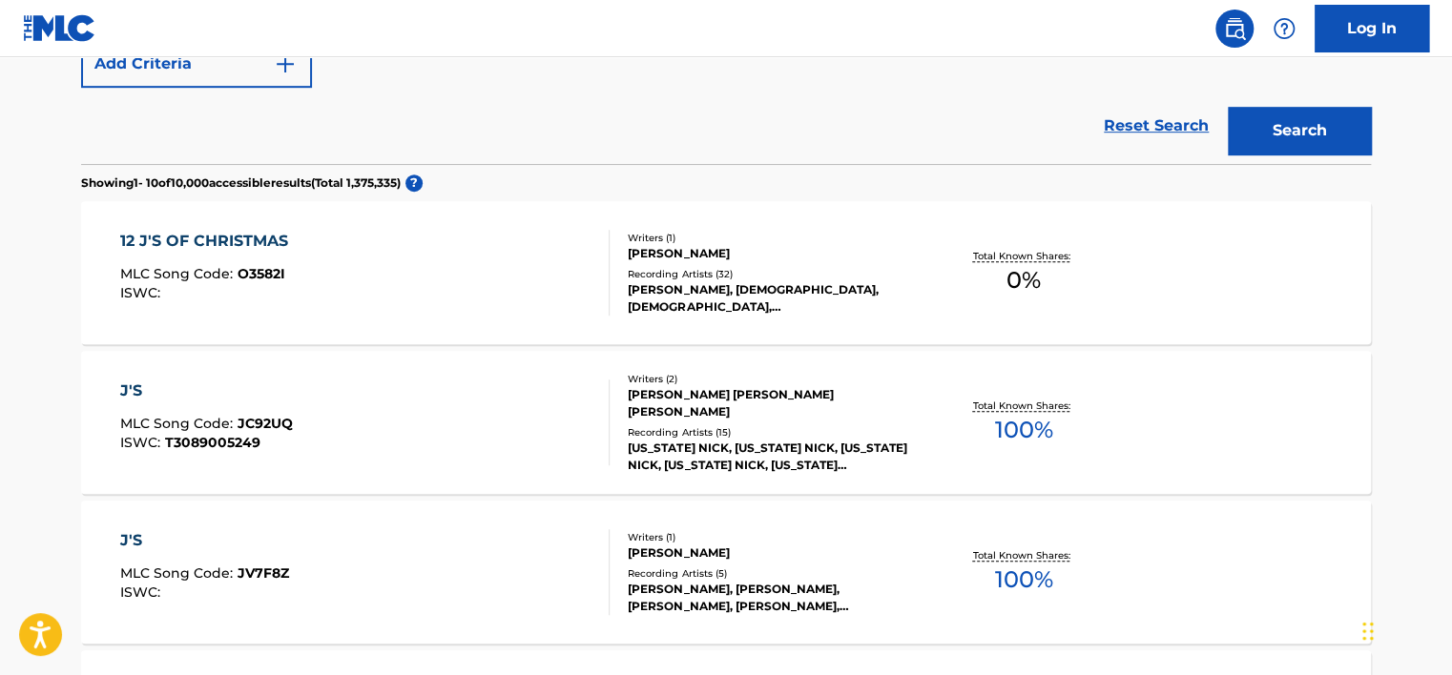
scroll to position [534, 0]
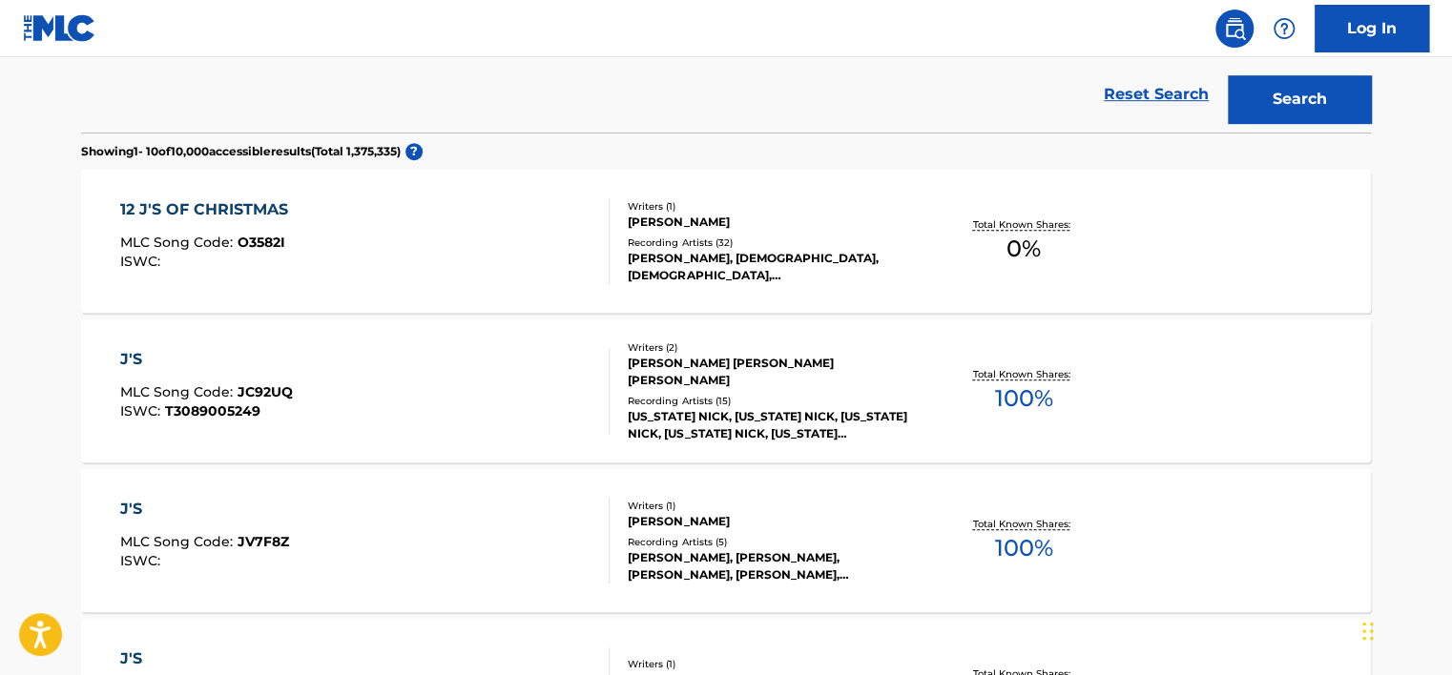
click at [485, 226] on div "12 J'S OF CHRISTMAS MLC Song Code : O3582I ISWC :" at bounding box center [365, 241] width 490 height 86
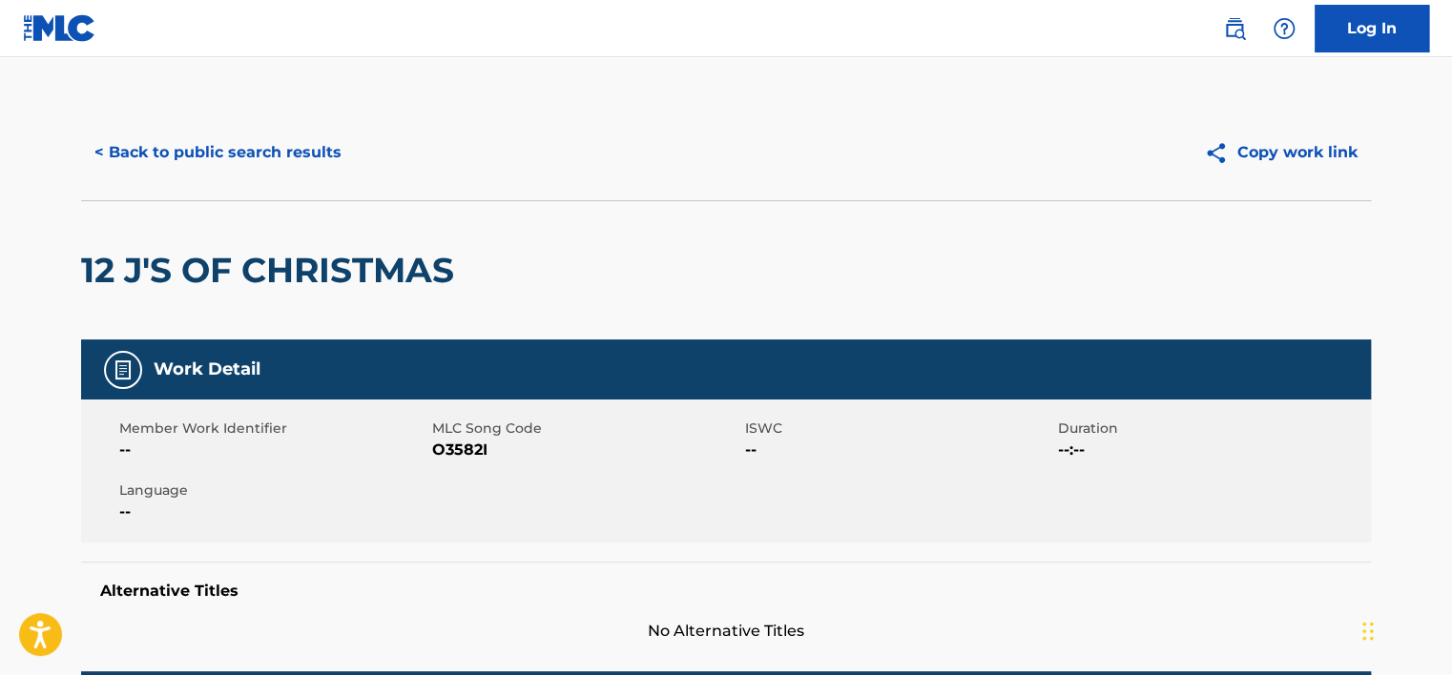
click at [238, 152] on button "< Back to public search results" at bounding box center [218, 153] width 274 height 48
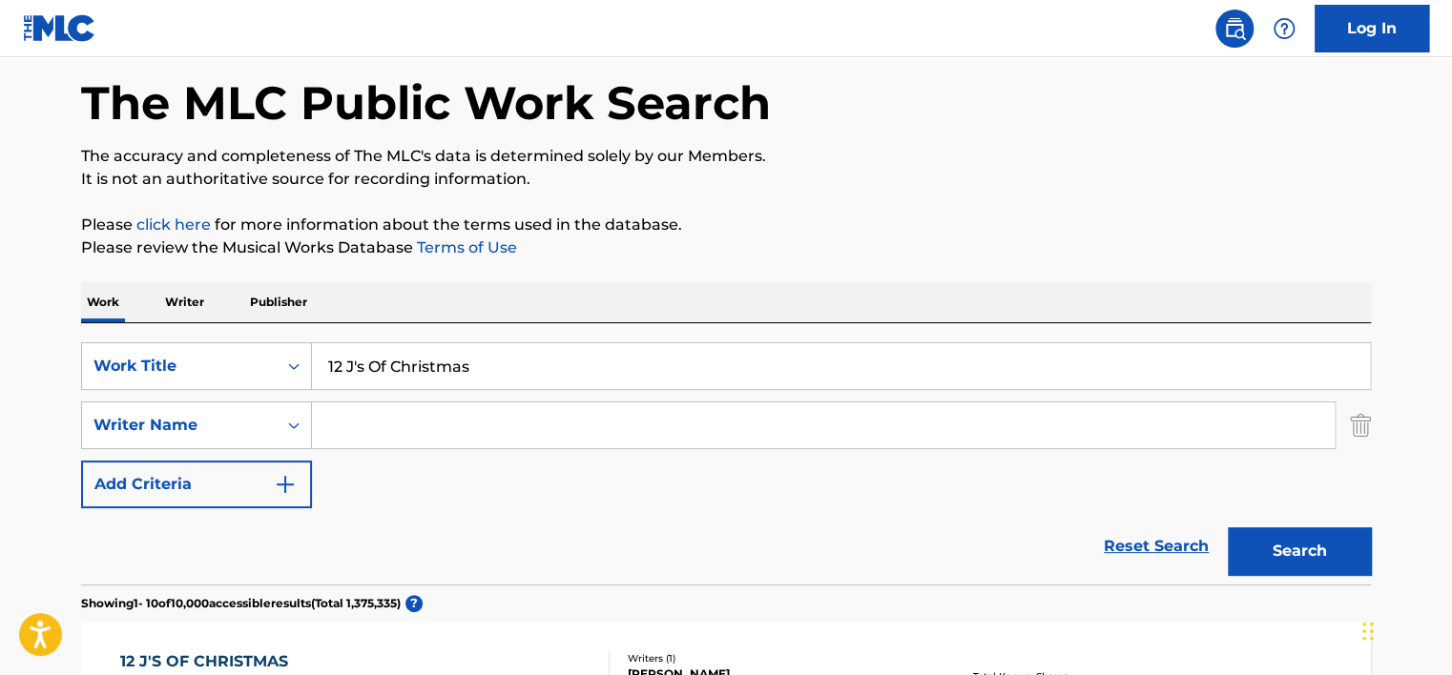
scroll to position [70, 0]
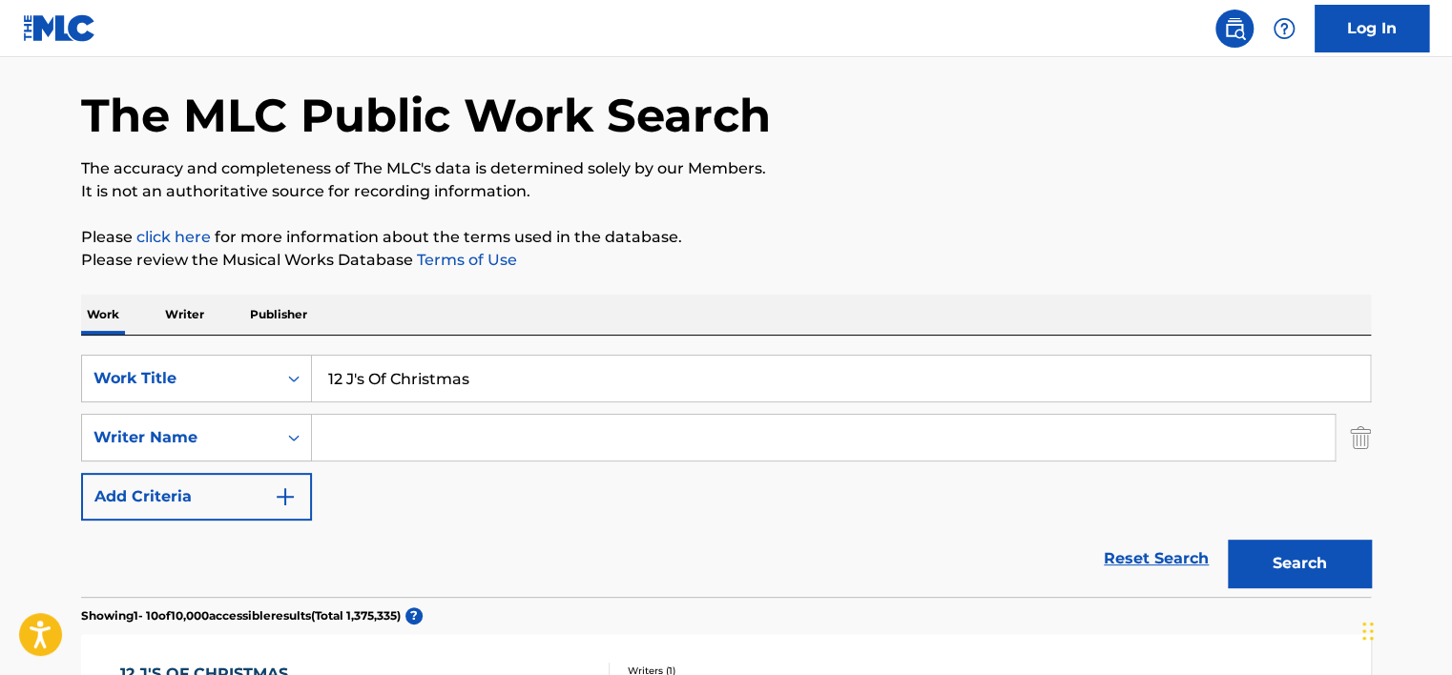
click at [434, 356] on input "12 J's Of Christmas" at bounding box center [841, 379] width 1058 height 46
paste input "Sepultura Under My Skin"
drag, startPoint x: 1003, startPoint y: 225, endPoint x: 1319, endPoint y: 487, distance: 410.5
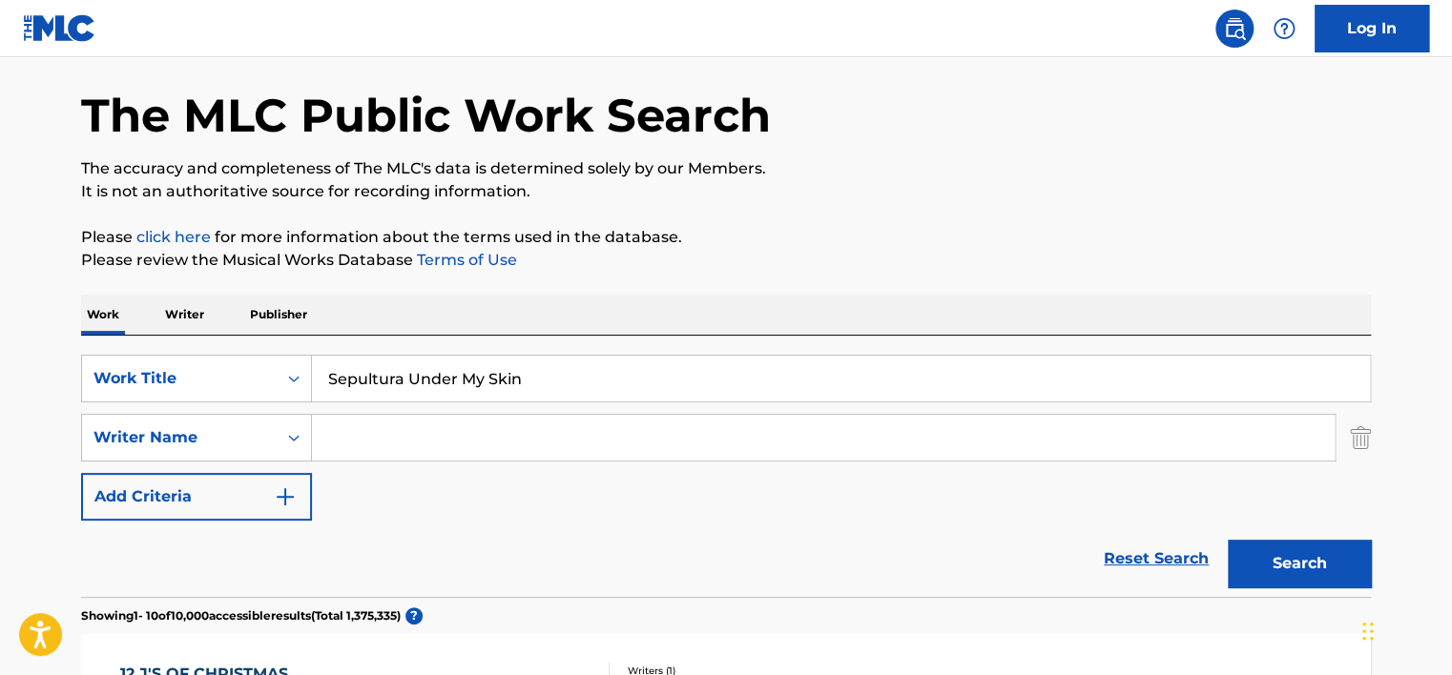
click at [1007, 229] on p "Please click here for more information about the terms used in the database." at bounding box center [726, 237] width 1290 height 23
click at [1296, 548] on button "Search" at bounding box center [1299, 564] width 143 height 48
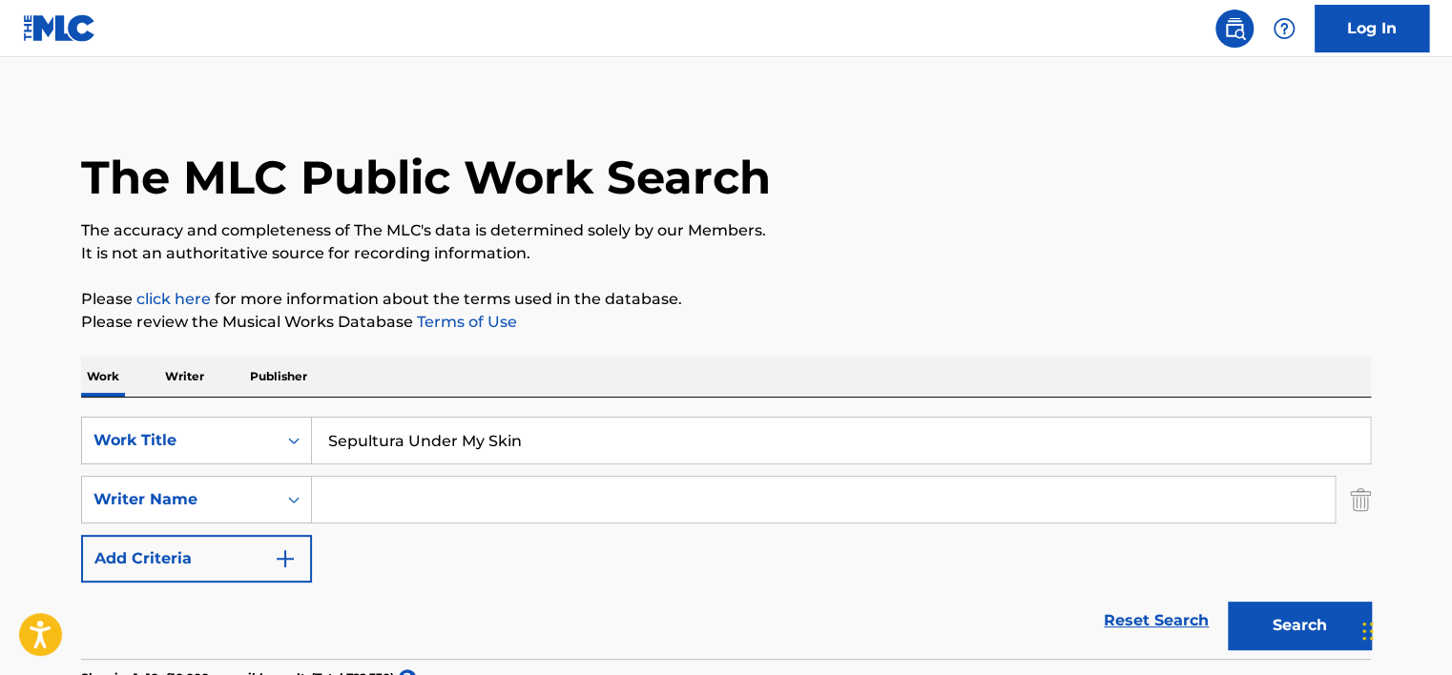
scroll to position [0, 0]
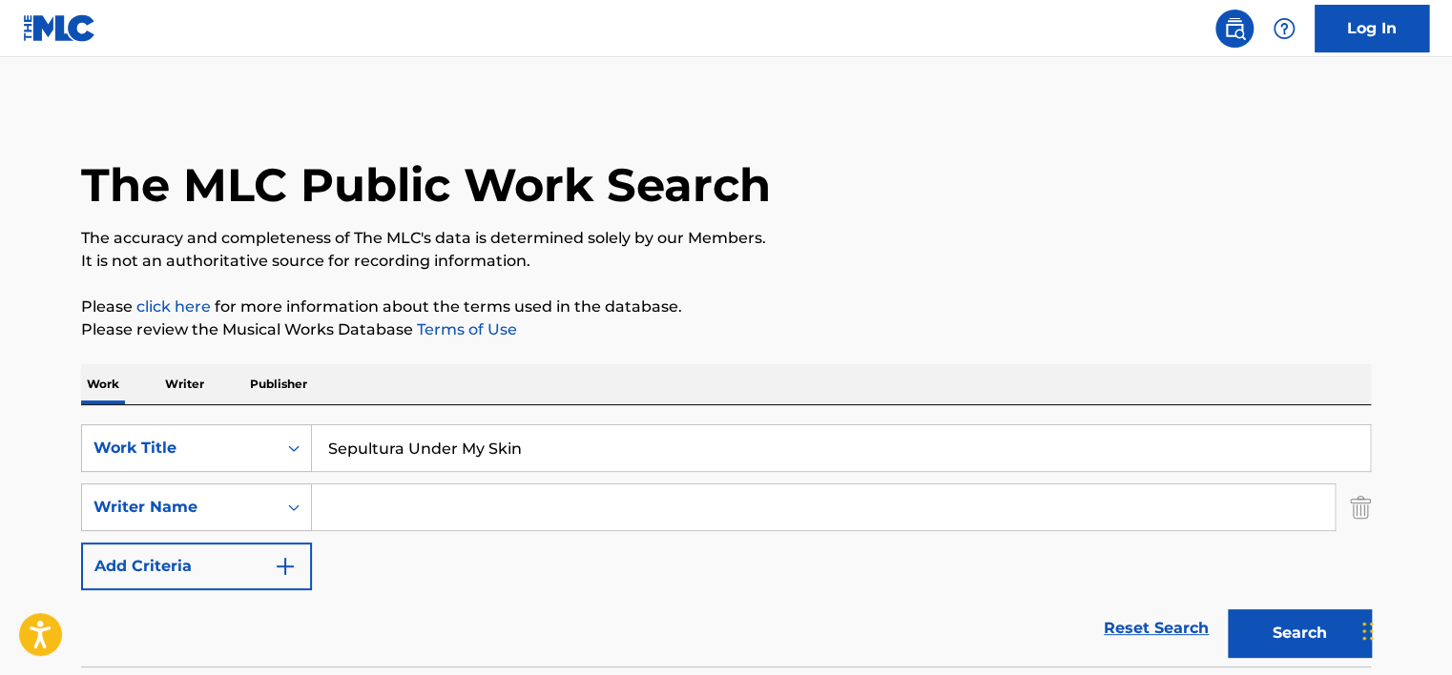
click at [402, 443] on input "Sepultura Under My Skin" at bounding box center [841, 448] width 1058 height 46
paste input "[PERSON_NAME]"
click at [347, 442] on input "[PERSON_NAME]" at bounding box center [841, 448] width 1058 height 46
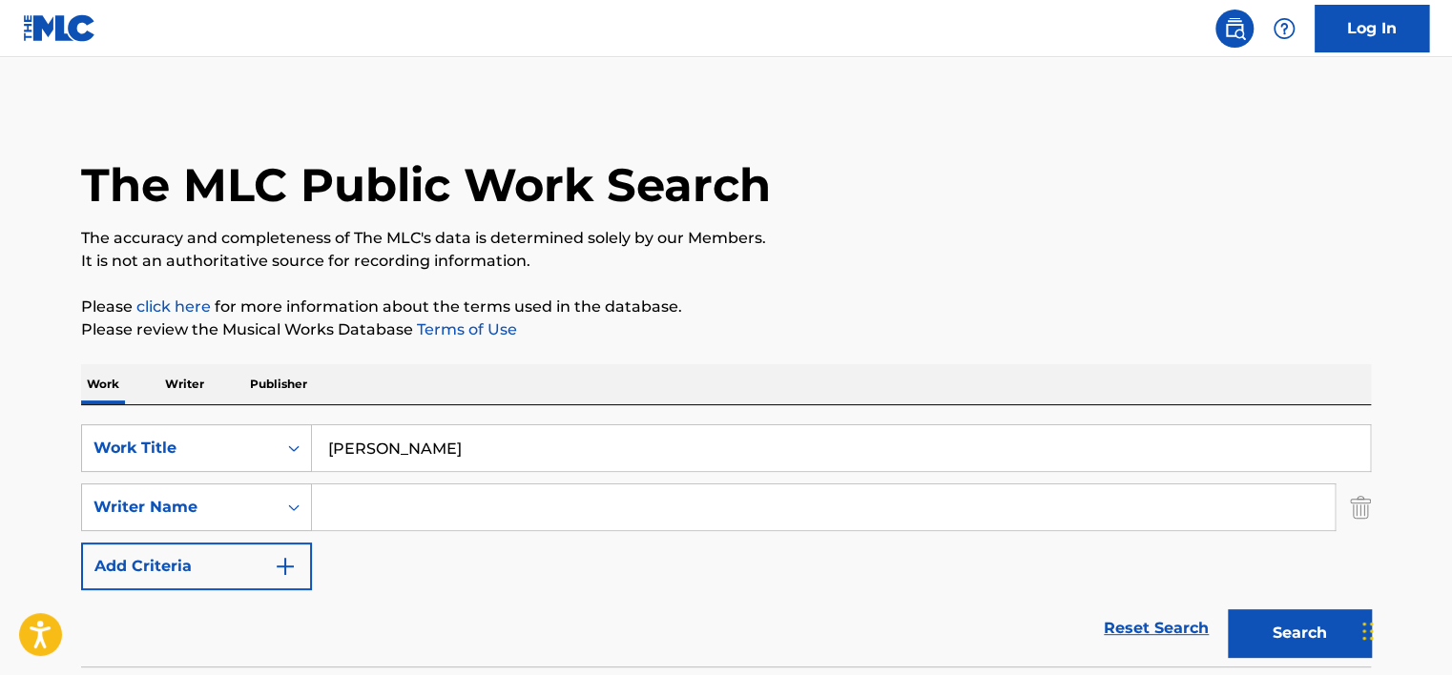
click at [418, 446] on input "[PERSON_NAME]" at bounding box center [841, 448] width 1058 height 46
click at [422, 450] on input "[PERSON_NAME]" at bounding box center [841, 448] width 1058 height 46
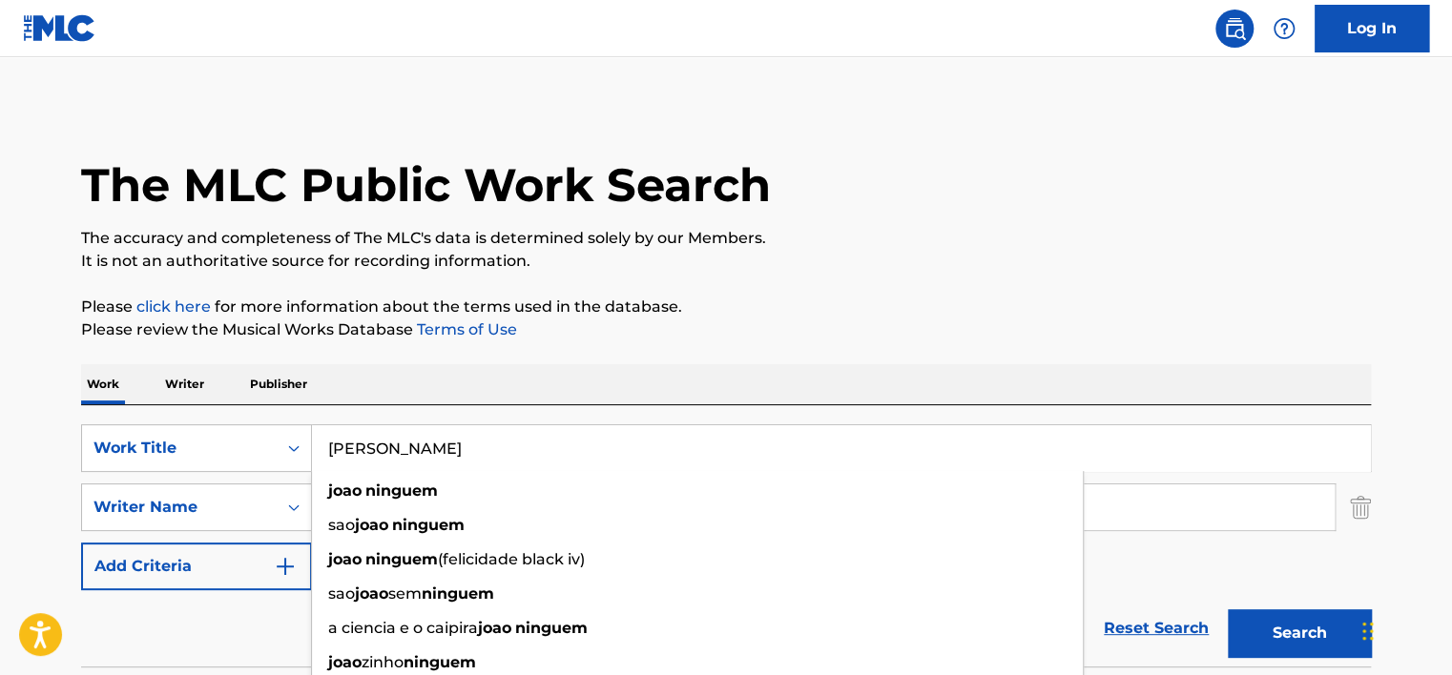
type input "[PERSON_NAME]"
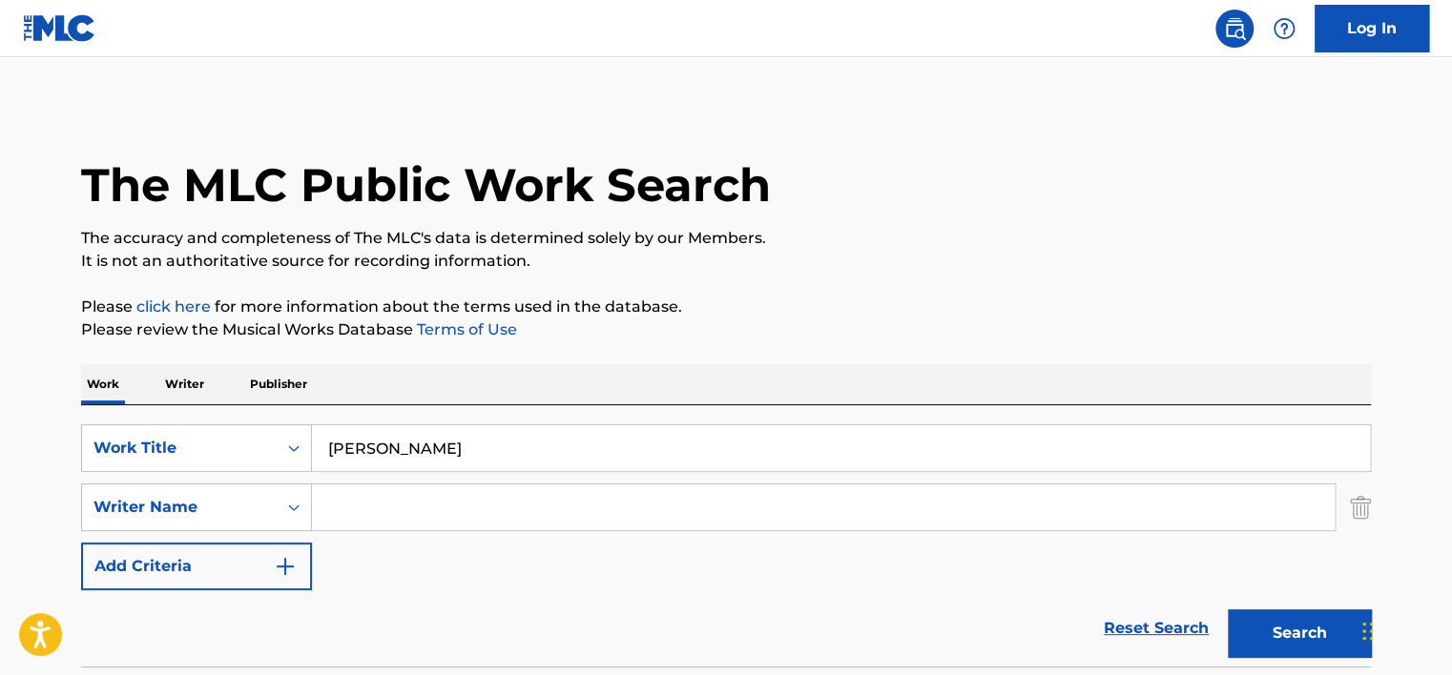
click at [1306, 619] on button "Search" at bounding box center [1299, 634] width 143 height 48
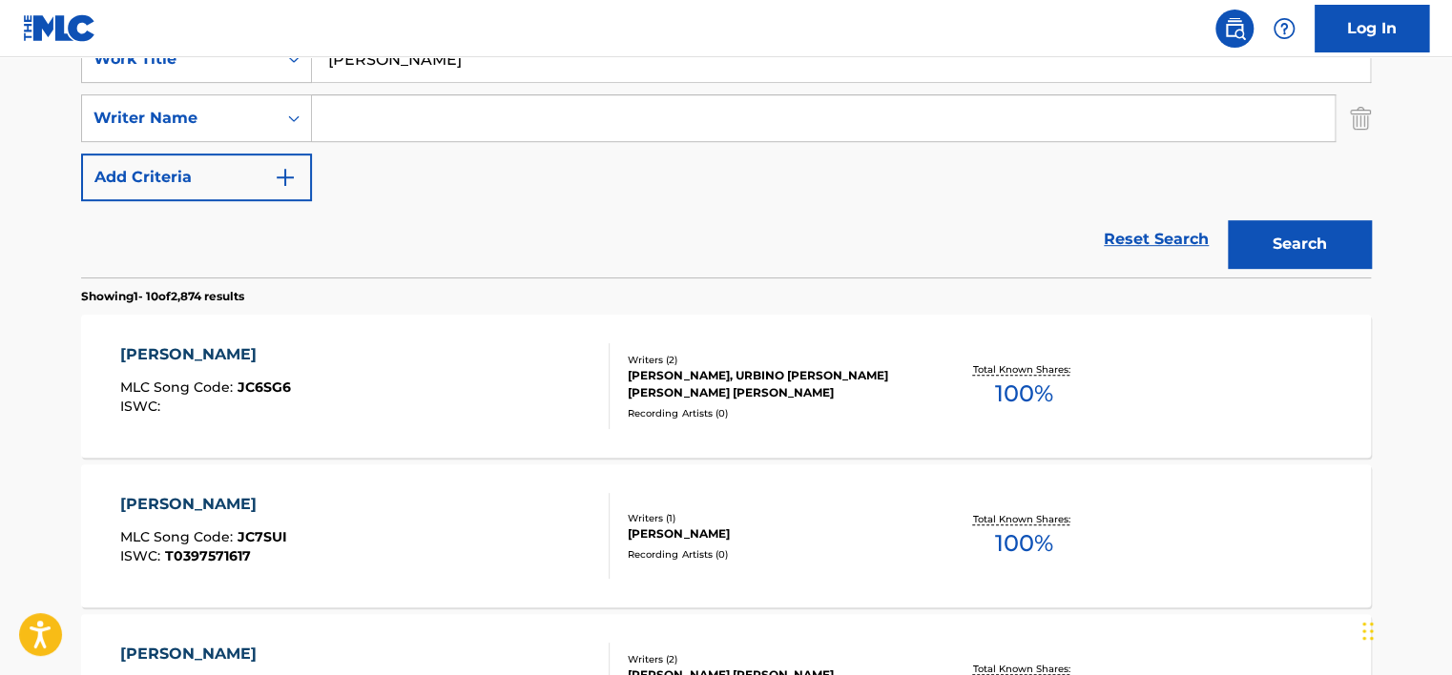
scroll to position [382, 0]
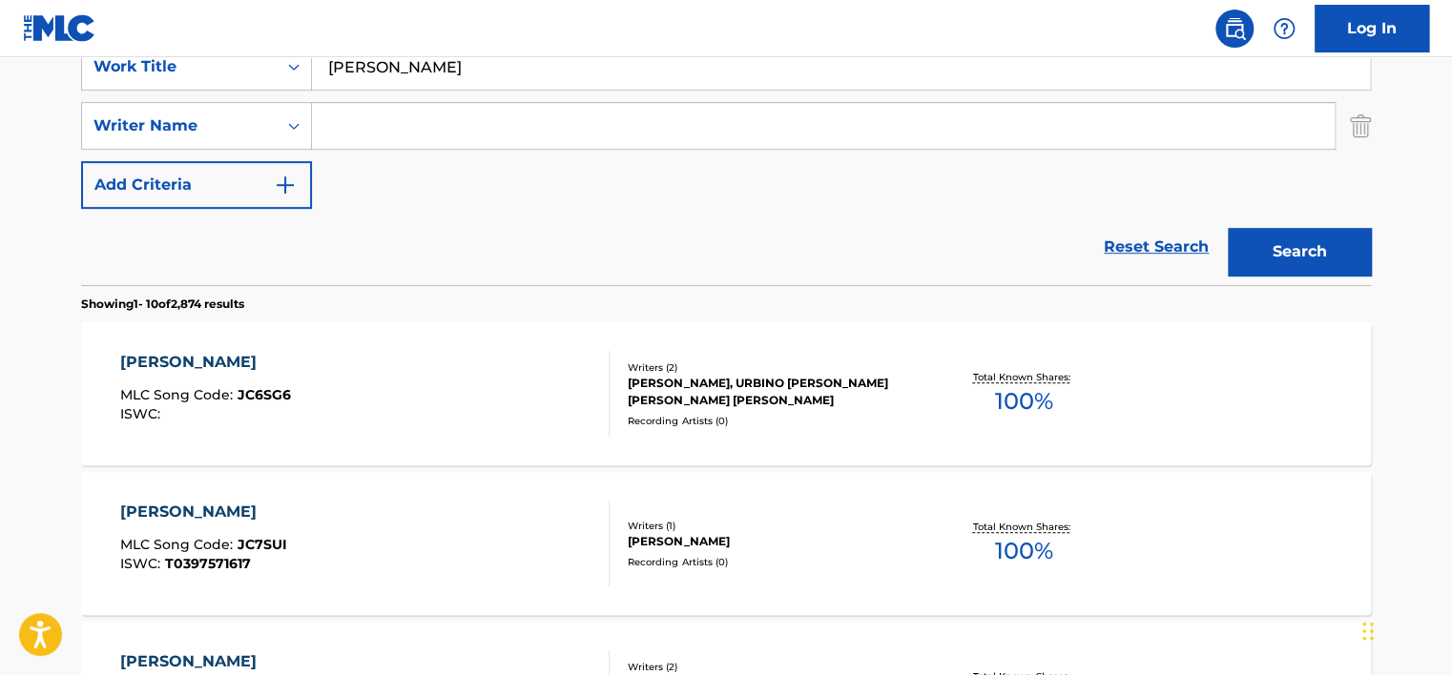
click at [463, 141] on input "Search Form" at bounding box center [823, 126] width 1023 height 46
paste input "[PERSON_NAME]"
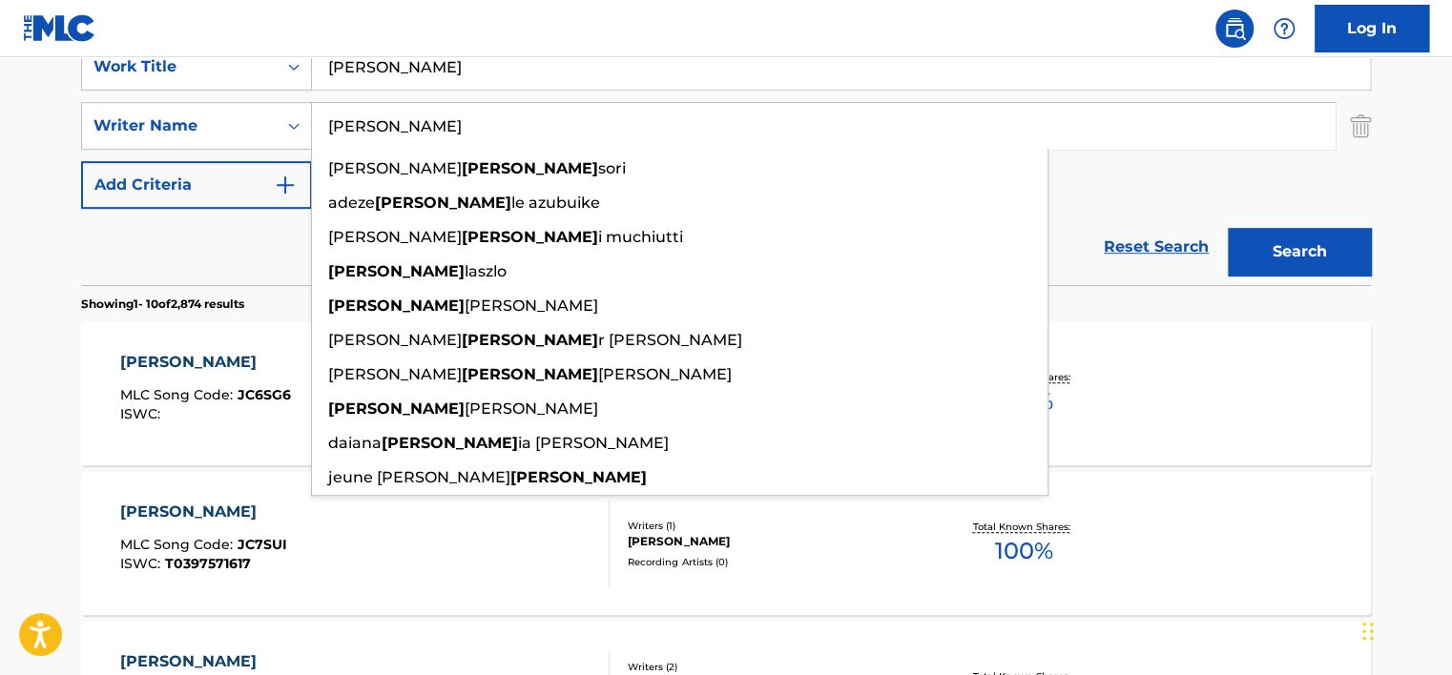
type input "[PERSON_NAME]"
click at [1314, 266] on button "Search" at bounding box center [1299, 252] width 143 height 48
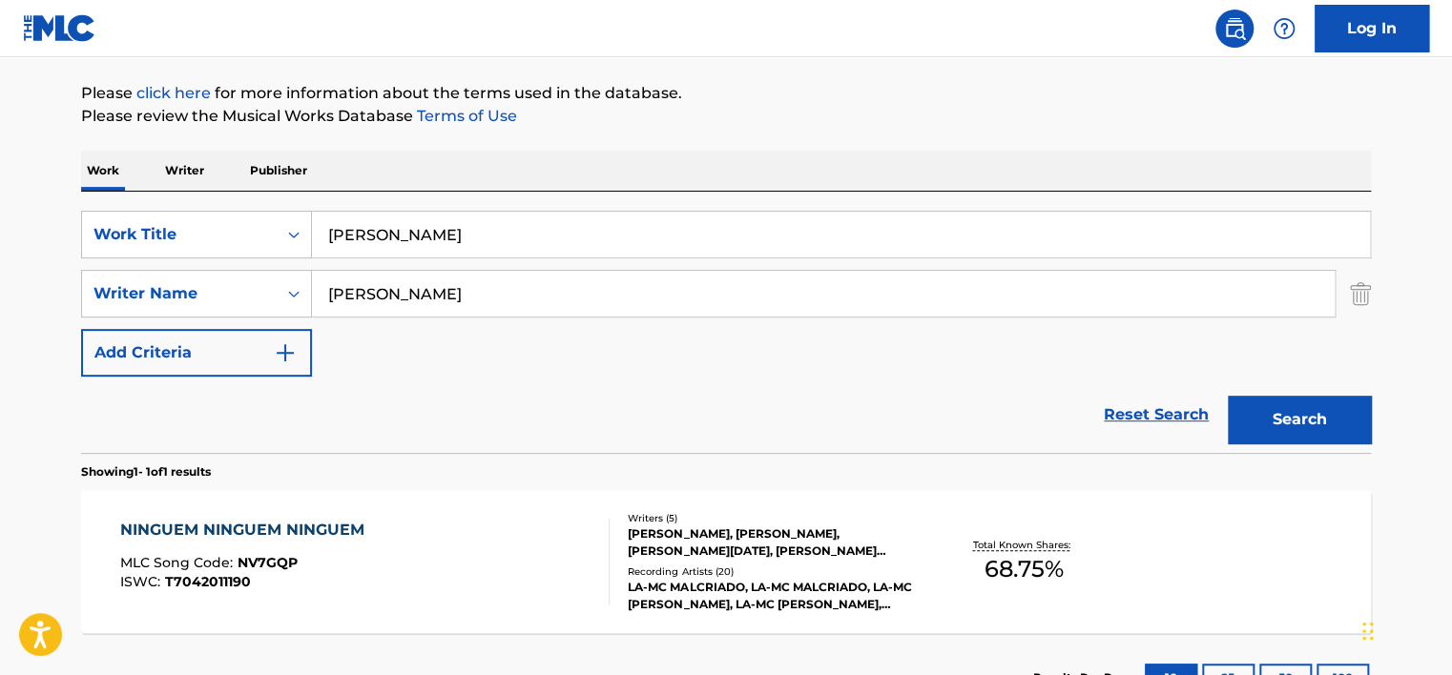
scroll to position [362, 0]
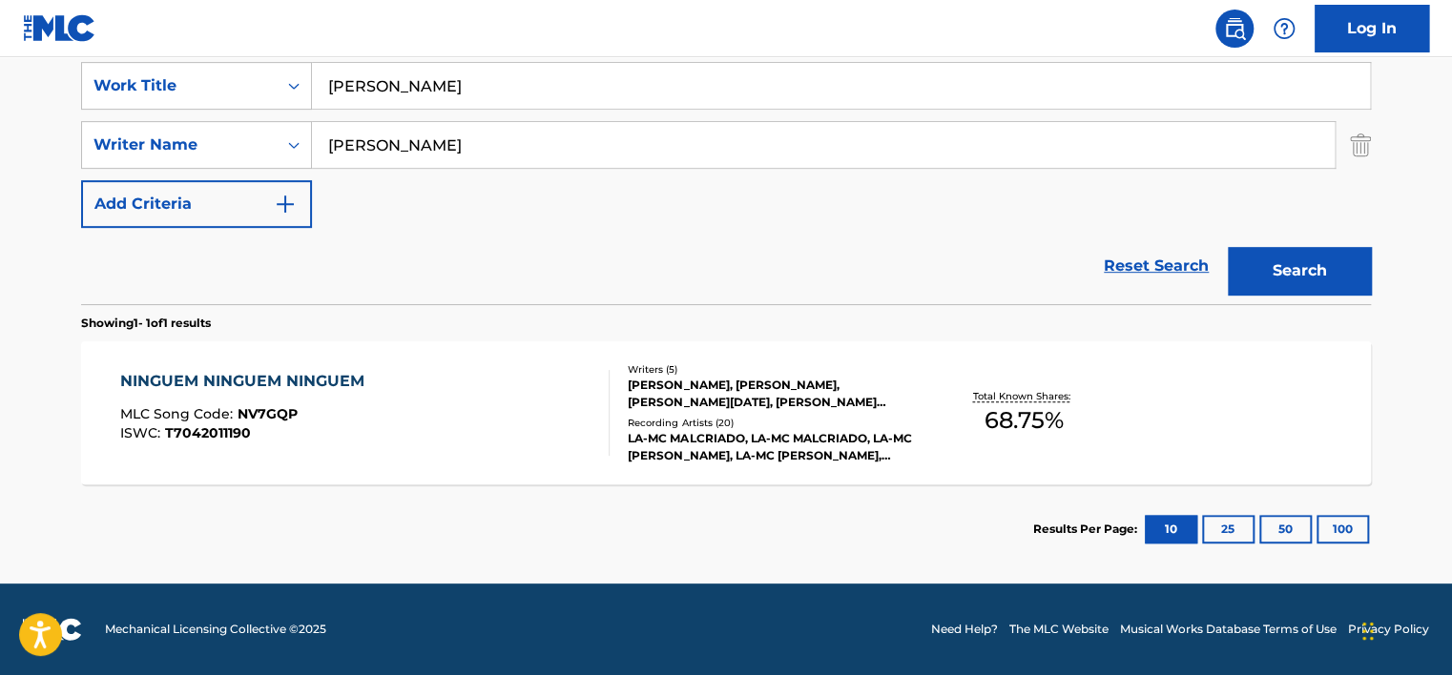
click at [459, 99] on input "[PERSON_NAME]" at bounding box center [841, 86] width 1058 height 46
paste input "Into Wonderland - Remastered [PERSON_NAME]"
drag, startPoint x: 459, startPoint y: 84, endPoint x: 794, endPoint y: 44, distance: 337.2
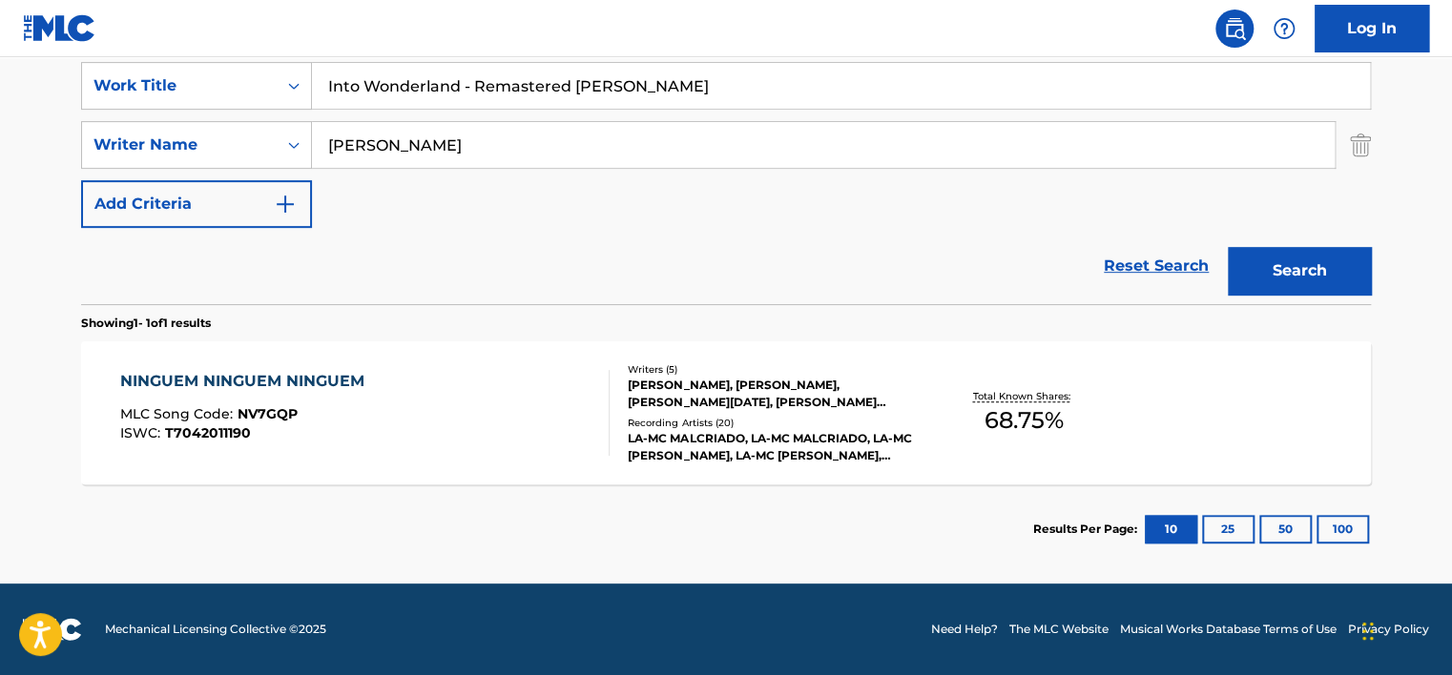
click at [794, 44] on div "Log In The MLC Public Work Search The accuracy and completeness of The MLC's da…" at bounding box center [726, 157] width 1452 height 1038
click at [510, 81] on input "Into Wonderland" at bounding box center [841, 86] width 1058 height 46
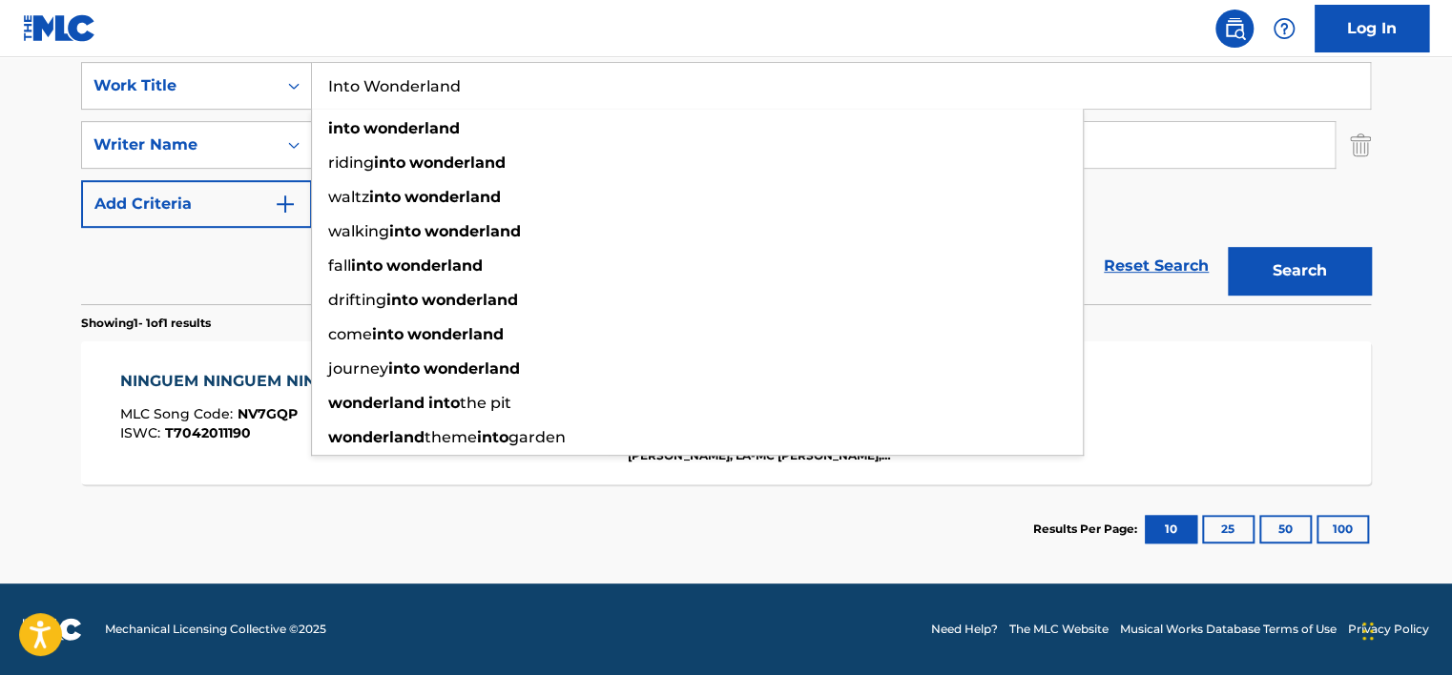
click at [510, 81] on input "Into Wonderland" at bounding box center [841, 86] width 1058 height 46
type input "Into Wonderland"
click at [668, 34] on nav "Log In" at bounding box center [726, 28] width 1452 height 57
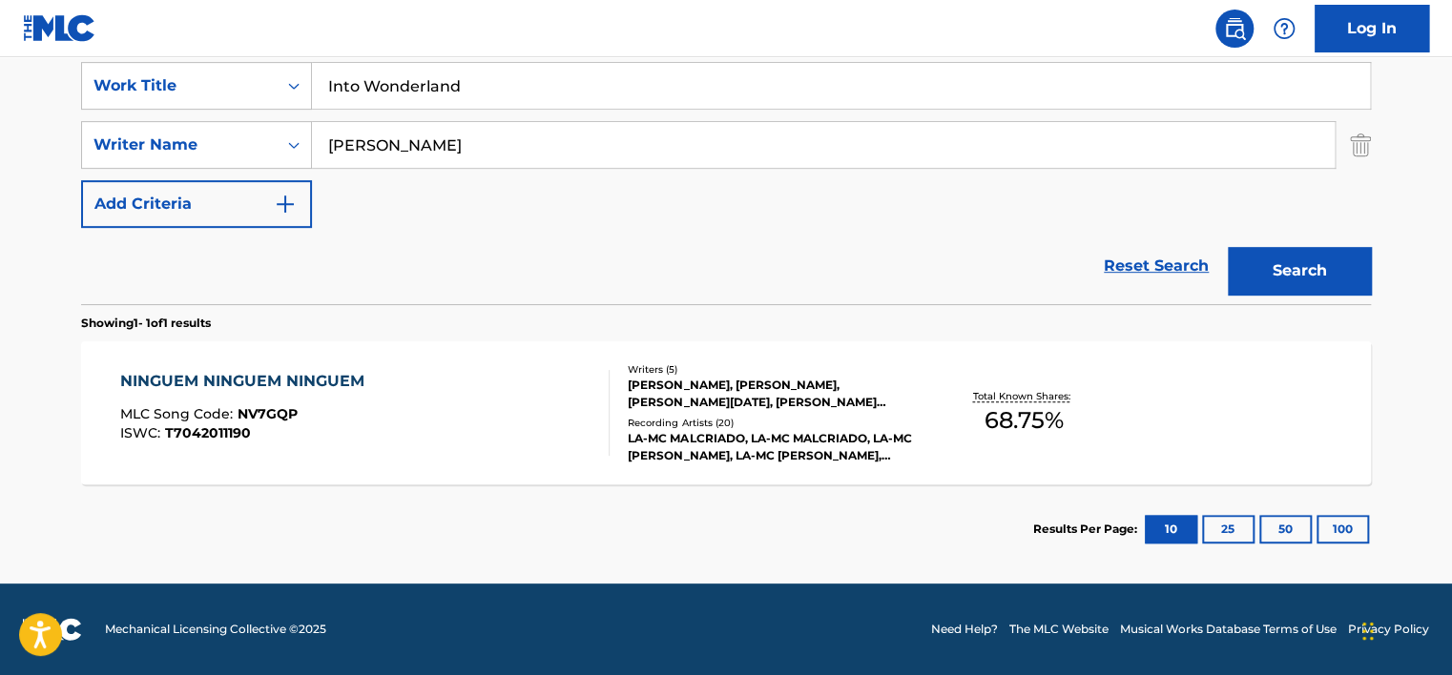
click at [527, 157] on input "[PERSON_NAME]" at bounding box center [823, 145] width 1023 height 46
click at [1228, 247] on button "Search" at bounding box center [1299, 271] width 143 height 48
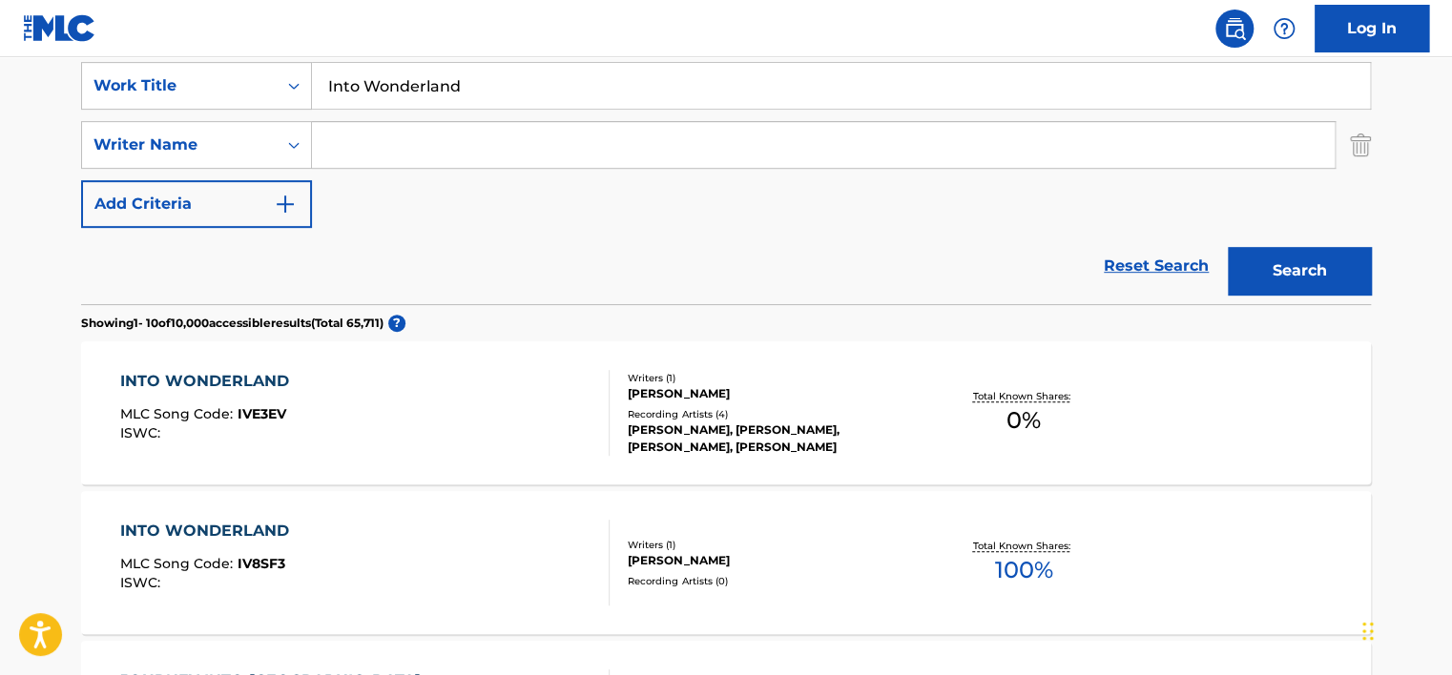
click at [588, 122] on input "Search Form" at bounding box center [823, 145] width 1023 height 46
paste input "[PERSON_NAME]"
click at [1292, 247] on div "Search" at bounding box center [1294, 266] width 153 height 76
click at [1284, 258] on button "Search" at bounding box center [1299, 271] width 143 height 48
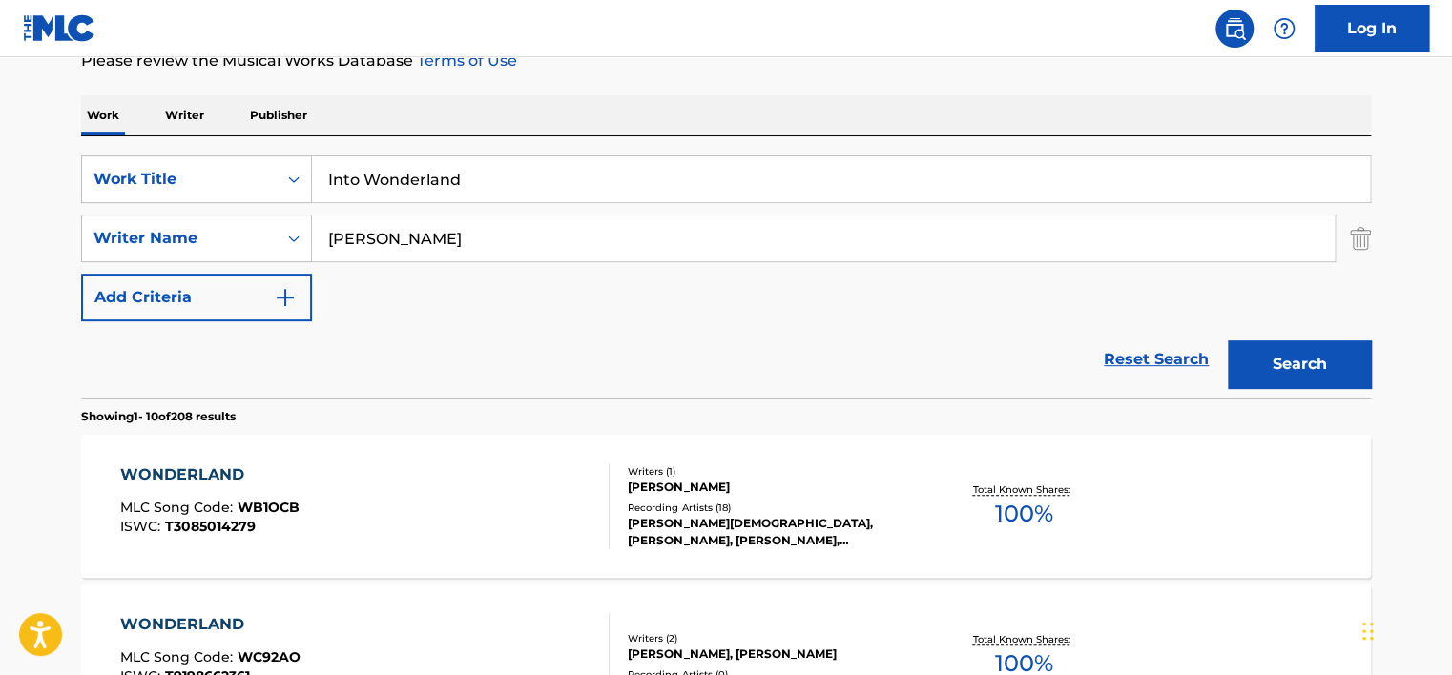
scroll to position [267, 0]
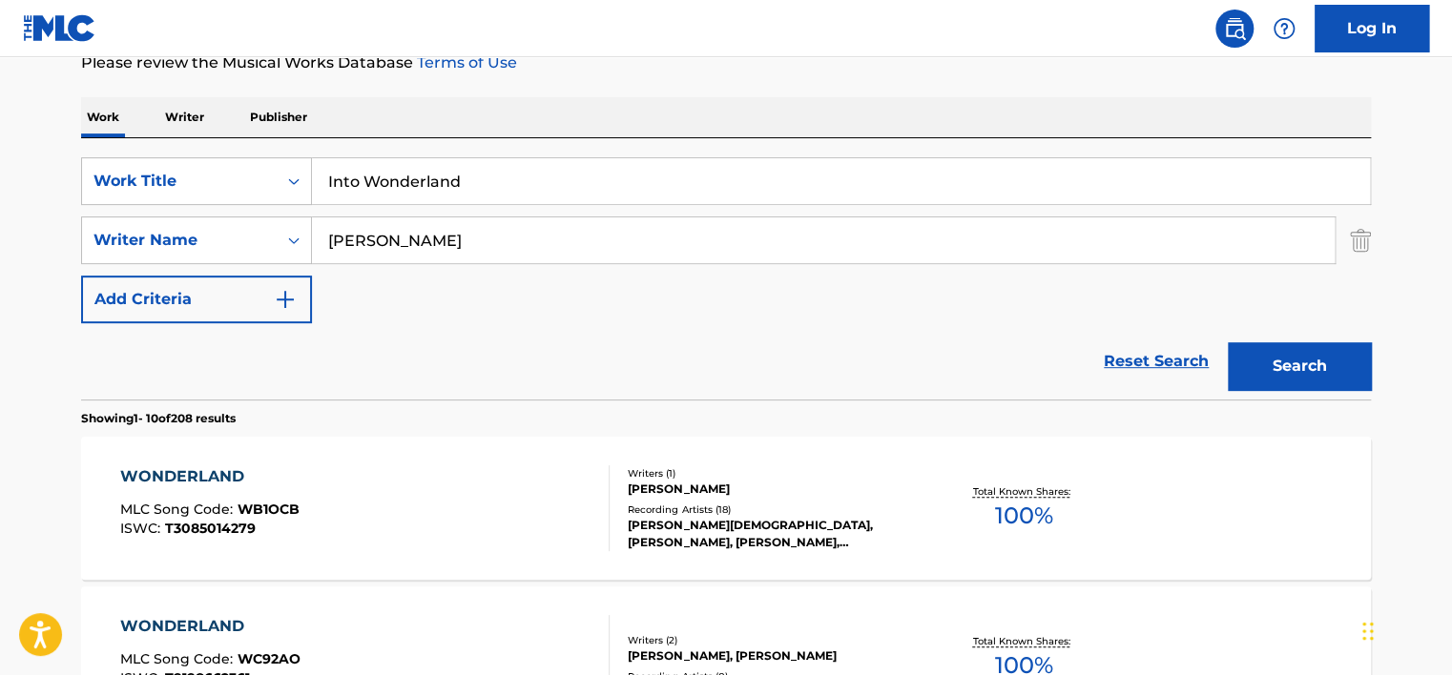
click at [468, 249] on input "[PERSON_NAME]" at bounding box center [823, 240] width 1023 height 46
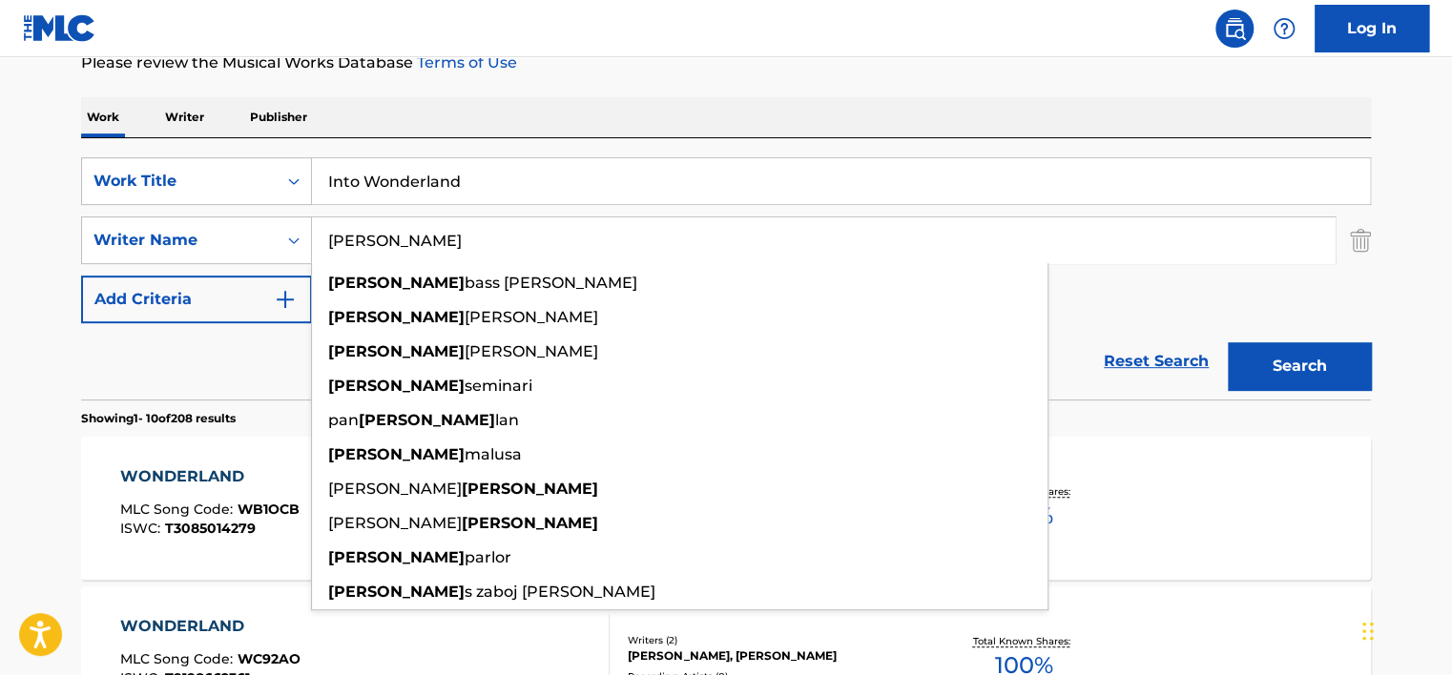
click at [468, 249] on input "[PERSON_NAME]" at bounding box center [823, 240] width 1023 height 46
paste input "Oldfield"
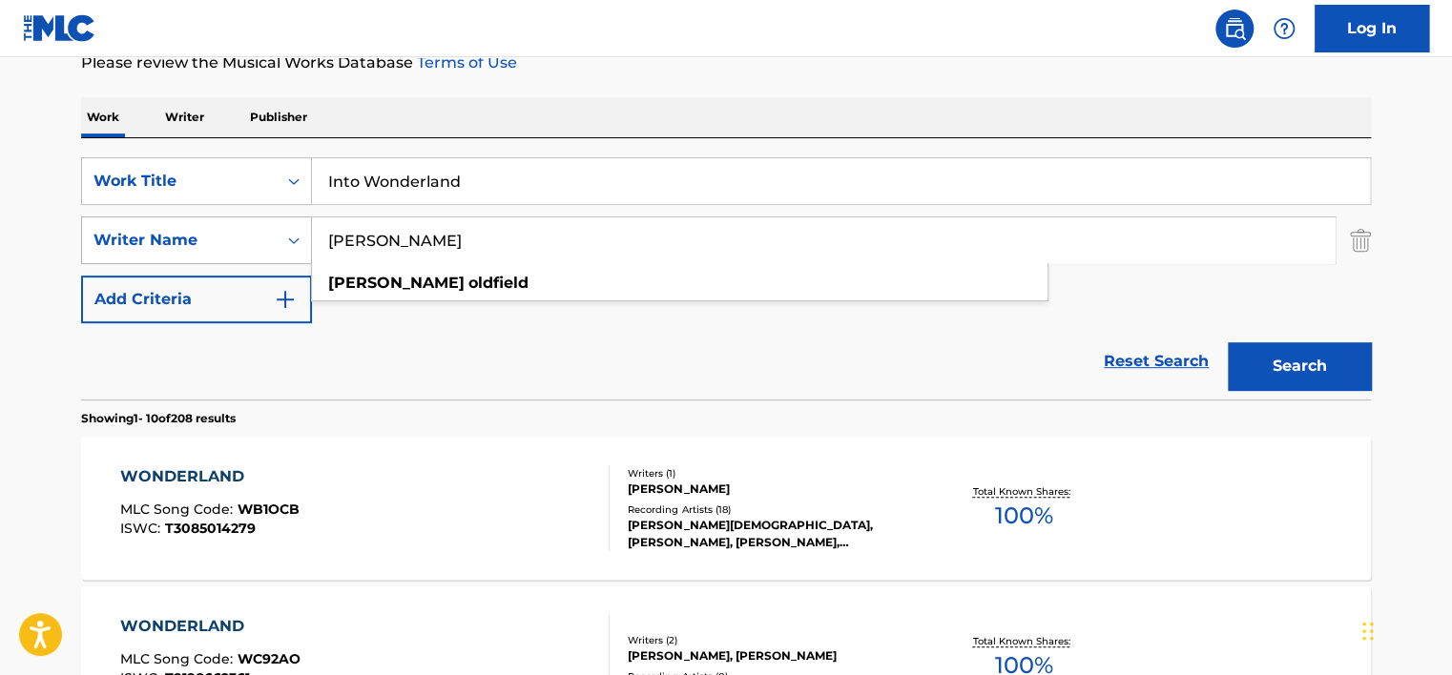
drag, startPoint x: 374, startPoint y: 231, endPoint x: 273, endPoint y: 229, distance: 101.1
click at [273, 229] on div "SearchWithCriteria61d1935d-90a1-49aa-9cbb-5334f9b33625 Writer Name [PERSON_NAME…" at bounding box center [726, 241] width 1290 height 48
click at [1228, 342] on button "Search" at bounding box center [1299, 366] width 143 height 48
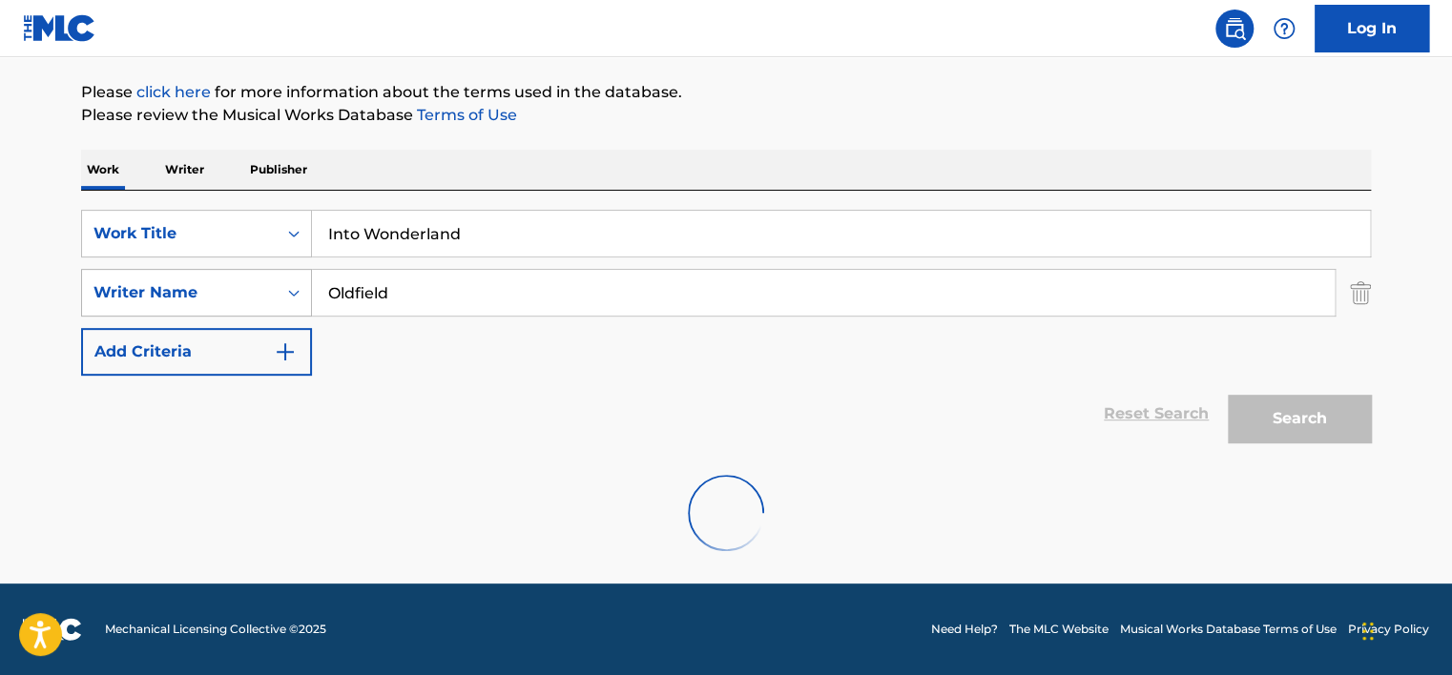
scroll to position [214, 0]
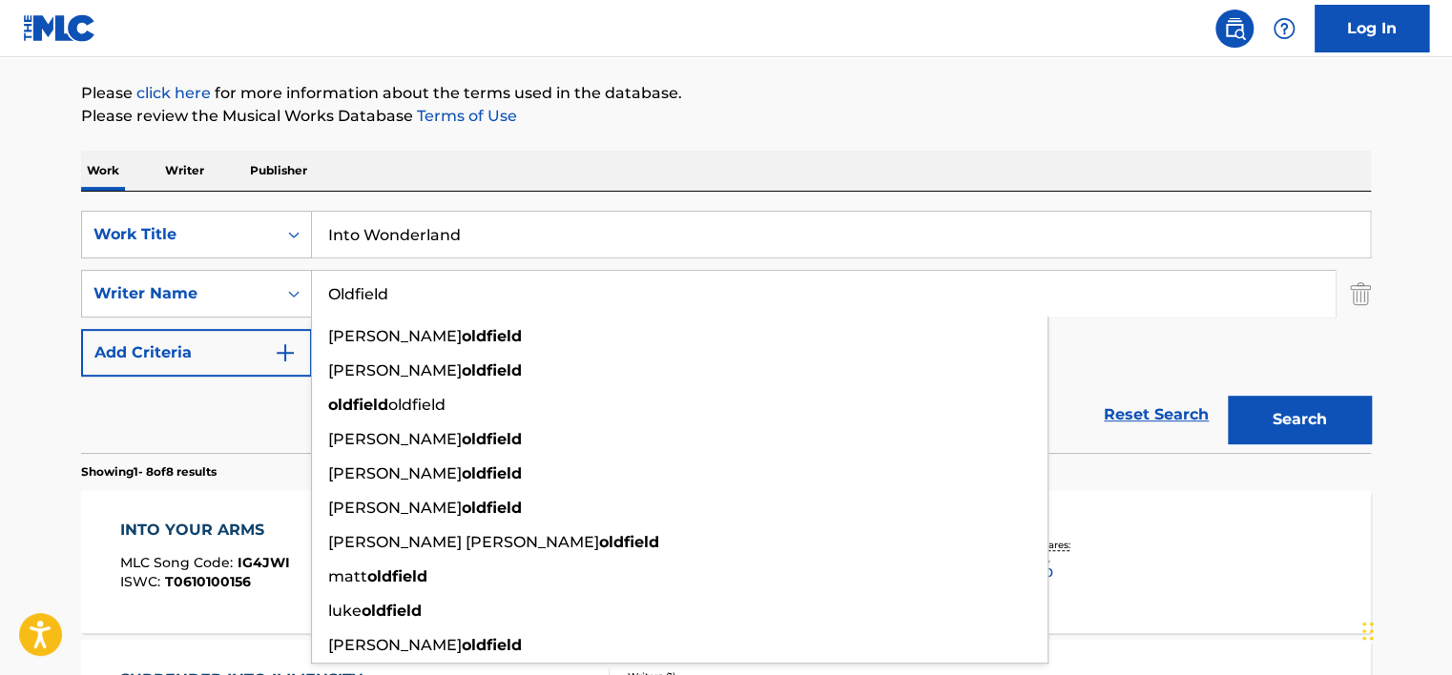
click at [637, 85] on p "Please click here for more information about the terms used in the database." at bounding box center [726, 93] width 1290 height 23
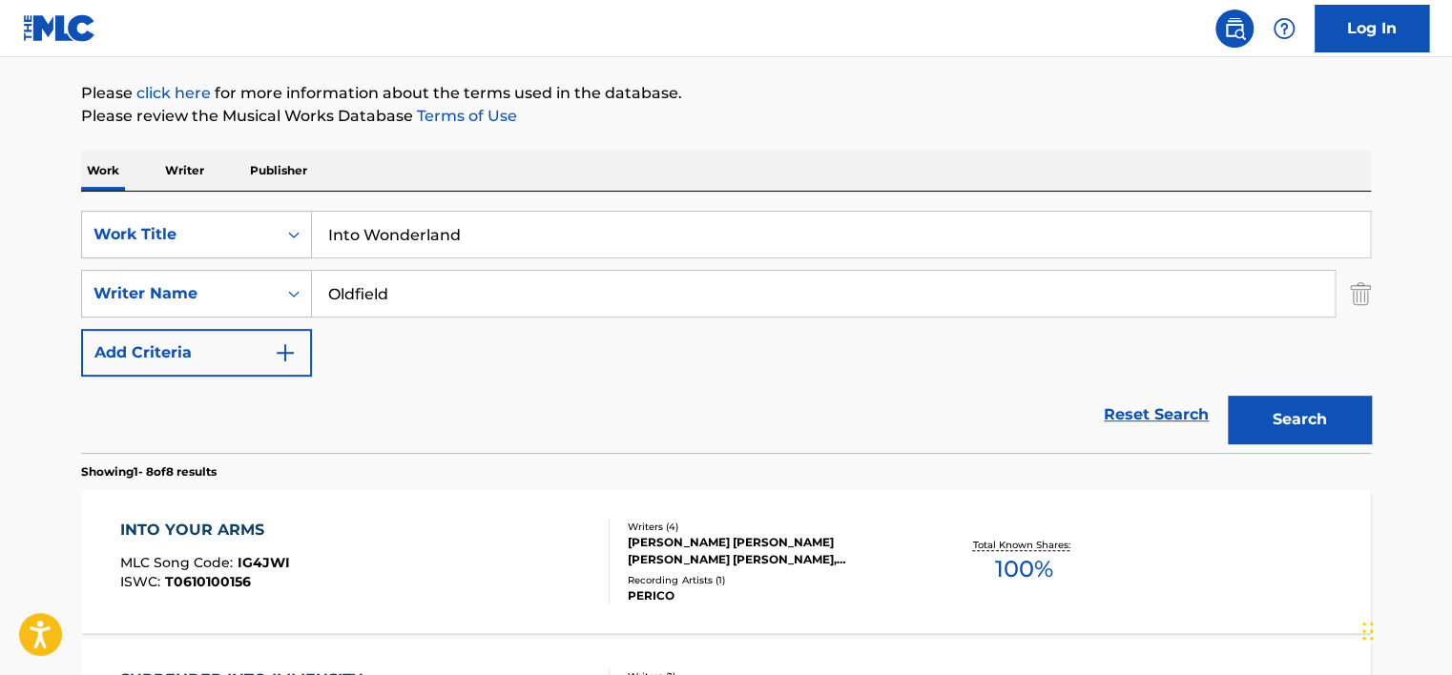
click at [571, 287] on input "Oldfield" at bounding box center [823, 294] width 1023 height 46
drag, startPoint x: 571, startPoint y: 287, endPoint x: 786, endPoint y: 304, distance: 215.3
click at [572, 287] on input "Oldfield" at bounding box center [823, 294] width 1023 height 46
paste input "[PERSON_NAME]"
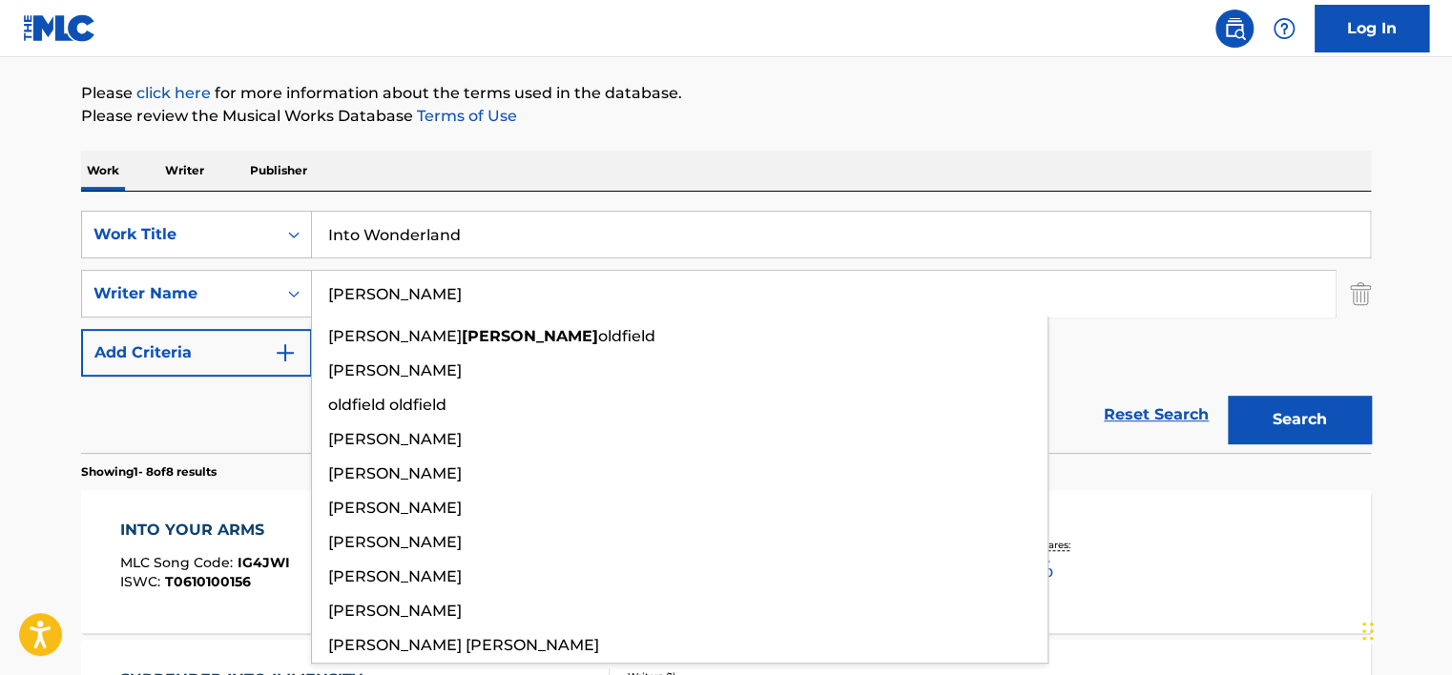
type input "[PERSON_NAME]"
click at [1237, 413] on button "Search" at bounding box center [1299, 420] width 143 height 48
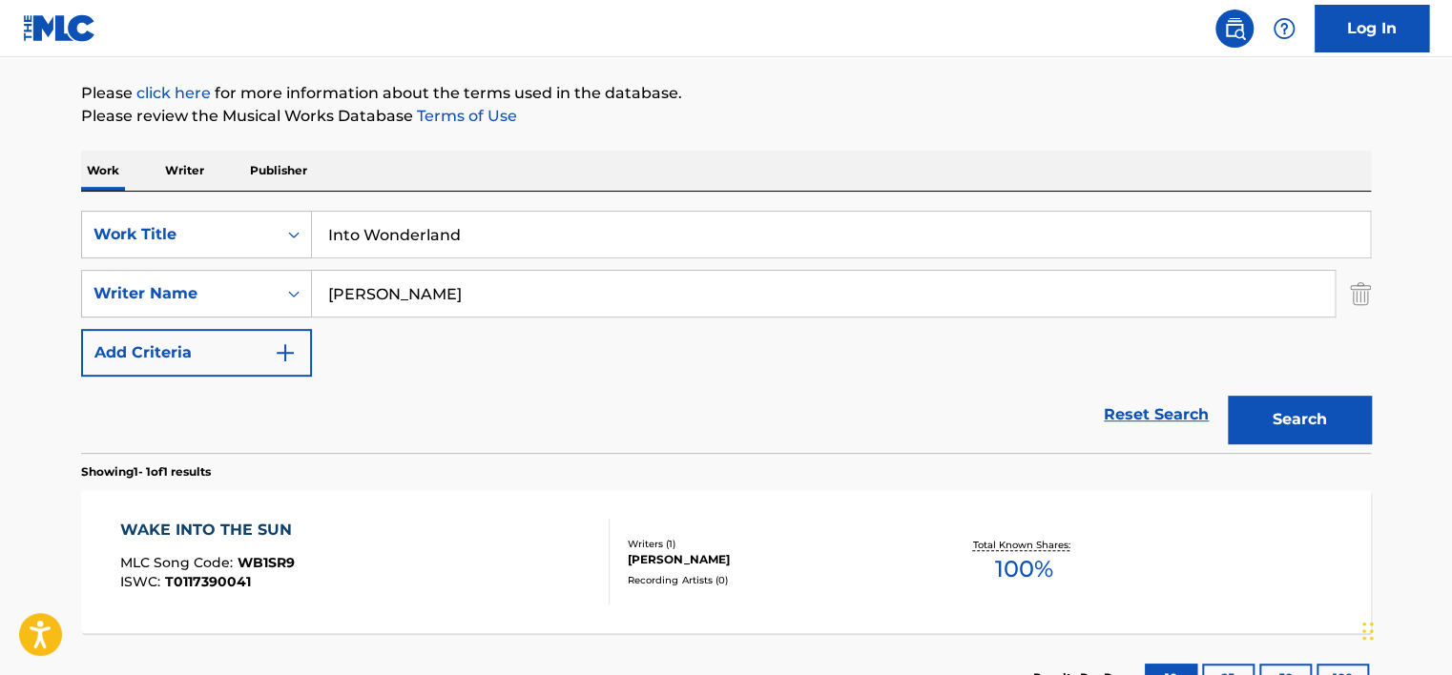
click at [373, 221] on input "Into Wonderland" at bounding box center [841, 235] width 1058 height 46
paste input "Nothing Remains the Same"
type input "Nothing Remains the Same"
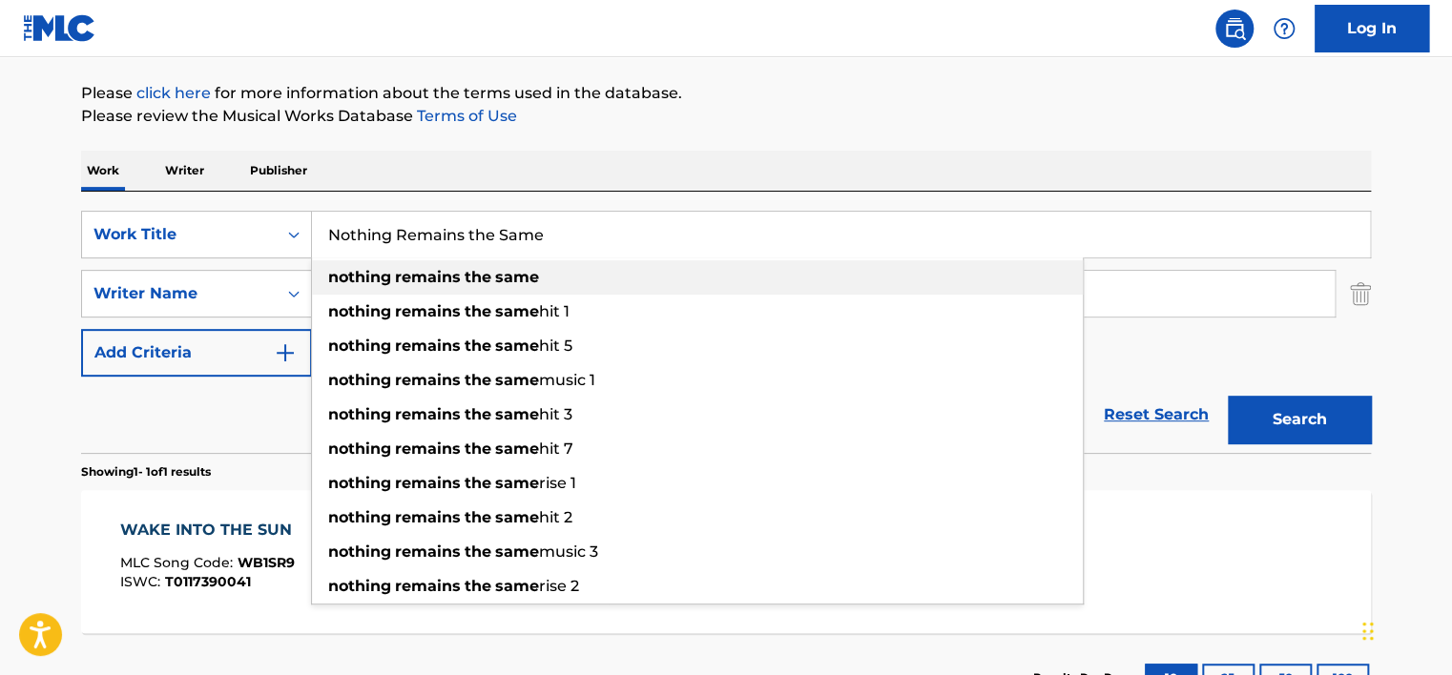
click at [456, 155] on div "Work Writer Publisher" at bounding box center [726, 171] width 1290 height 40
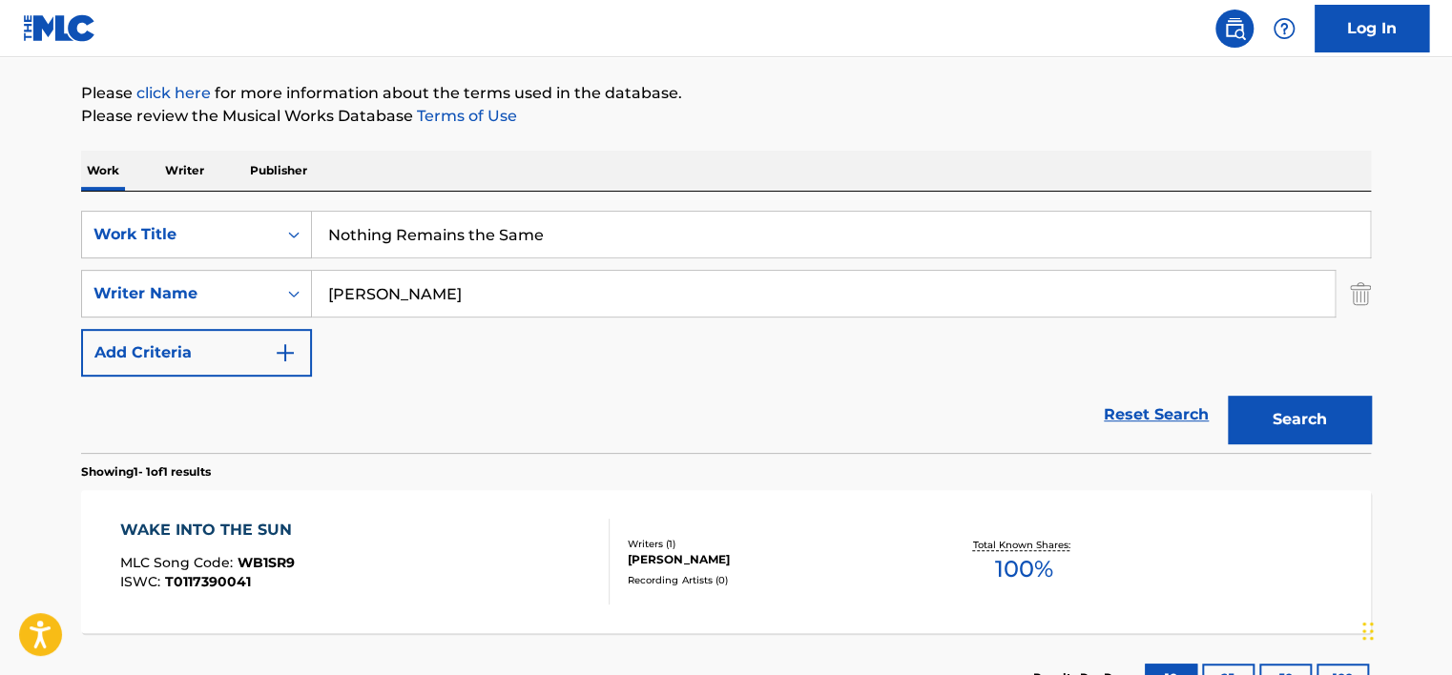
click at [454, 308] on input "[PERSON_NAME]" at bounding box center [823, 294] width 1023 height 46
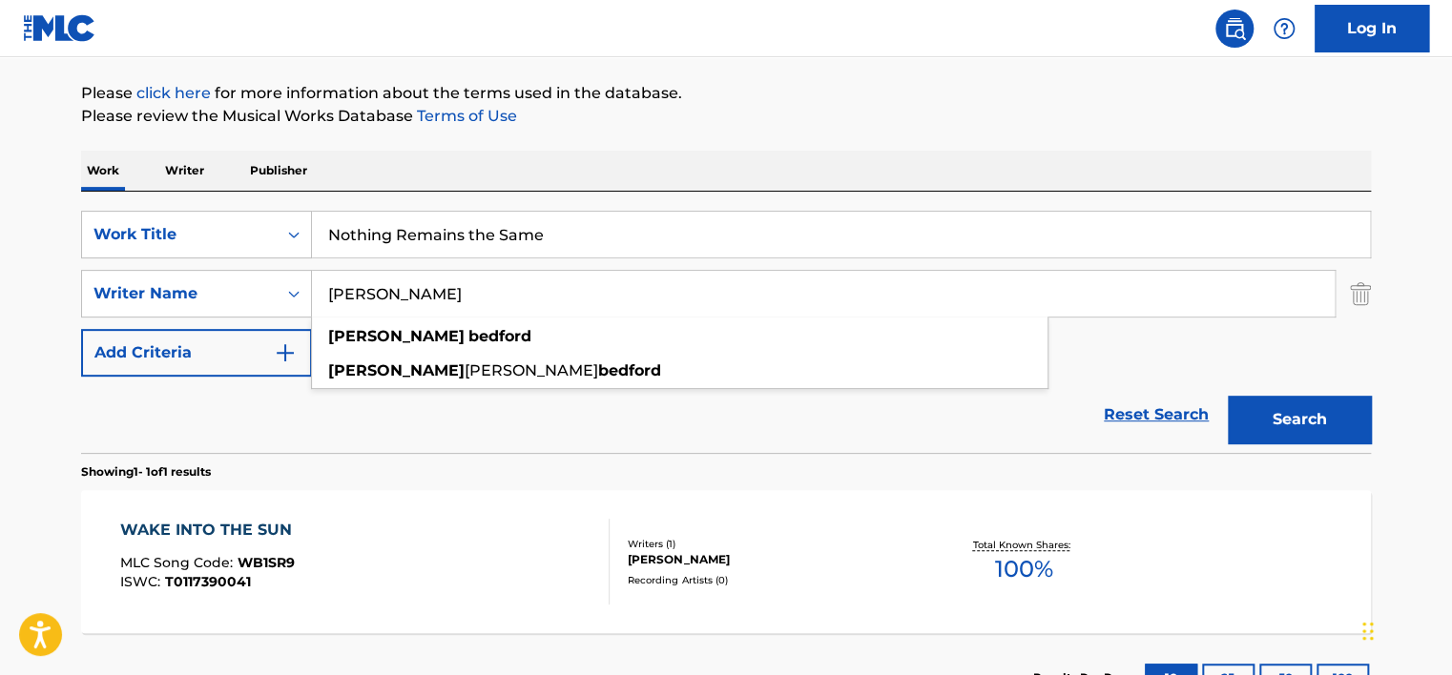
click at [454, 308] on input "[PERSON_NAME]" at bounding box center [823, 294] width 1023 height 46
paste input "[PERSON_NAME]"
click at [1332, 406] on button "Search" at bounding box center [1299, 420] width 143 height 48
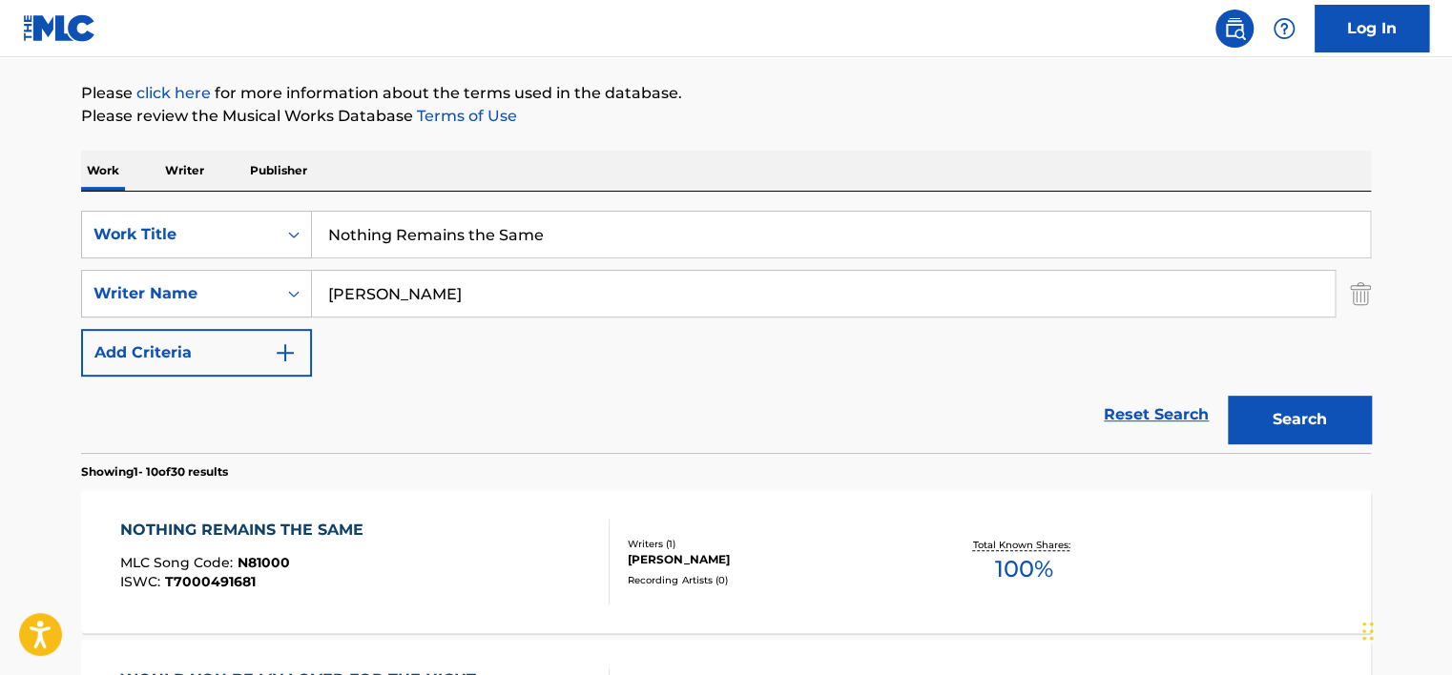
click at [426, 301] on input "[PERSON_NAME]" at bounding box center [823, 294] width 1023 height 46
paste input "[PERSON_NAME]"
type input "[PERSON_NAME]"
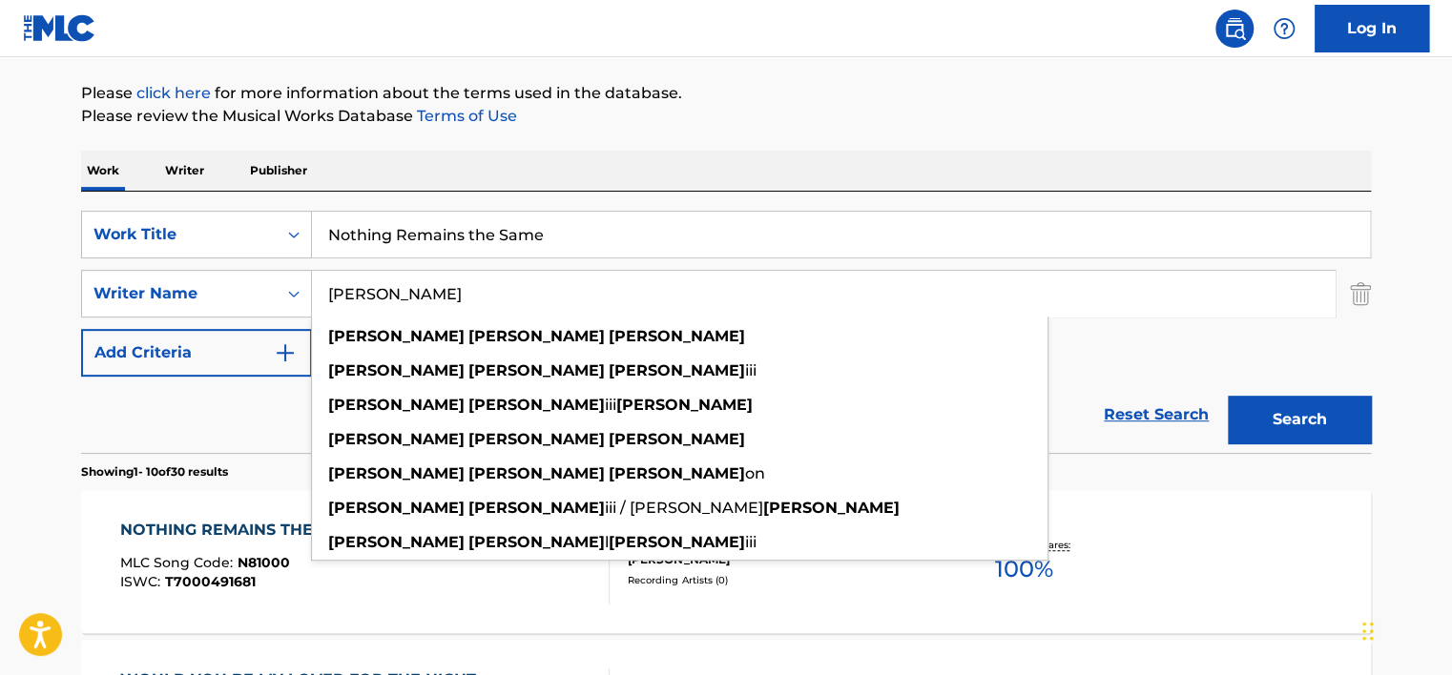
click at [523, 225] on input "Nothing Remains the Same" at bounding box center [841, 235] width 1058 height 46
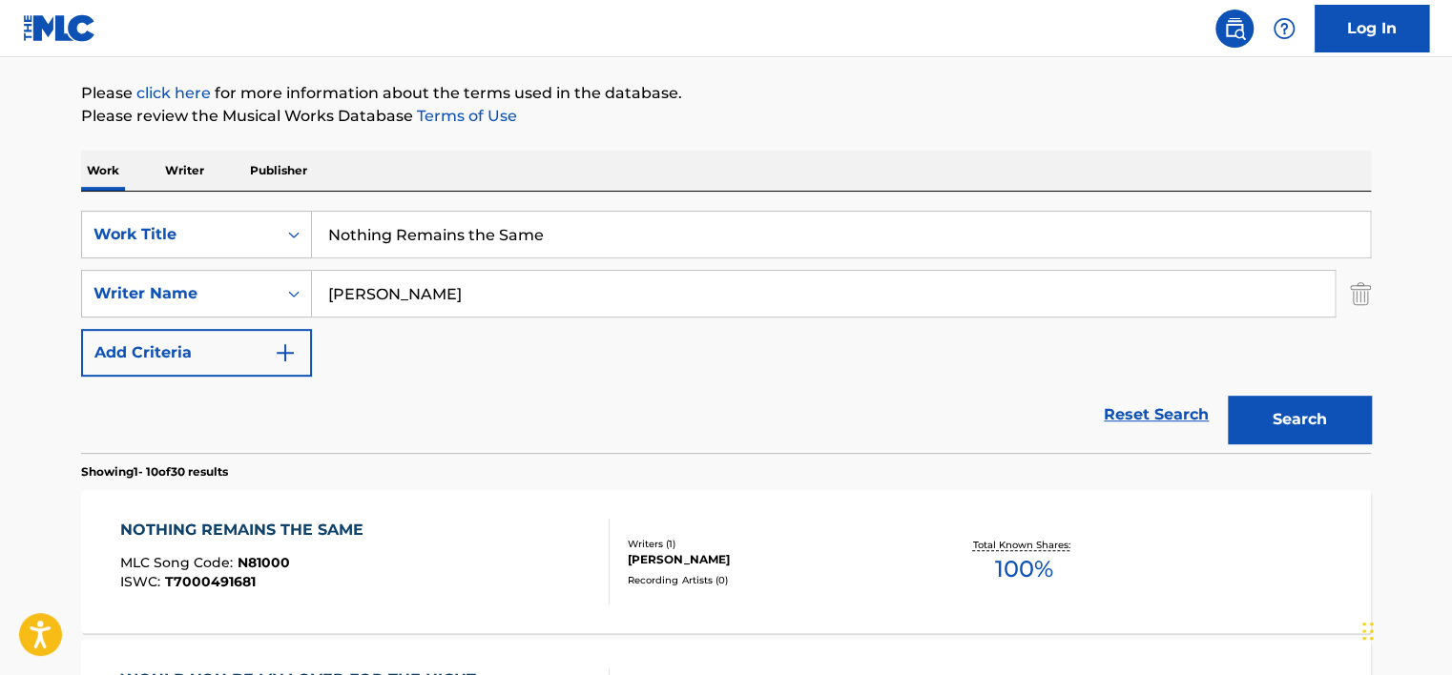
click at [523, 225] on input "Nothing Remains the Same" at bounding box center [841, 235] width 1058 height 46
paste input "Skit"
click at [905, 99] on p "Please click here for more information about the terms used in the database." at bounding box center [726, 93] width 1290 height 23
click at [1335, 423] on button "Search" at bounding box center [1299, 420] width 143 height 48
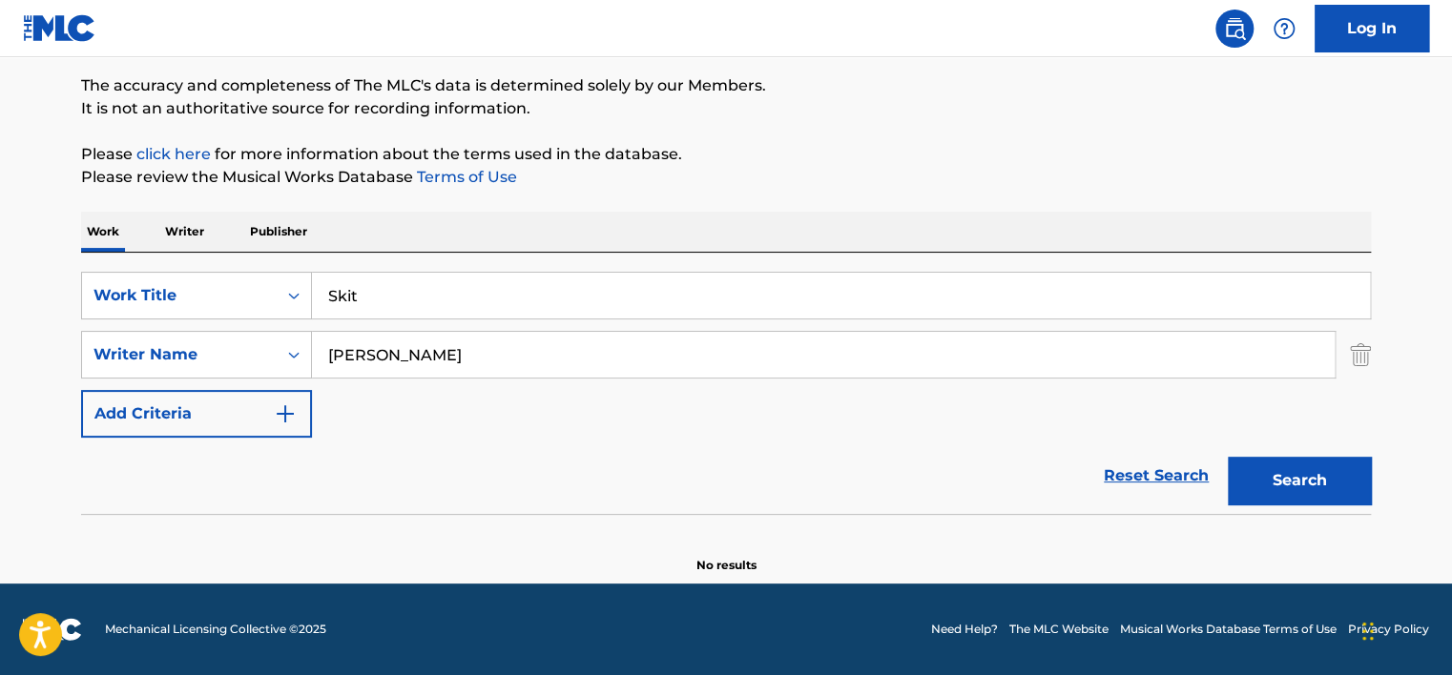
scroll to position [153, 0]
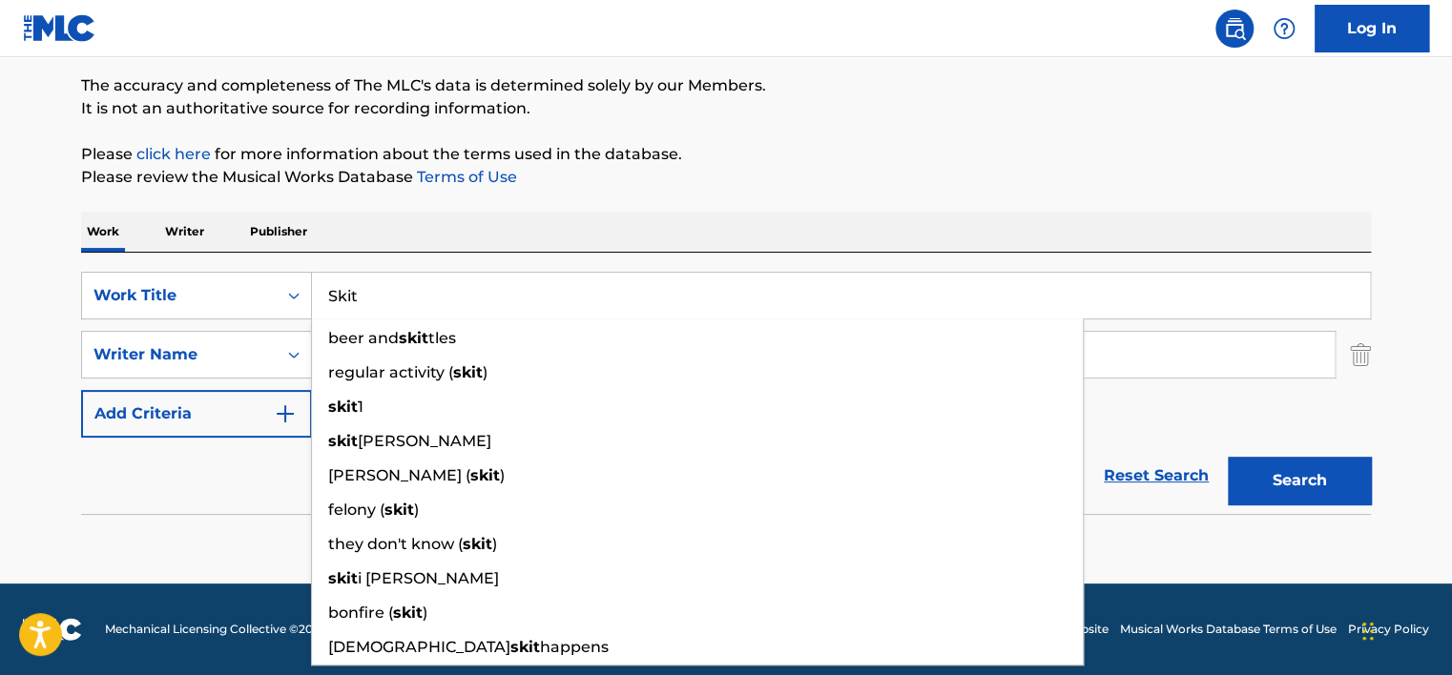
click at [401, 282] on input "Skit" at bounding box center [841, 296] width 1058 height 46
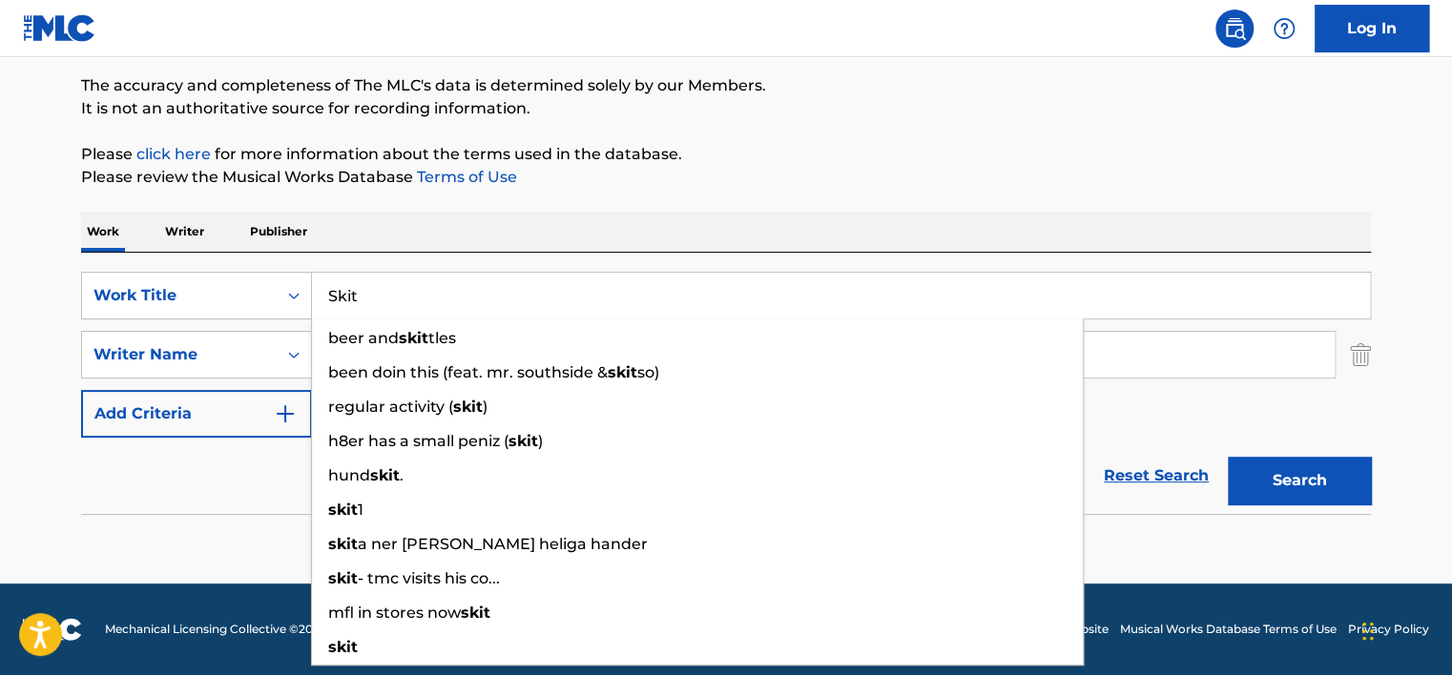
click at [401, 282] on input "Skit" at bounding box center [841, 296] width 1058 height 46
paste input "Rumba"
type input "Rumba"
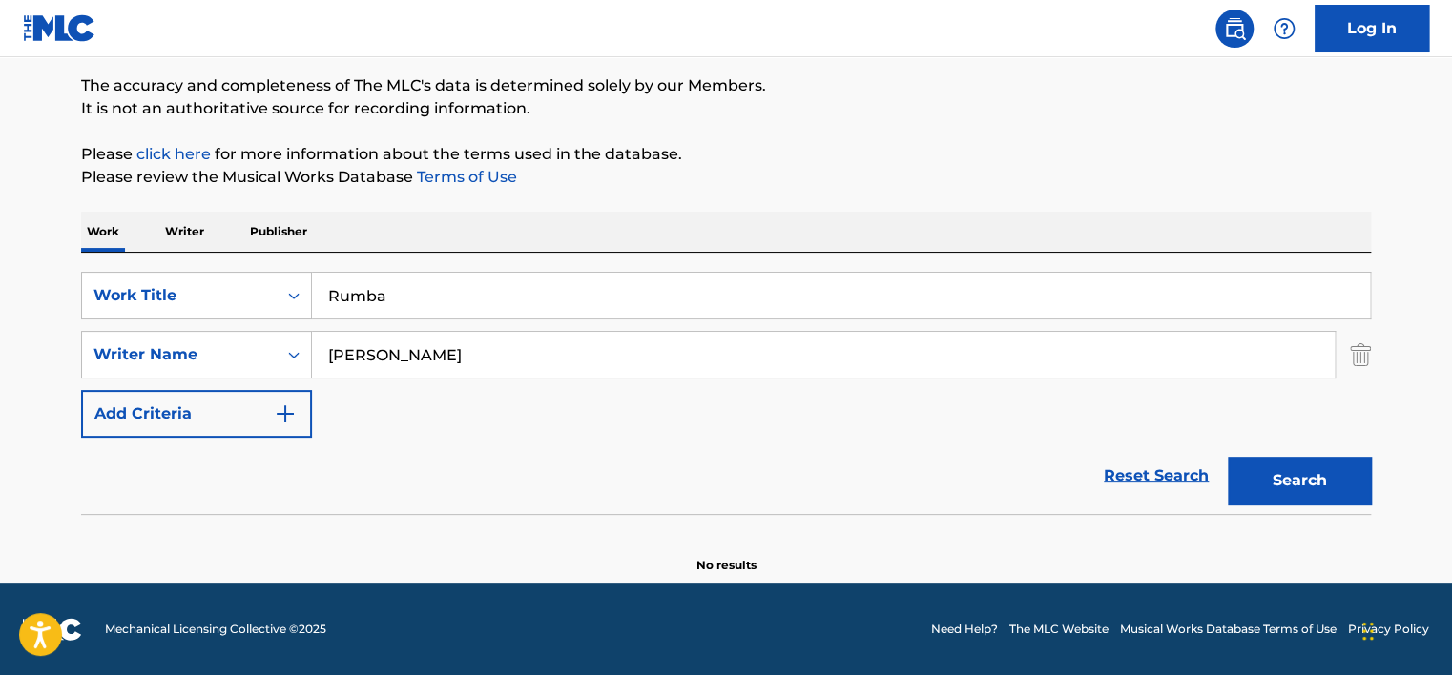
click at [568, 227] on div "Work Writer Publisher" at bounding box center [726, 232] width 1290 height 40
click at [502, 359] on input "[PERSON_NAME]" at bounding box center [823, 355] width 1023 height 46
click at [502, 359] on input "Search Form" at bounding box center [823, 355] width 1023 height 46
click at [1228, 457] on button "Search" at bounding box center [1299, 481] width 143 height 48
